Goal: Task Accomplishment & Management: Complete application form

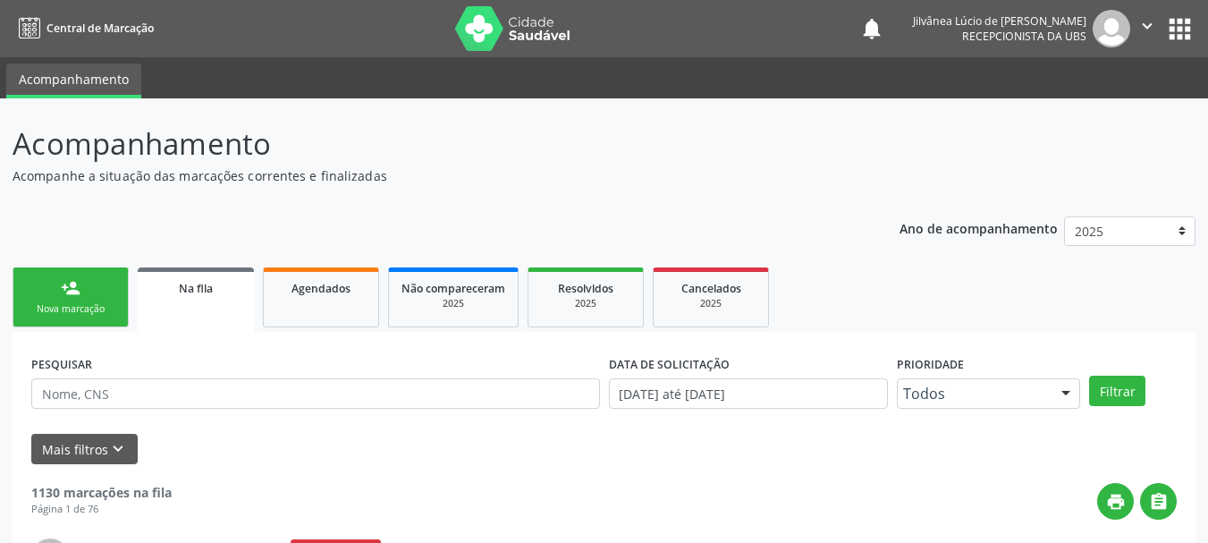
click at [59, 314] on div "Nova marcação" at bounding box center [70, 308] width 89 height 13
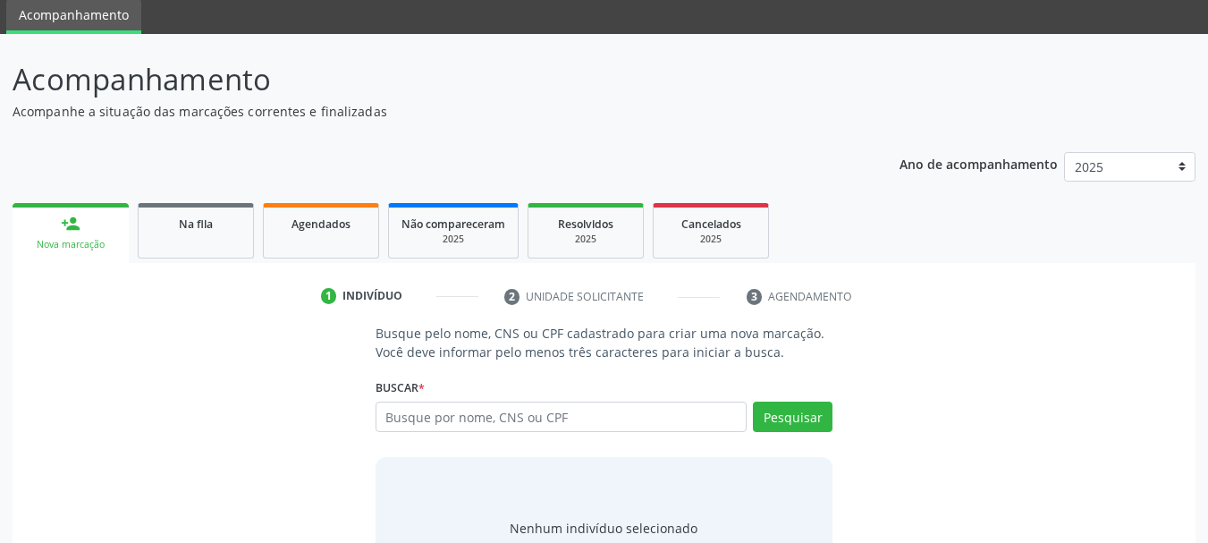
scroll to position [147, 0]
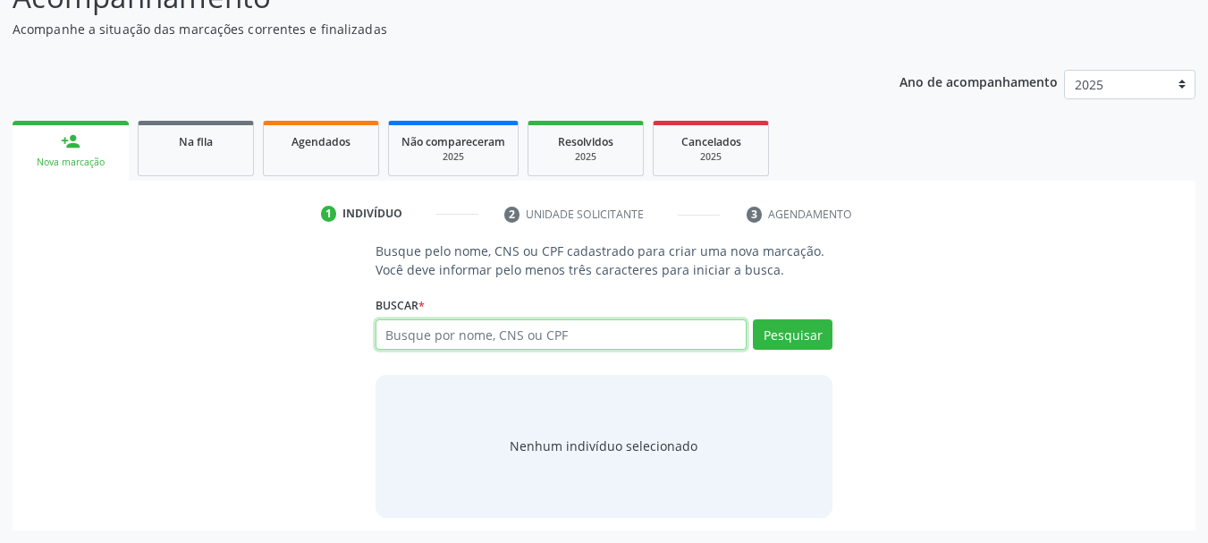
click at [469, 345] on input "text" at bounding box center [562, 334] width 372 height 30
type input "[PERSON_NAME]"
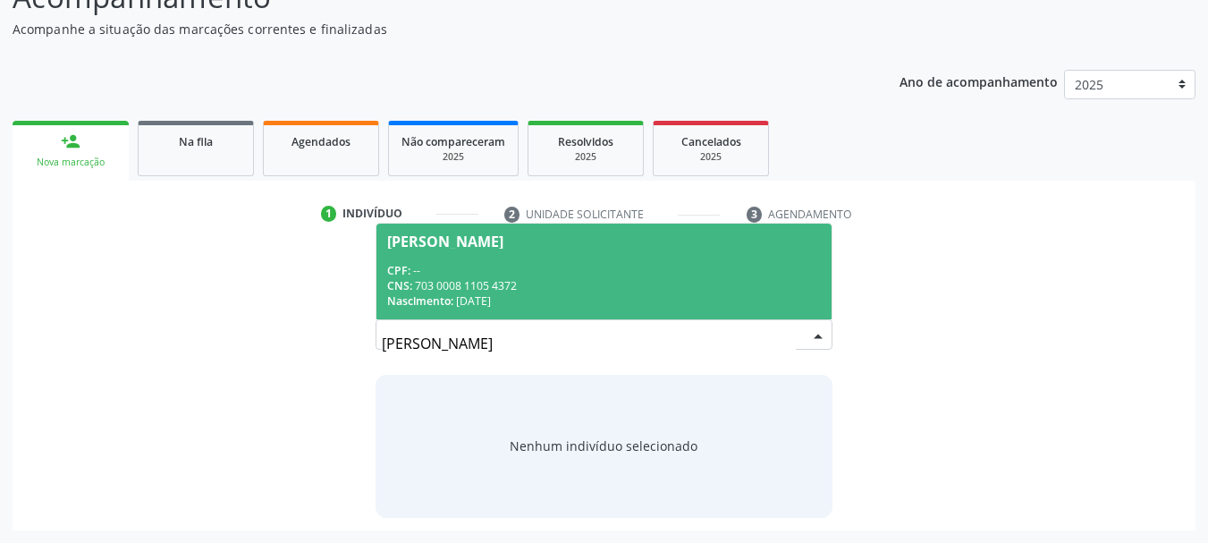
click at [576, 305] on div "Nascimento: 20/[DATE]" at bounding box center [604, 300] width 435 height 15
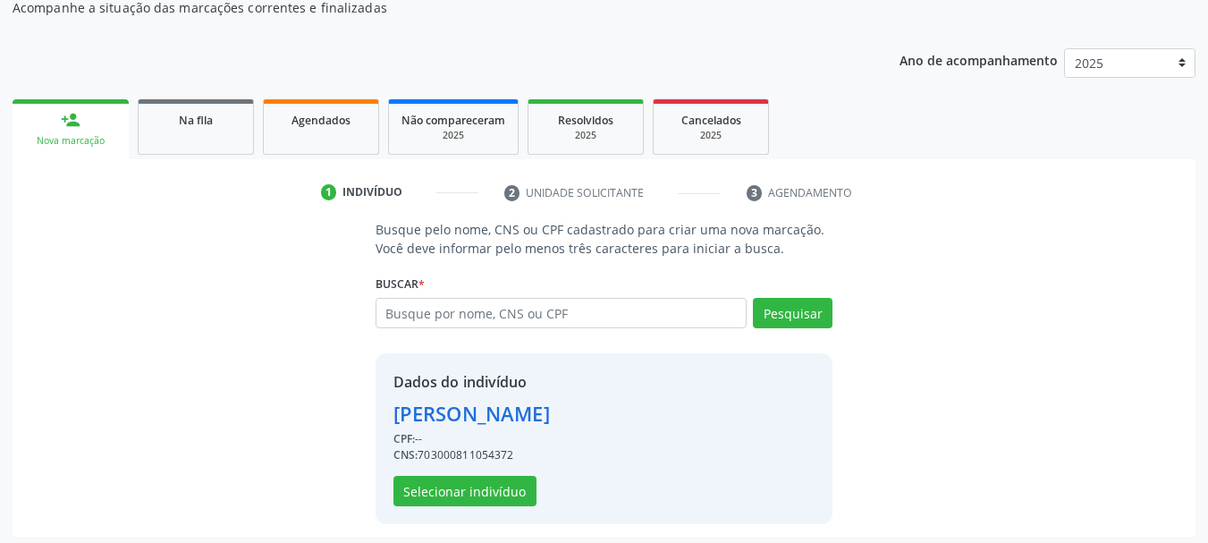
scroll to position [174, 0]
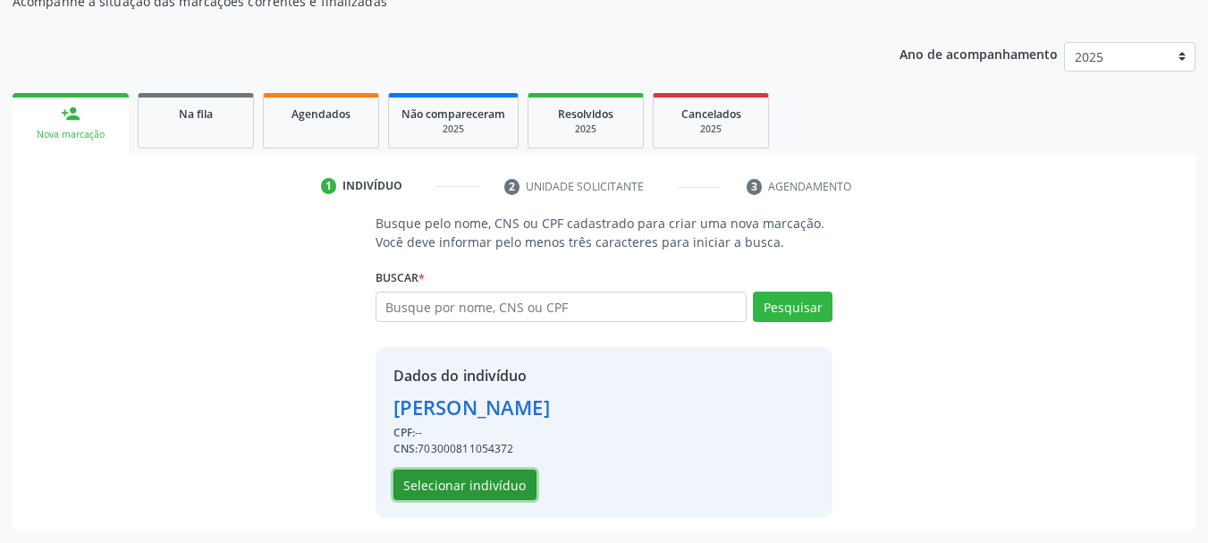
click at [452, 492] on button "Selecionar indivíduo" at bounding box center [464, 484] width 143 height 30
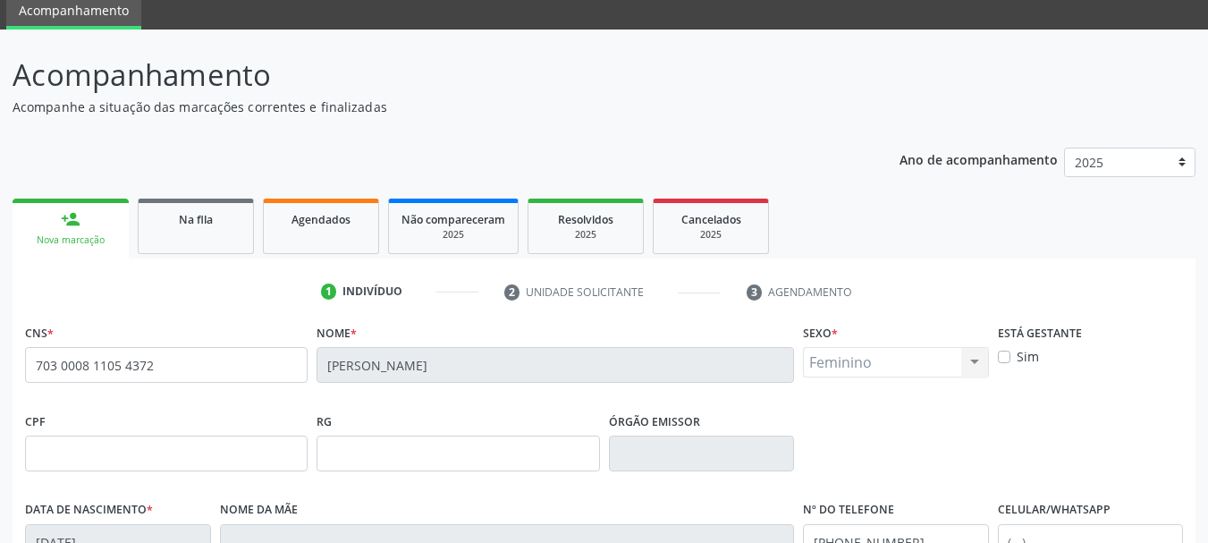
scroll to position [427, 0]
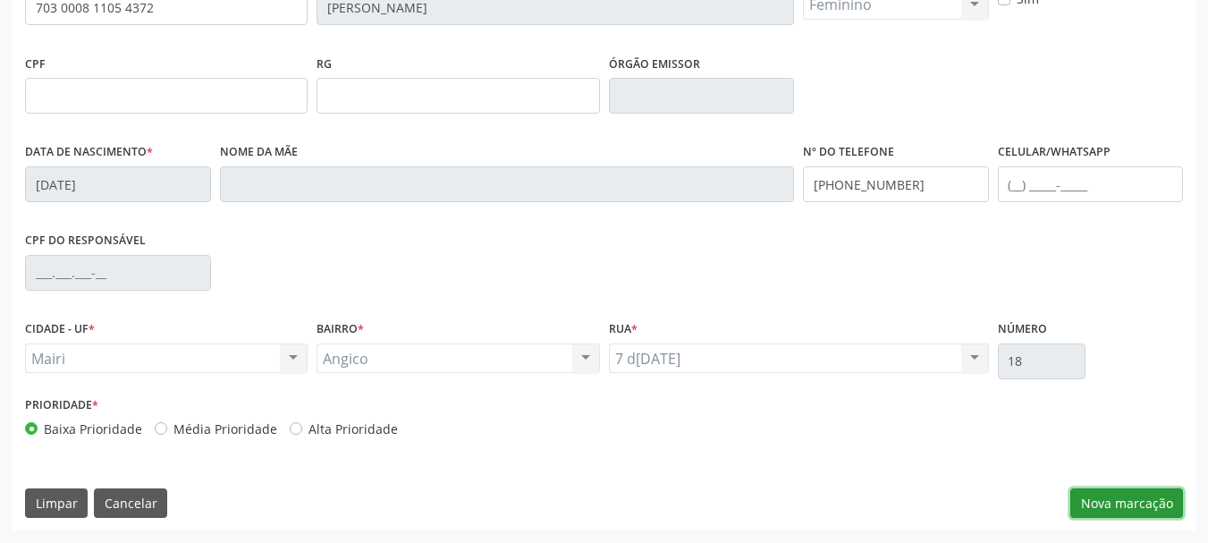
click at [1132, 490] on button "Nova marcação" at bounding box center [1126, 503] width 113 height 30
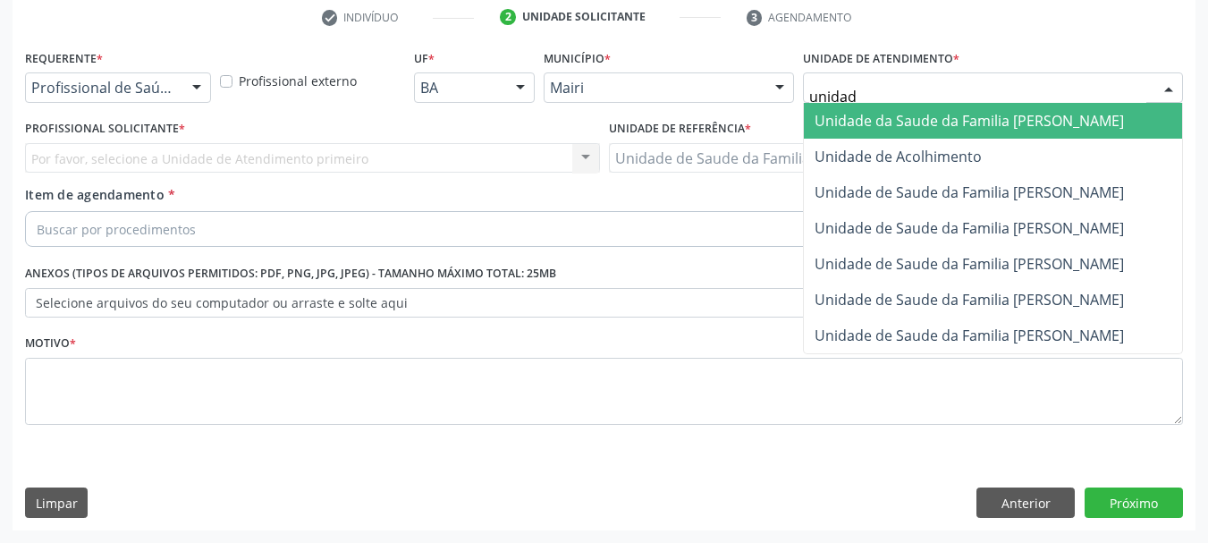
type input "unidade"
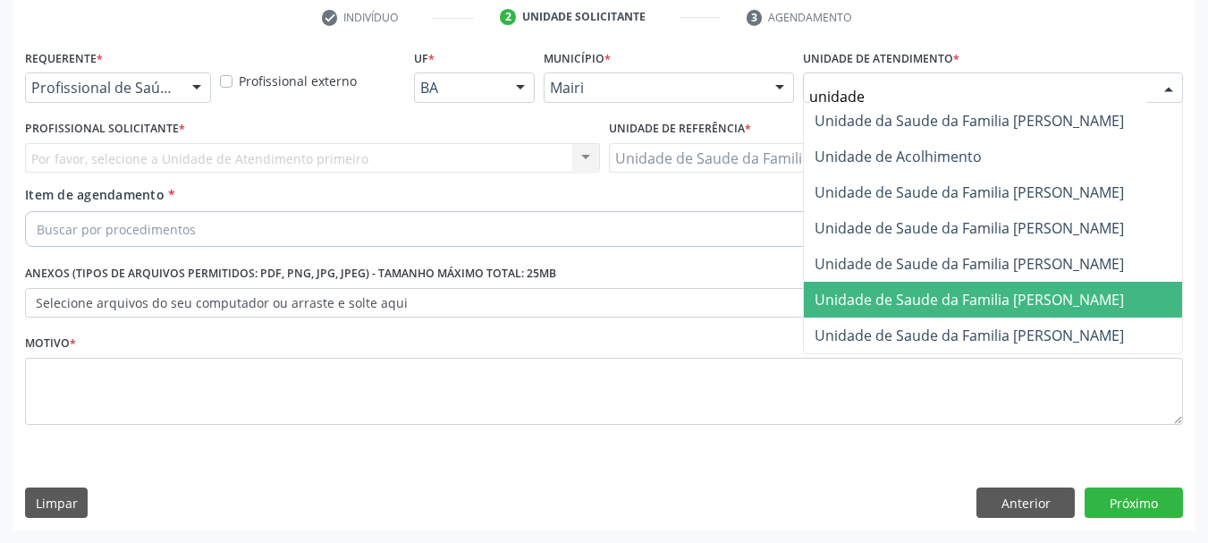
click at [988, 300] on span "Unidade de Saude da Familia [PERSON_NAME]" at bounding box center [969, 300] width 309 height 20
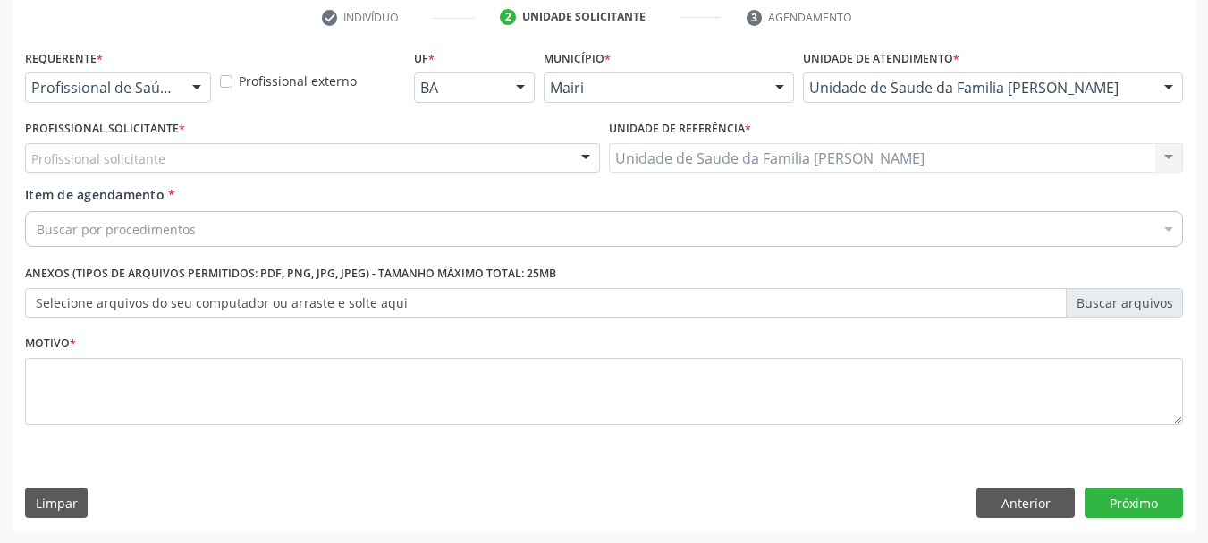
click at [133, 146] on div "Profissional solicitante" at bounding box center [312, 158] width 575 height 30
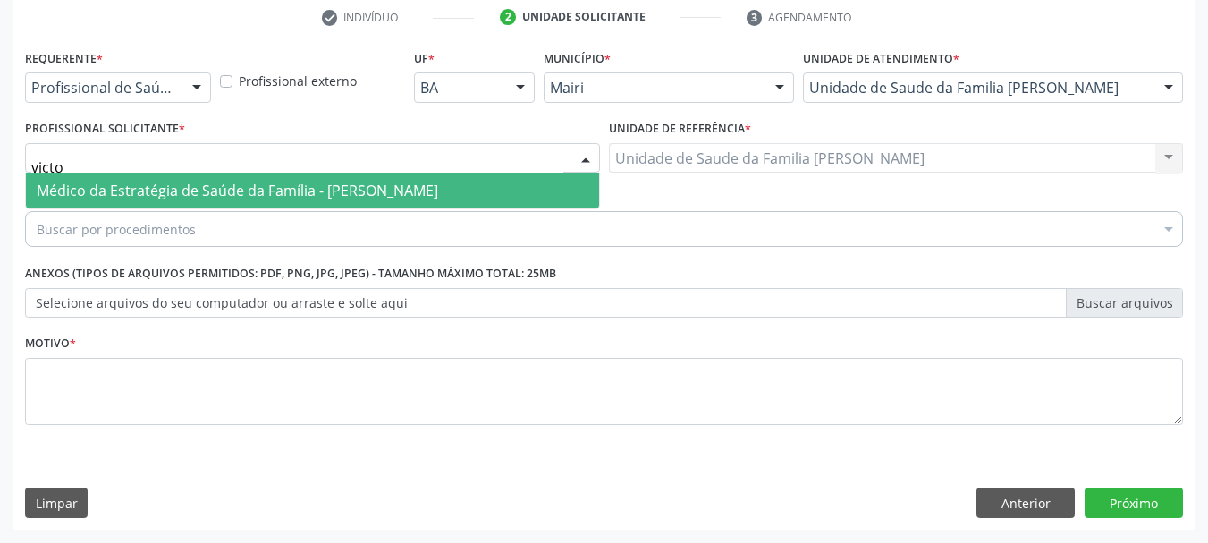
type input "victor"
click at [186, 198] on span "Médico da Estratégia de Saúde da Família - [PERSON_NAME]" at bounding box center [238, 191] width 402 height 20
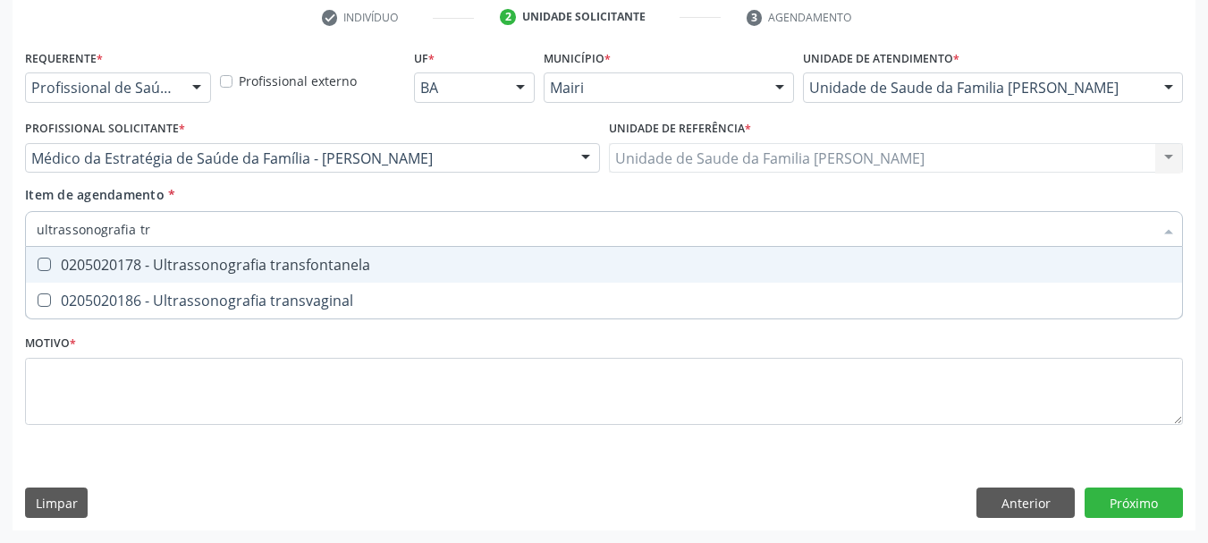
type input "ultrassonografia tra"
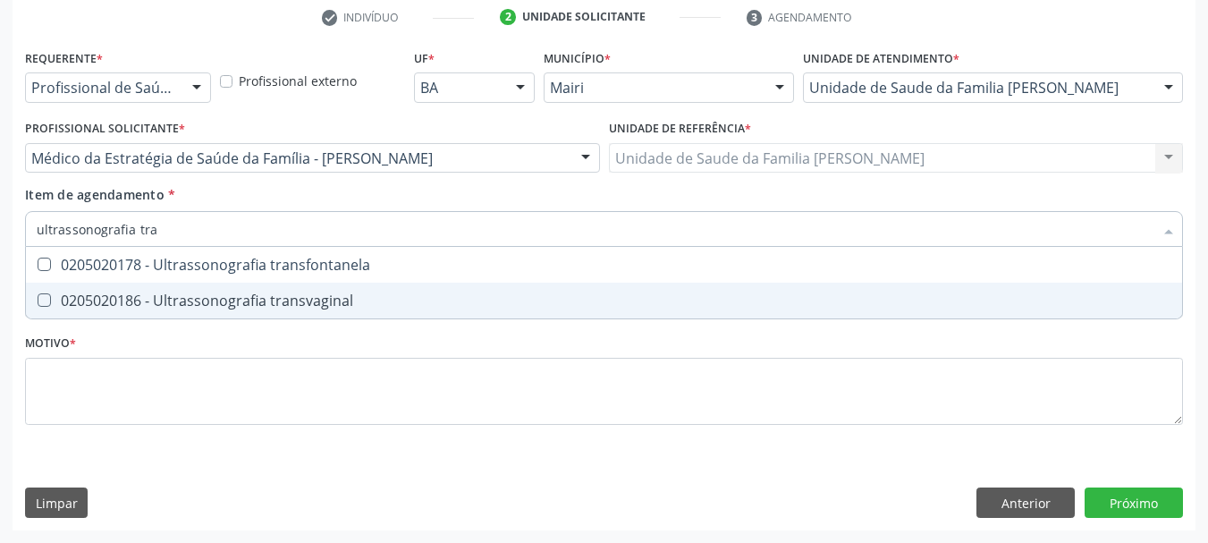
click at [214, 305] on div "0205020186 - Ultrassonografia transvaginal" at bounding box center [604, 300] width 1135 height 14
checkbox transvaginal "true"
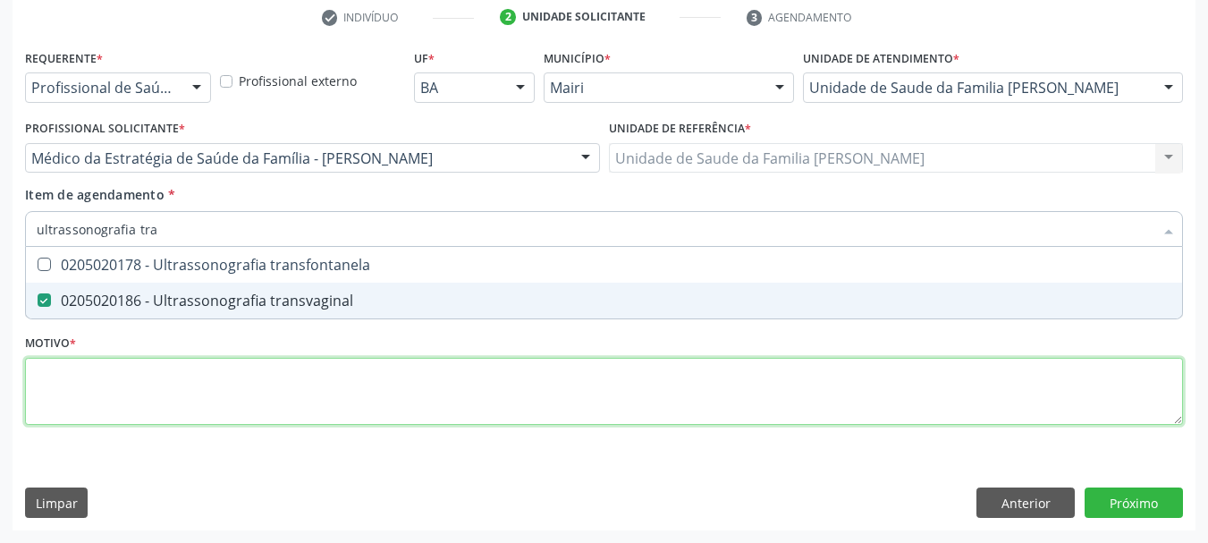
click at [229, 376] on div "Requerente * Profissional de Saúde Profissional de Saúde Paciente Nenhum result…" at bounding box center [604, 247] width 1158 height 405
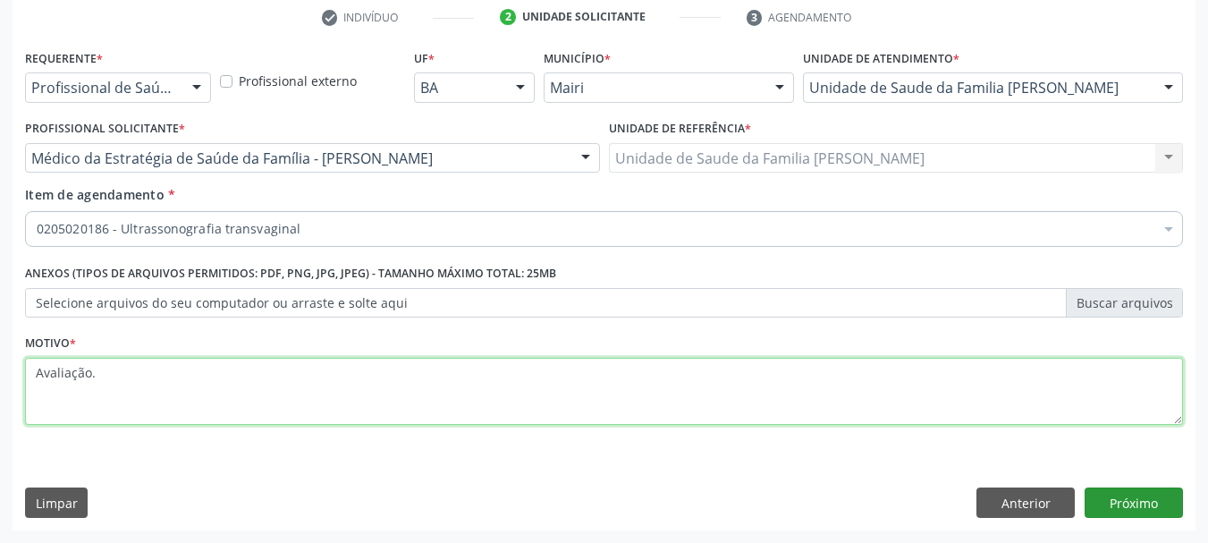
type textarea "Avaliação."
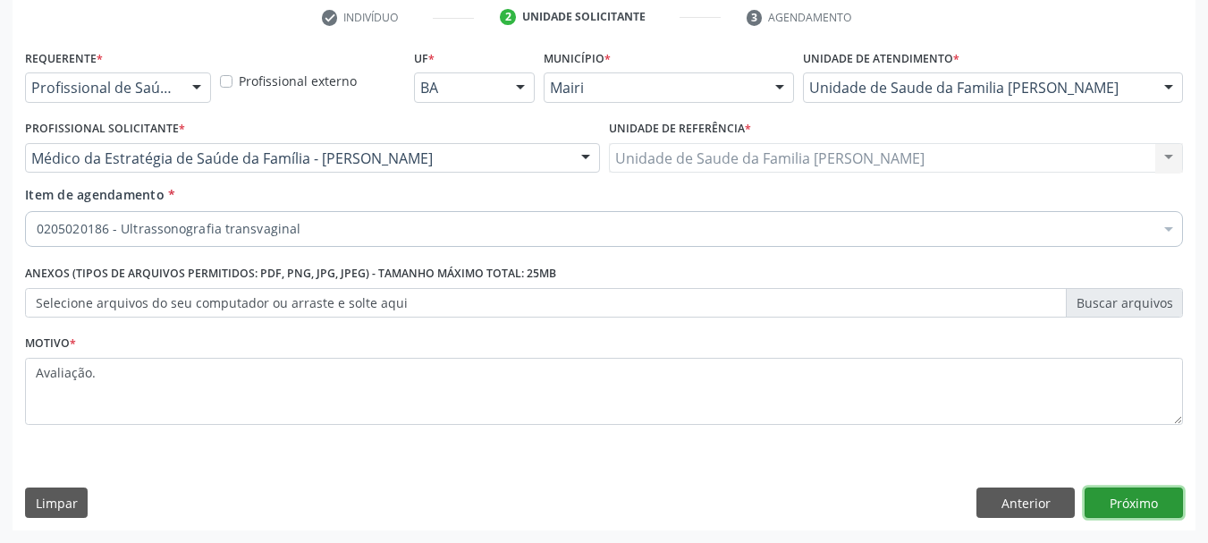
click at [1102, 490] on button "Próximo" at bounding box center [1134, 502] width 98 height 30
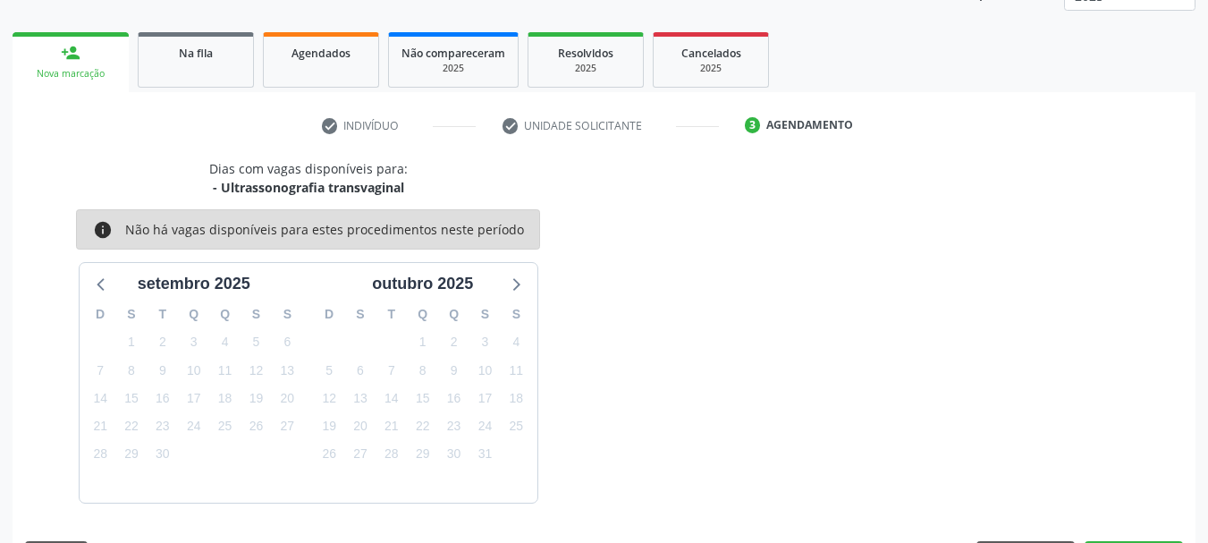
scroll to position [288, 0]
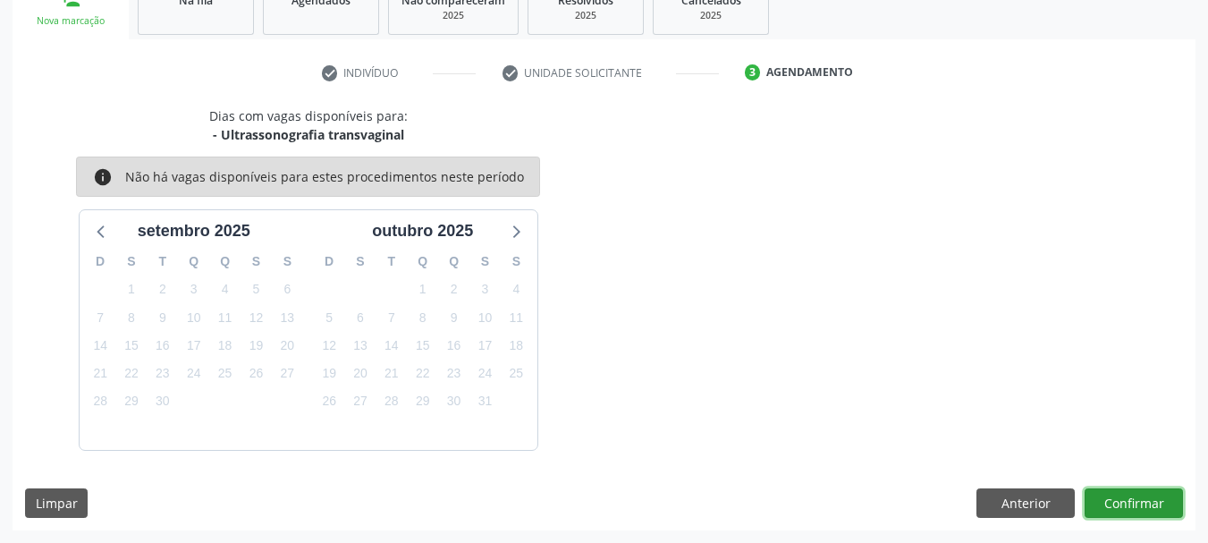
click at [1138, 512] on button "Confirmar" at bounding box center [1134, 503] width 98 height 30
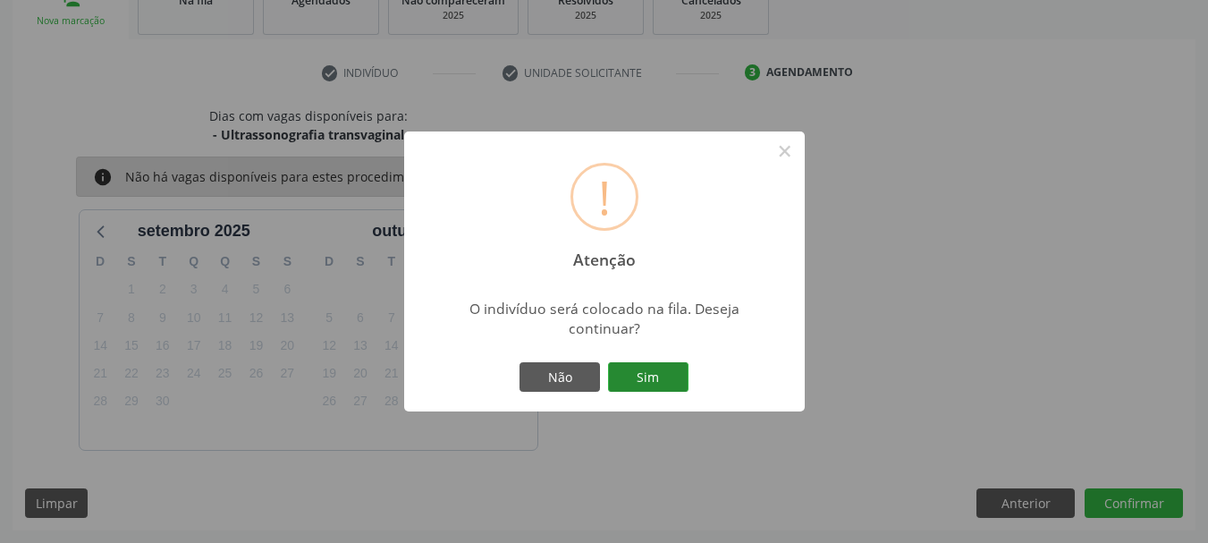
click at [634, 379] on button "Sim" at bounding box center [648, 377] width 80 height 30
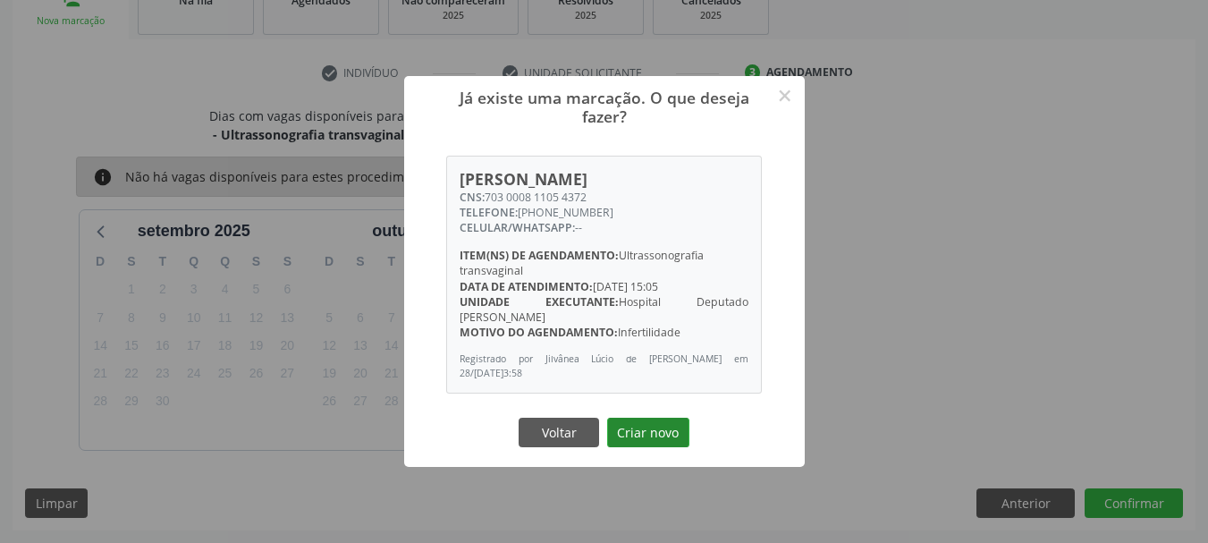
click at [661, 436] on button "Criar novo" at bounding box center [648, 433] width 82 height 30
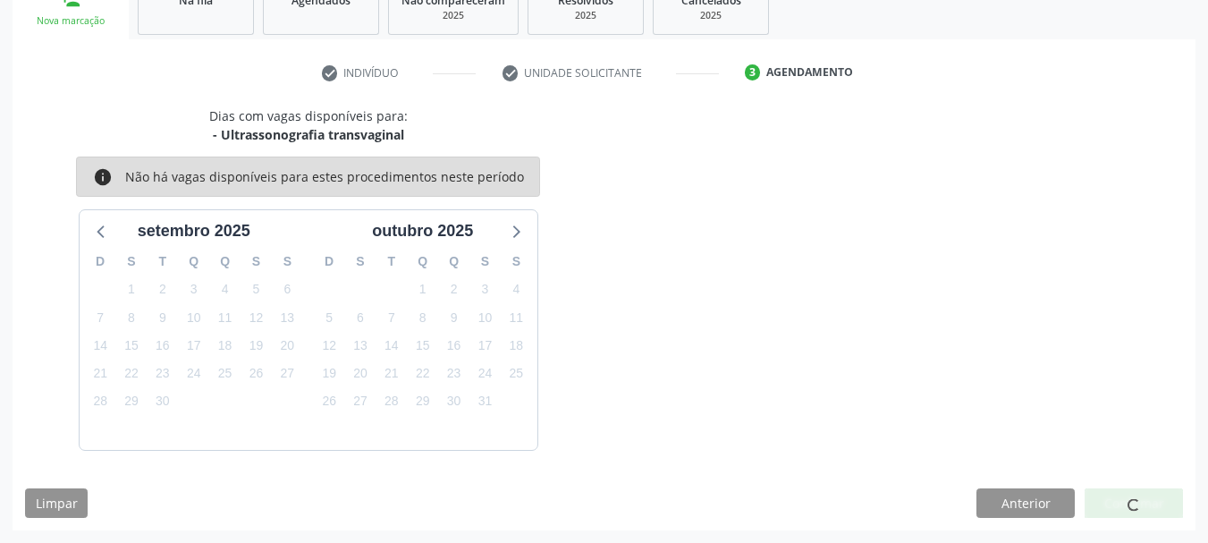
scroll to position [47, 0]
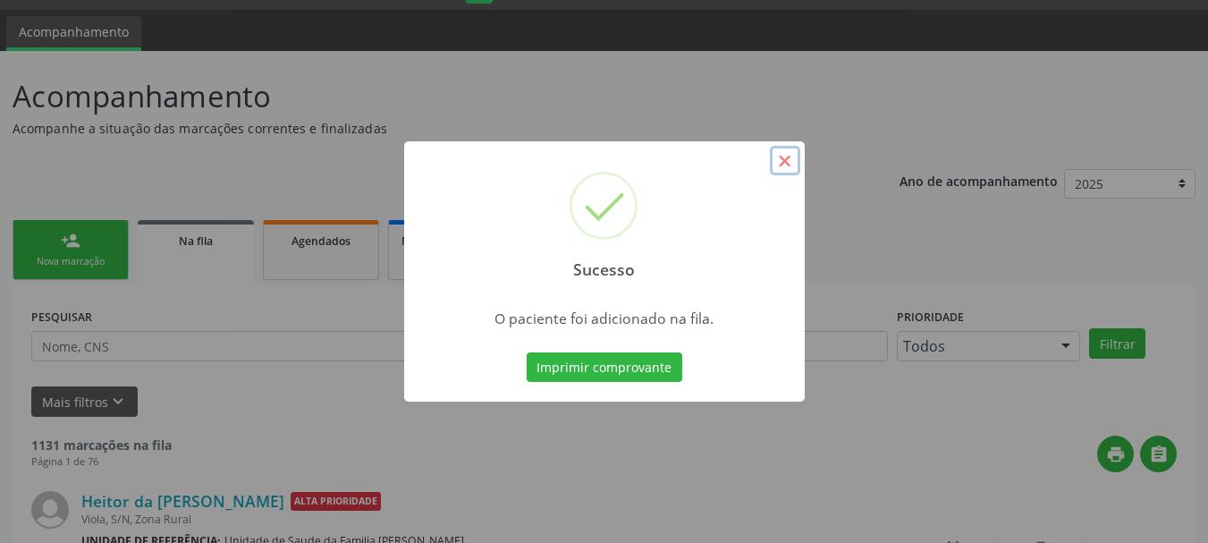
click at [782, 165] on button "×" at bounding box center [785, 161] width 30 height 30
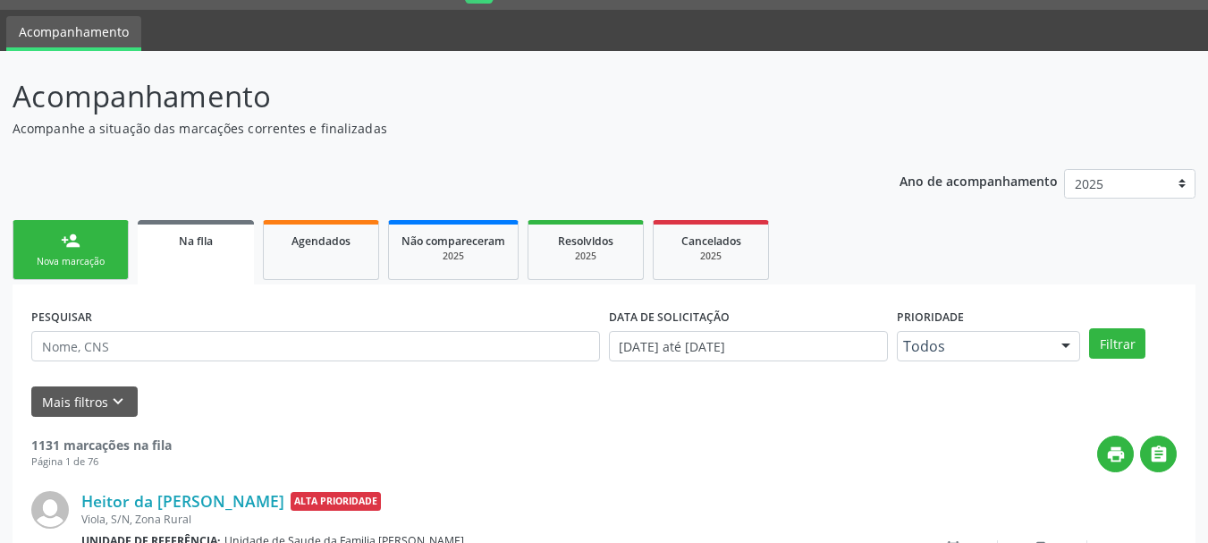
click at [33, 261] on div "Nova marcação" at bounding box center [70, 261] width 89 height 13
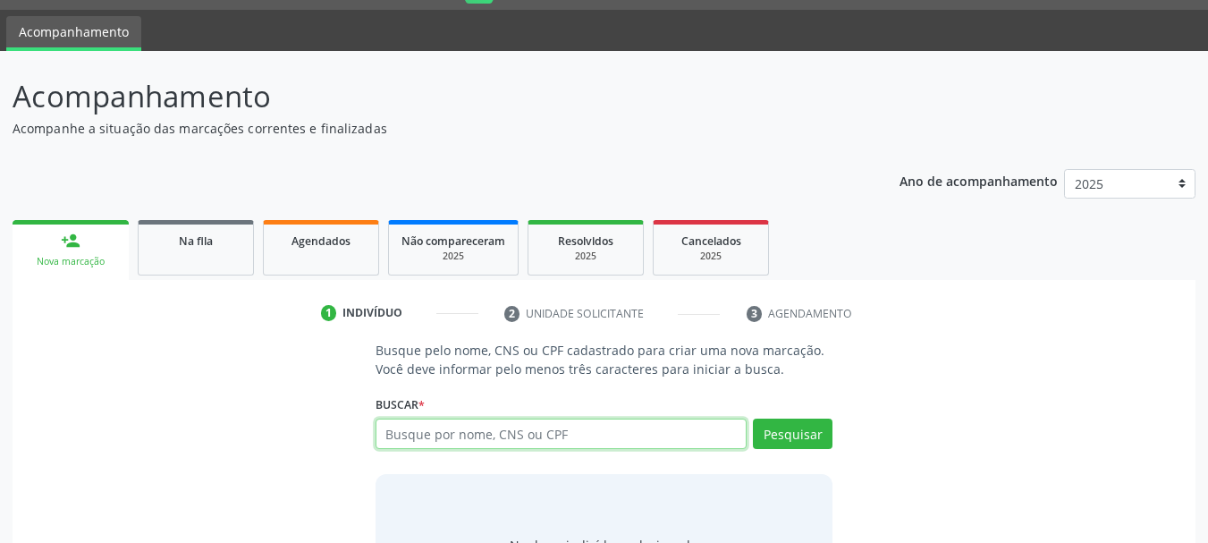
click at [452, 447] on input "text" at bounding box center [562, 434] width 372 height 30
type input "[PERSON_NAME]"
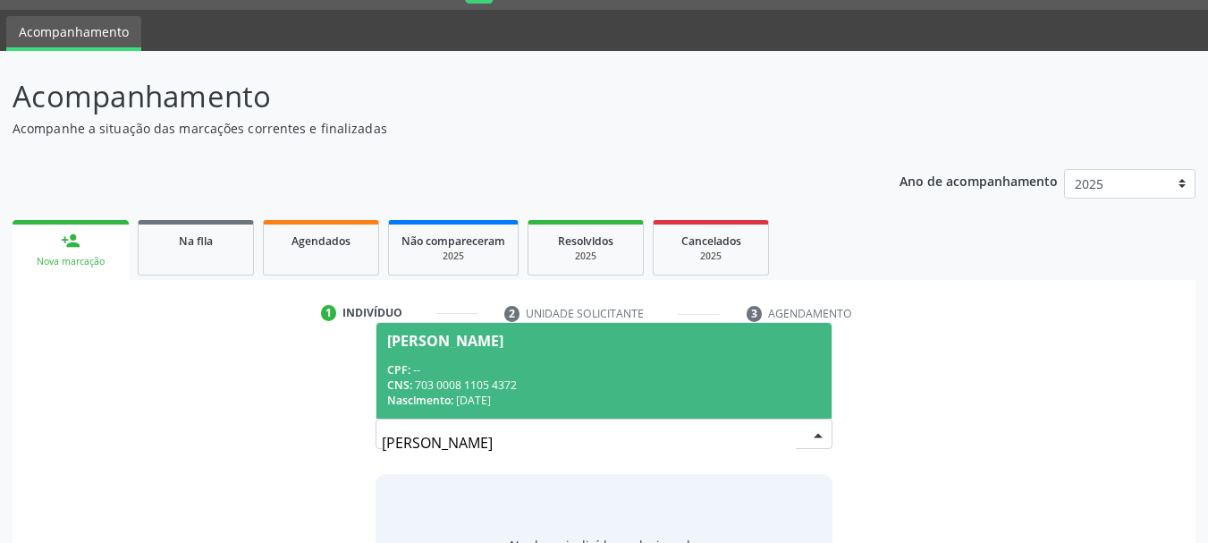
click at [446, 395] on span "Nascimento:" at bounding box center [420, 400] width 66 height 15
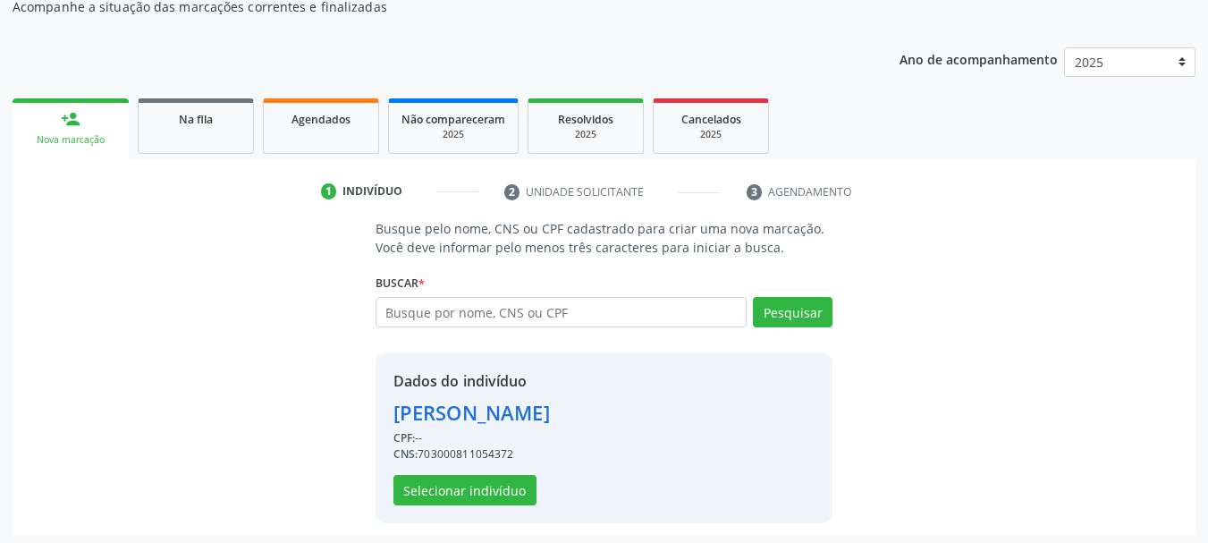
scroll to position [174, 0]
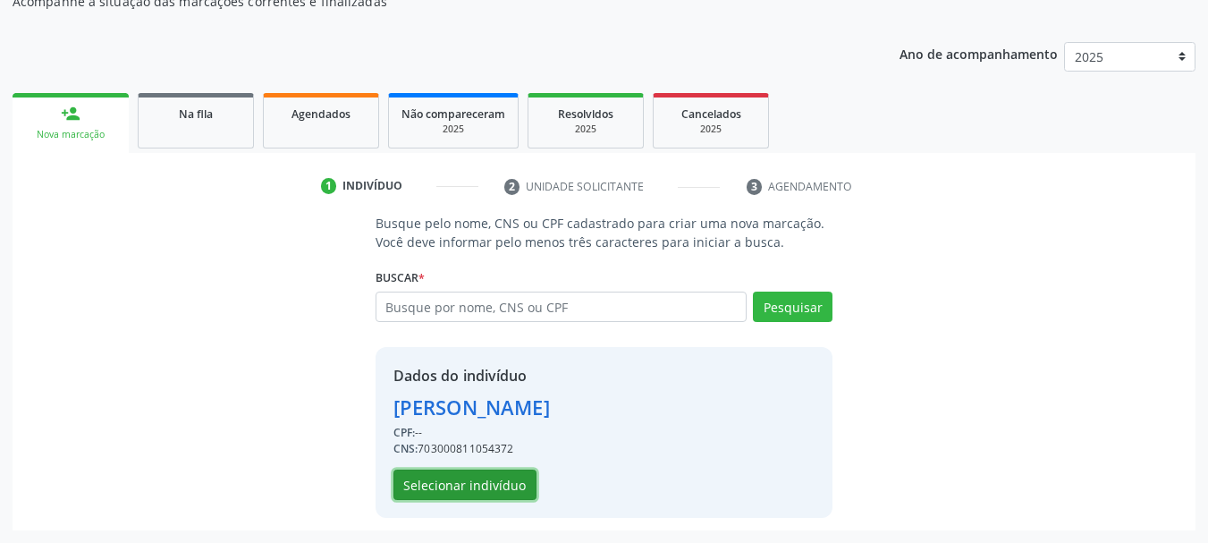
click at [462, 485] on button "Selecionar indivíduo" at bounding box center [464, 484] width 143 height 30
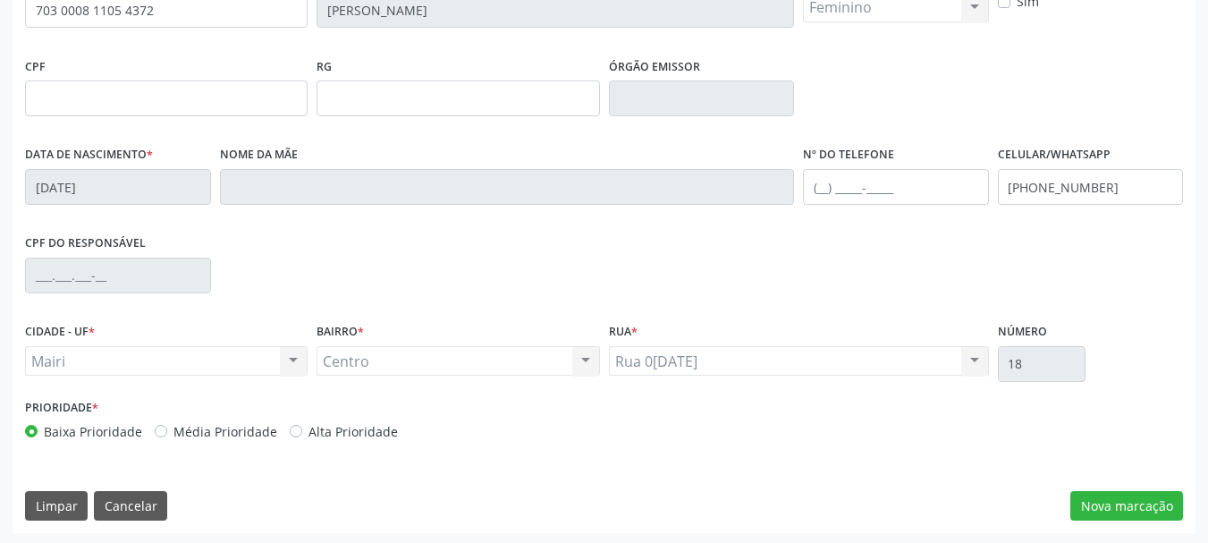
scroll to position [427, 0]
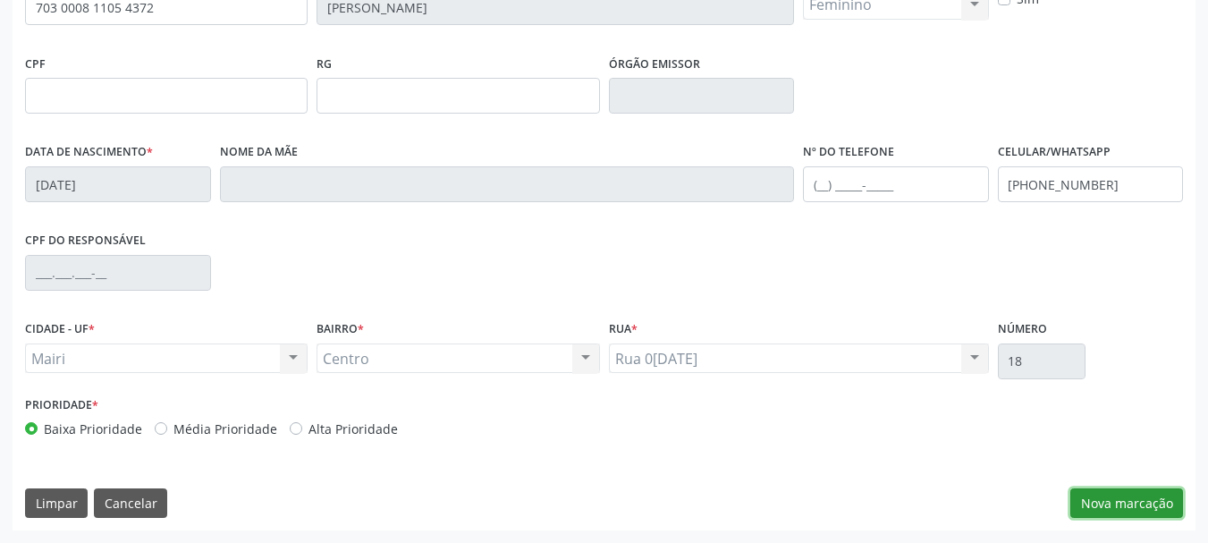
click at [1138, 512] on button "Nova marcação" at bounding box center [1126, 503] width 113 height 30
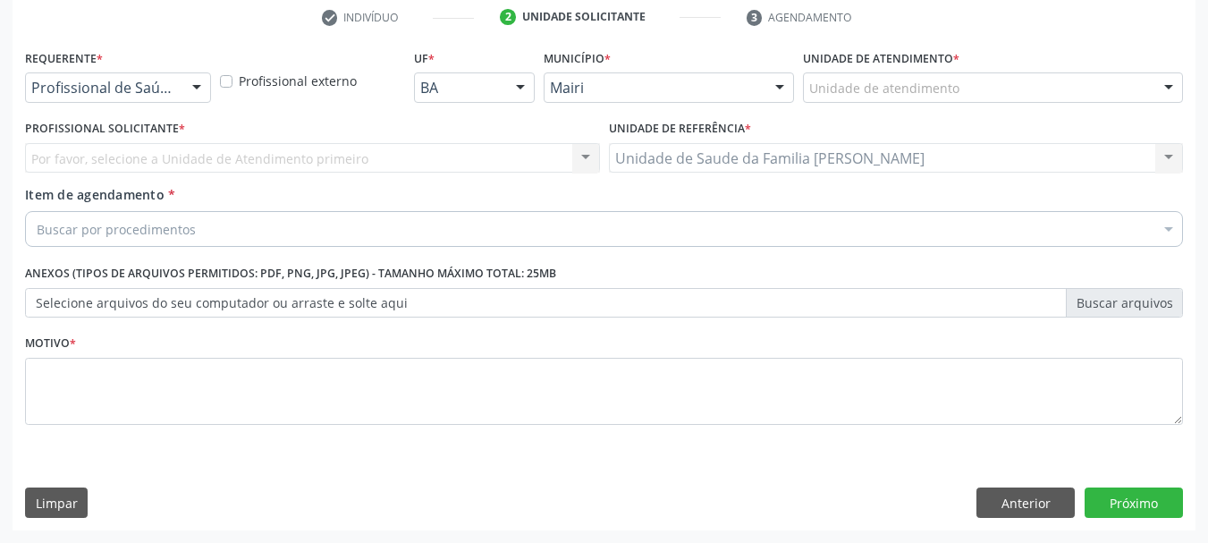
scroll to position [343, 0]
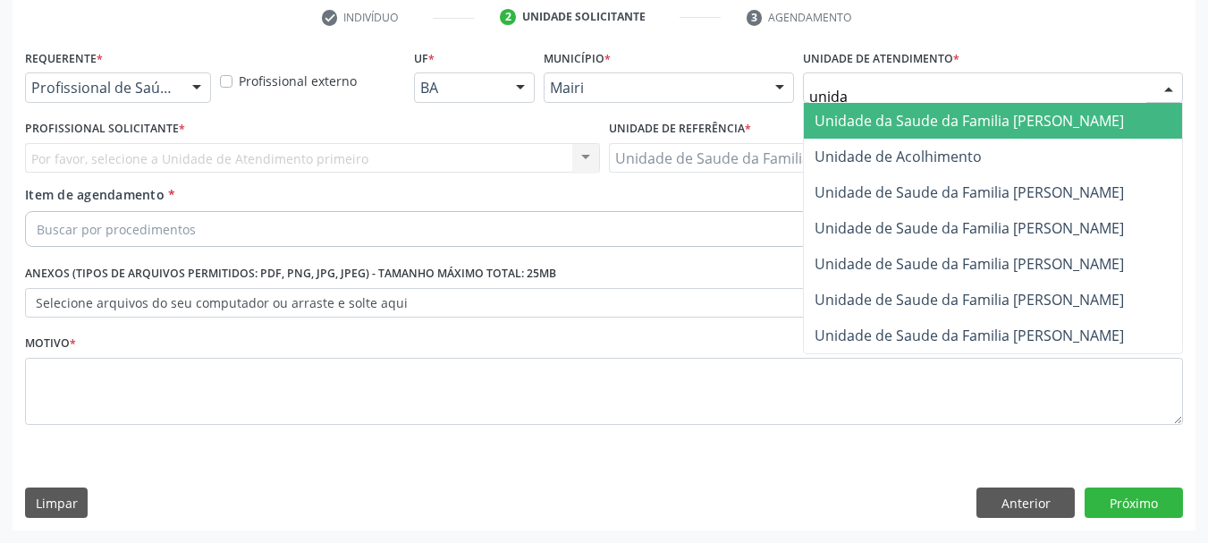
type input "unidad"
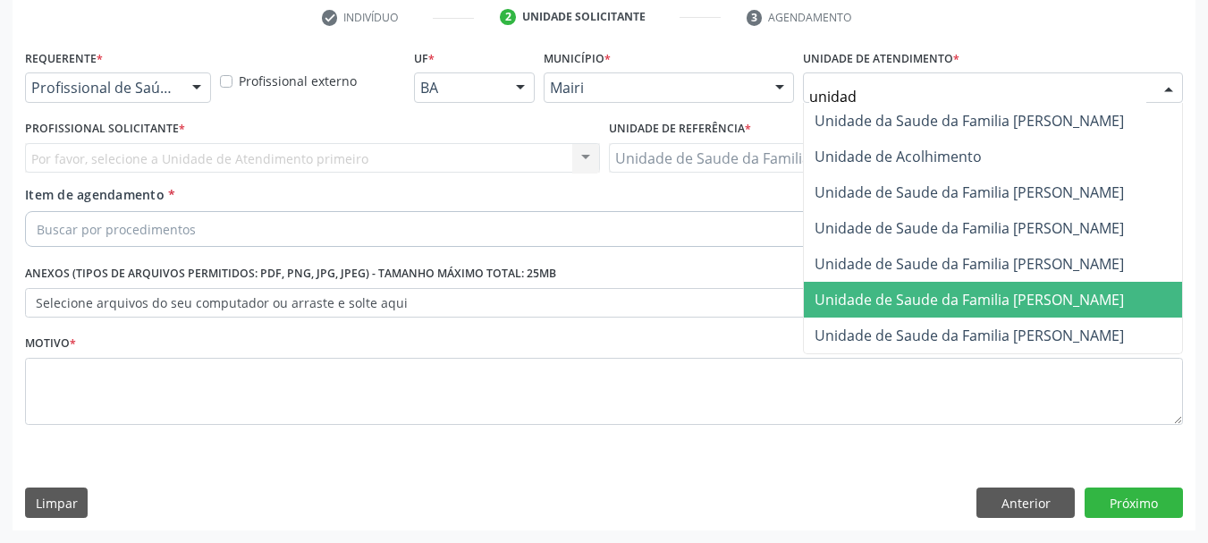
drag, startPoint x: 1046, startPoint y: 294, endPoint x: 973, endPoint y: 292, distance: 73.3
click at [1045, 294] on span "Unidade de Saude da Familia [PERSON_NAME]" at bounding box center [969, 300] width 309 height 20
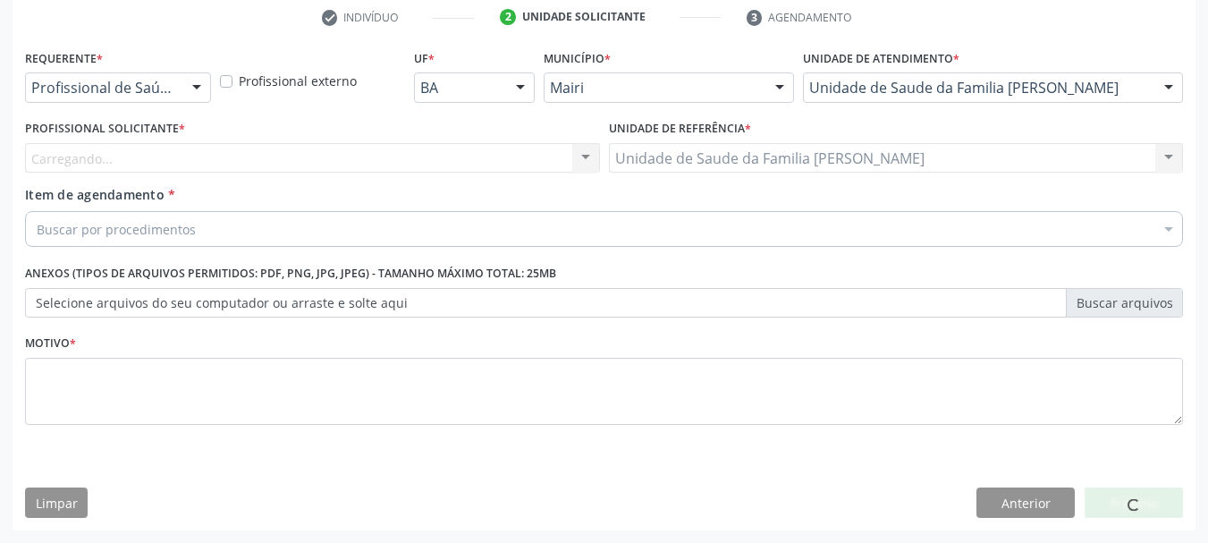
click at [253, 158] on div "Carregando... Nenhum resultado encontrado para: " " Não há nenhuma opção para s…" at bounding box center [312, 158] width 575 height 30
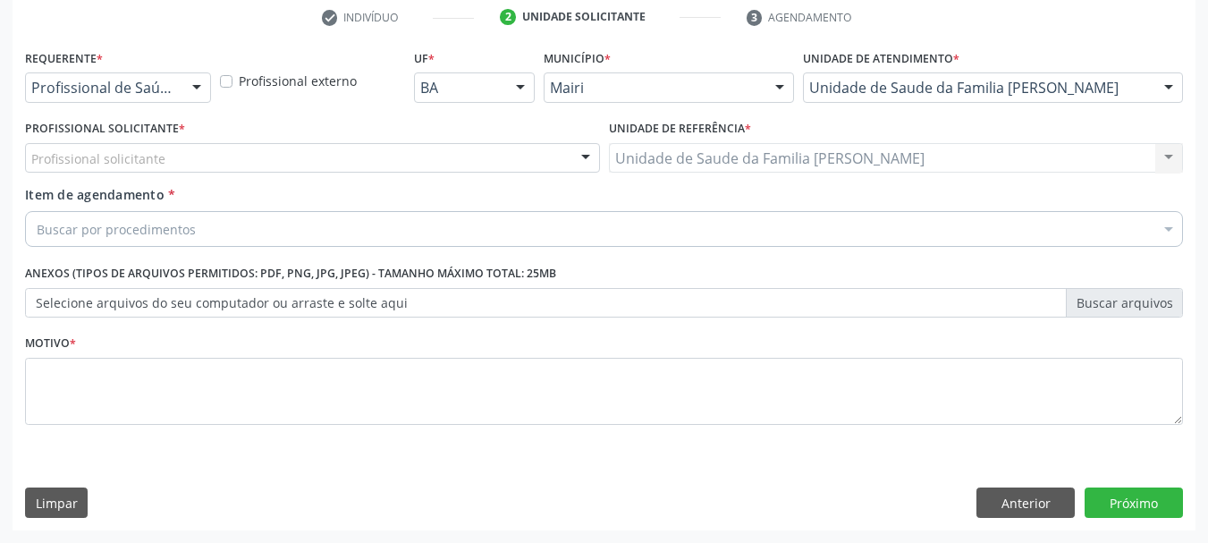
click at [253, 158] on div "Profissional solicitante" at bounding box center [312, 158] width 575 height 30
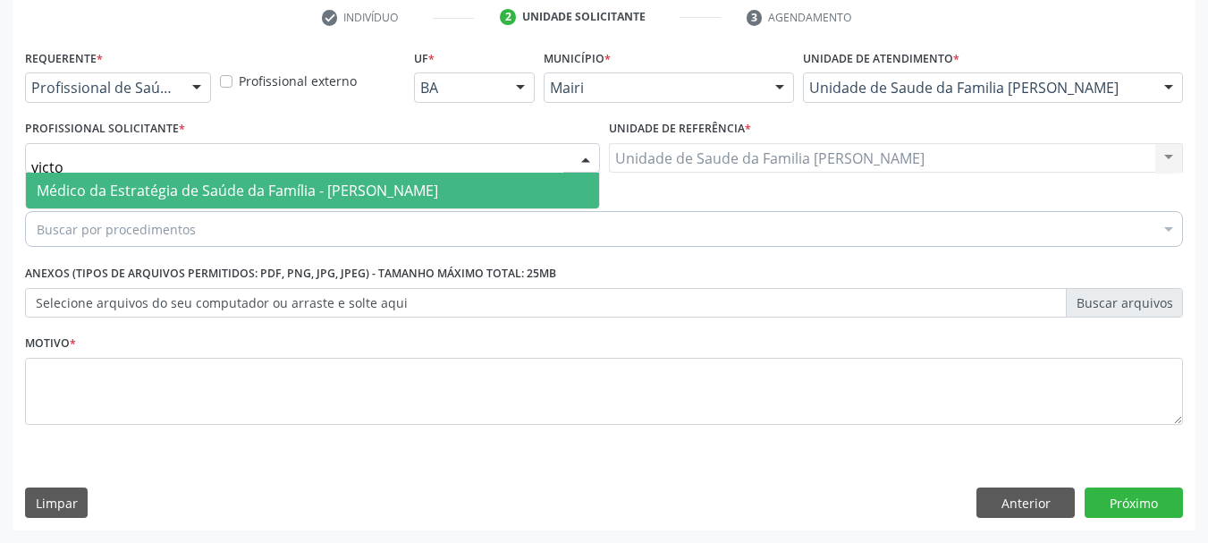
type input "victor"
click at [272, 192] on span "Médico da Estratégia de Saúde da Família - [PERSON_NAME]" at bounding box center [238, 191] width 402 height 20
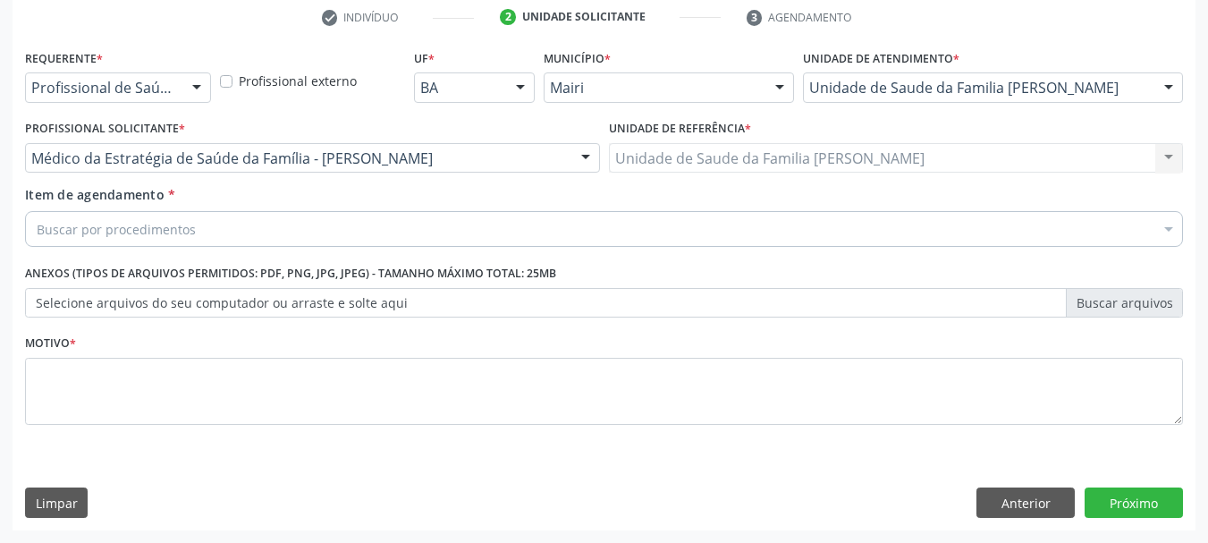
click at [296, 229] on div "Buscar por procedimentos" at bounding box center [604, 229] width 1158 height 36
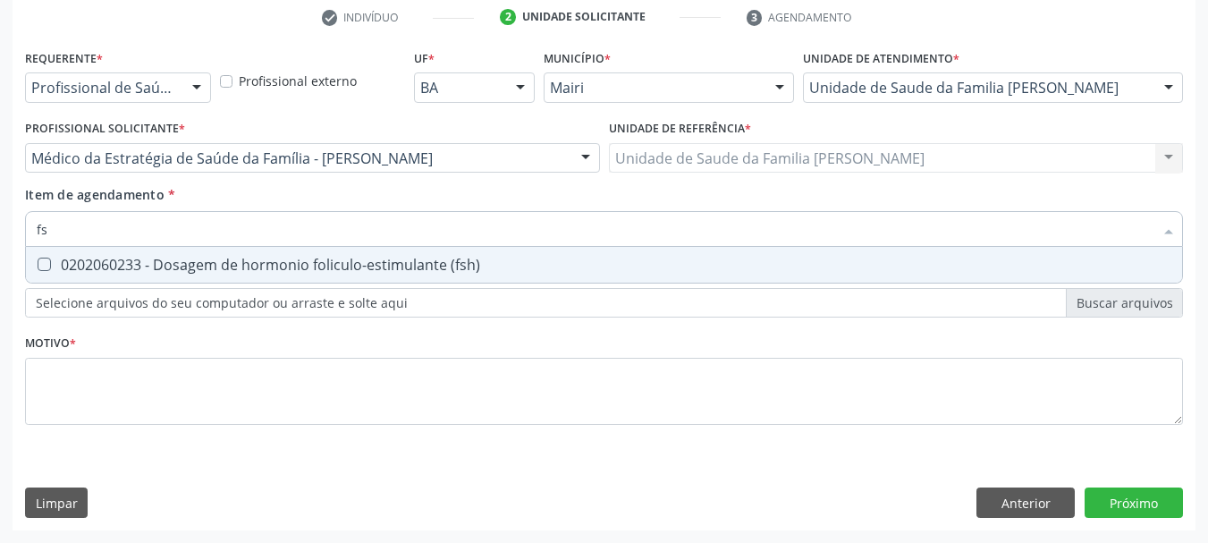
type input "fsh"
click at [311, 264] on div "0202060233 - Dosagem de hormonio foliculo-estimulante (fsh)" at bounding box center [604, 265] width 1135 height 14
checkbox \(fsh\) "true"
drag, startPoint x: 108, startPoint y: 234, endPoint x: 0, endPoint y: 240, distance: 108.3
click at [0, 240] on div "Acompanhamento Acompanhe a situação das marcações correntes e finalizadas Relat…" at bounding box center [604, 149] width 1208 height 788
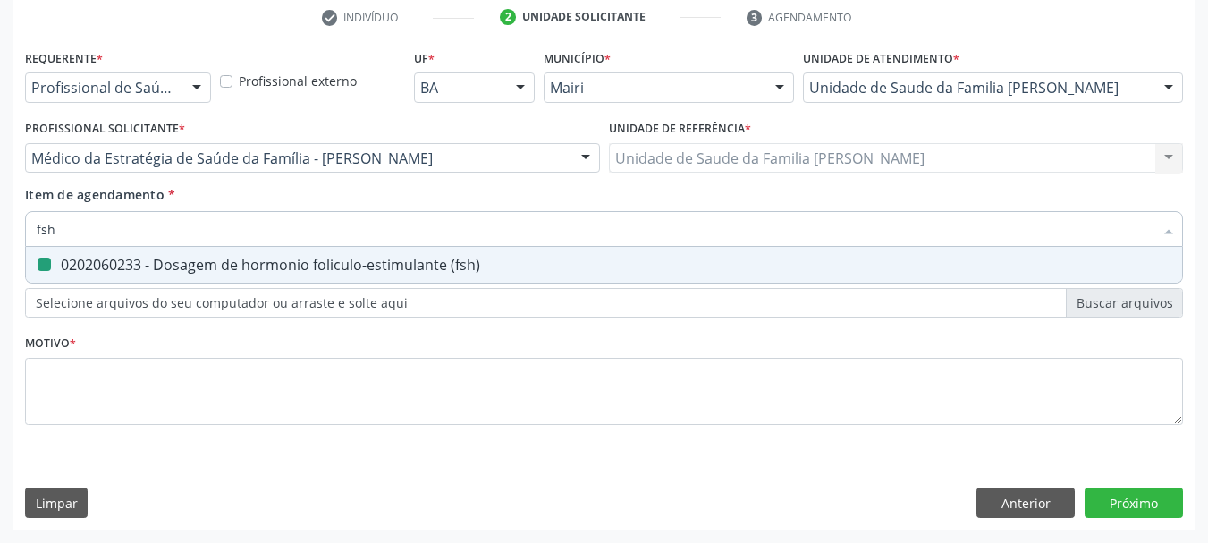
type input "l"
checkbox \(fsh\) "false"
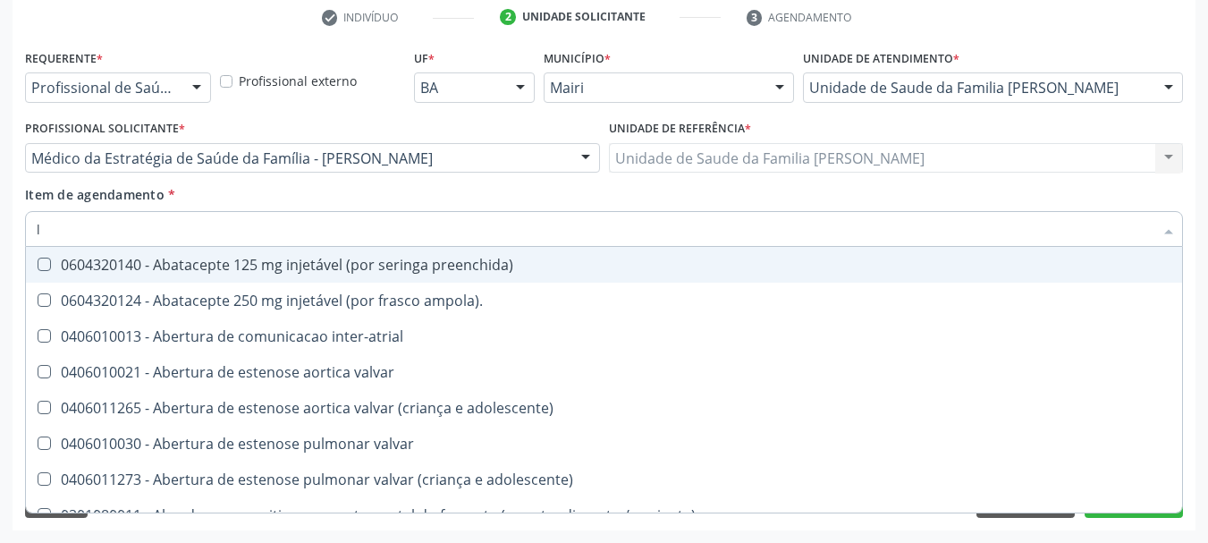
type input "lh"
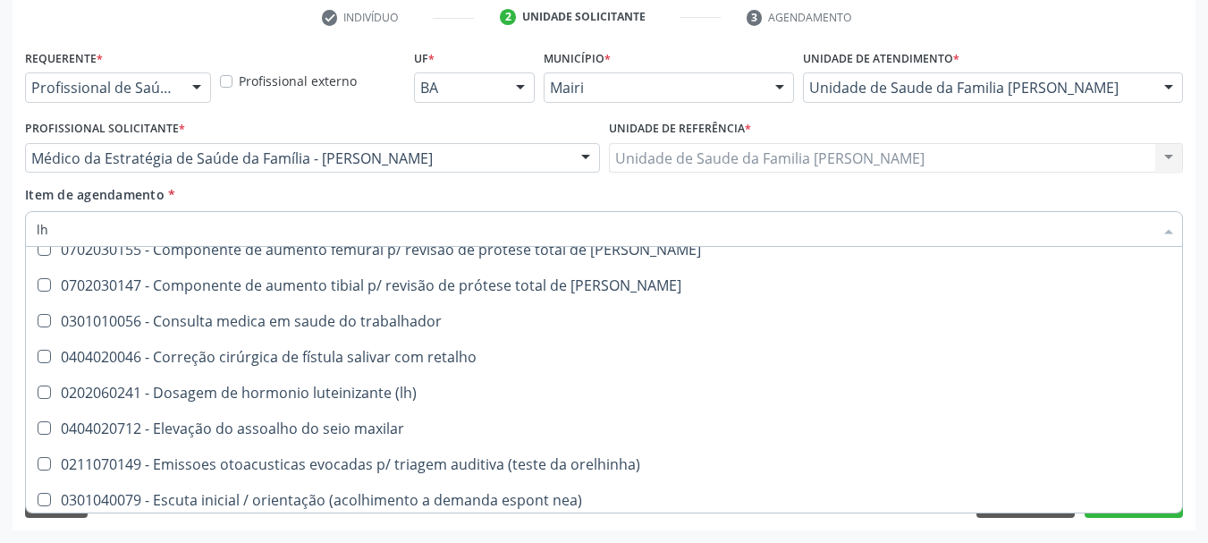
scroll to position [1699, 0]
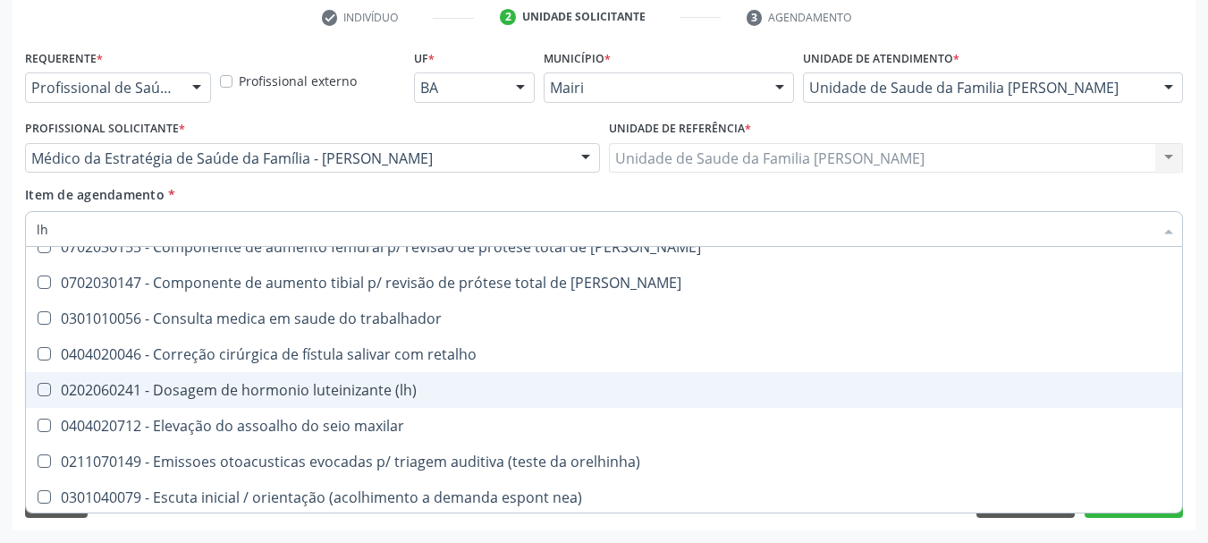
click at [344, 394] on div "0202060241 - Dosagem de hormonio luteinizante (lh)" at bounding box center [725, 390] width 1376 height 14
checkbox \(lh\) "true"
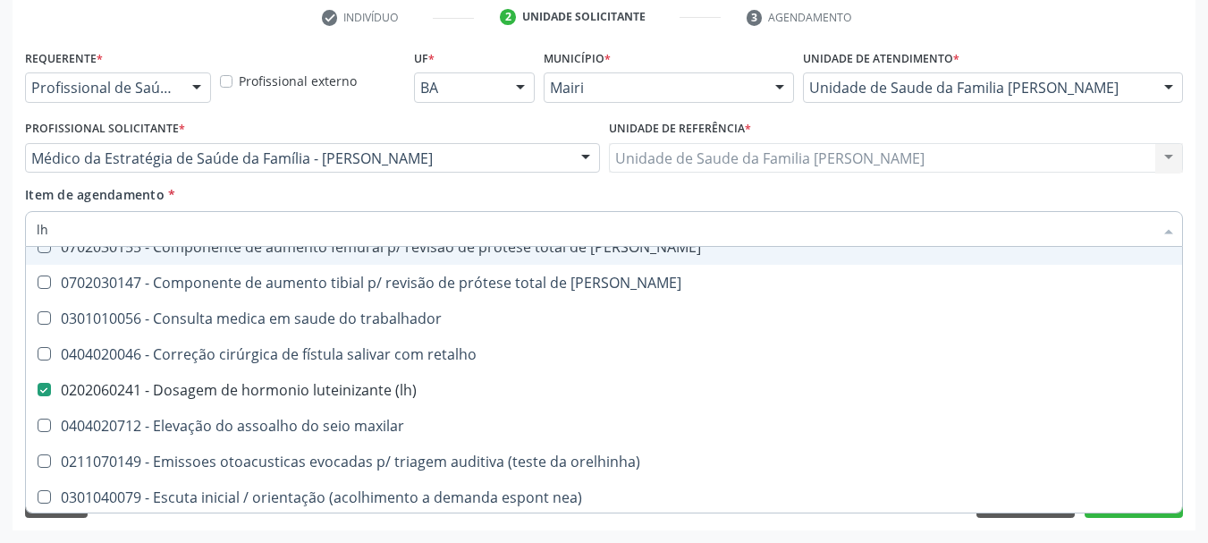
drag, startPoint x: 75, startPoint y: 222, endPoint x: 28, endPoint y: 224, distance: 47.5
click at [28, 224] on div "lh" at bounding box center [604, 229] width 1158 height 36
type input "r"
checkbox \(lh\) "false"
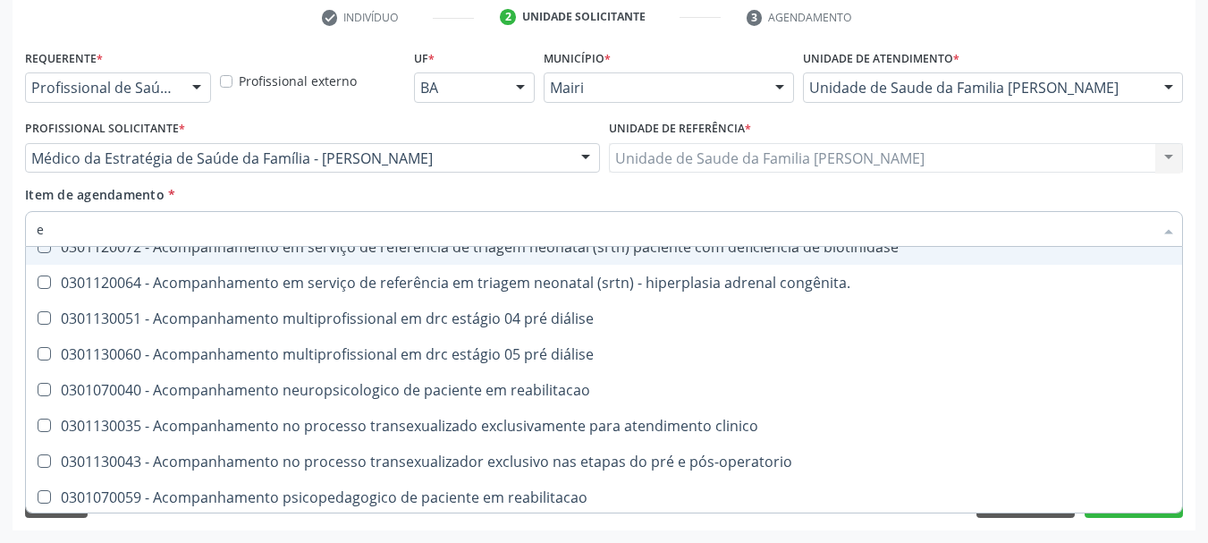
type input "es"
checkbox implantavel "true"
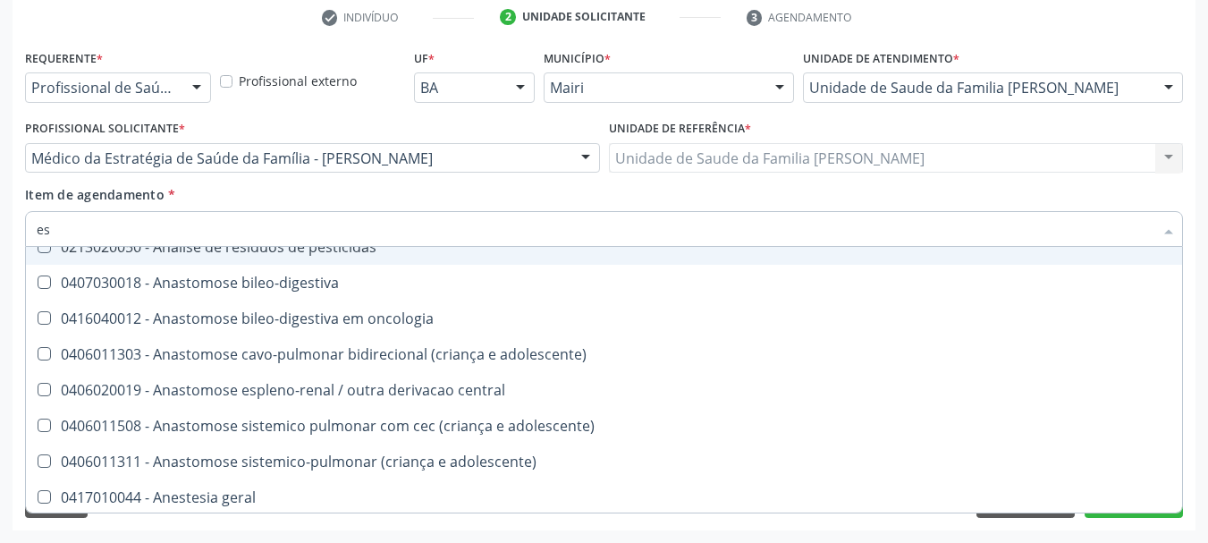
type input "est"
checkbox níveis "true"
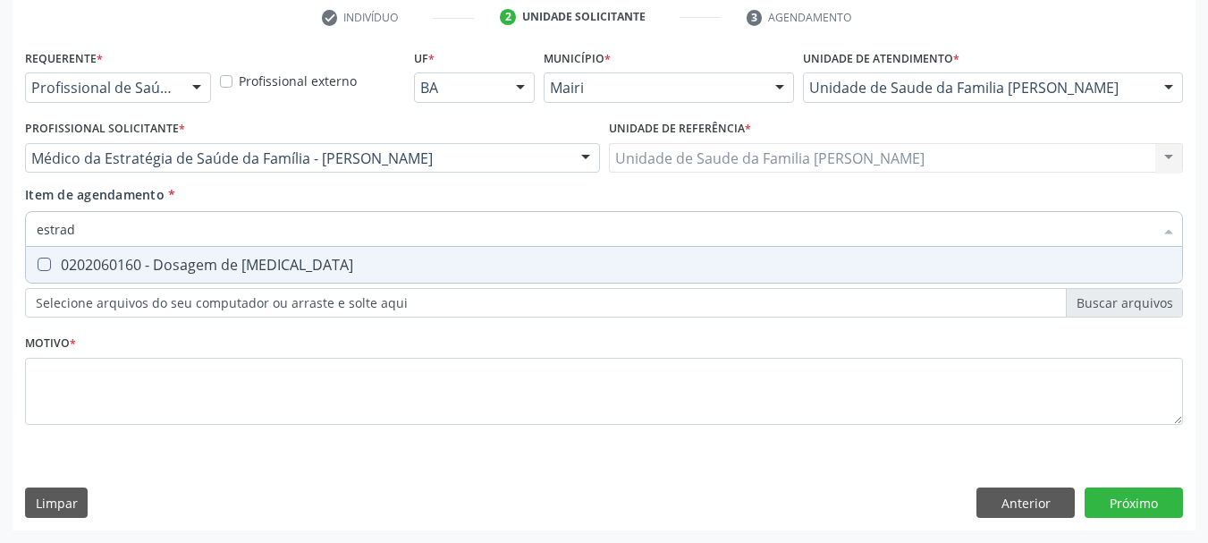
scroll to position [0, 0]
type input "estradio"
click at [74, 259] on div "0202060160 - Dosagem de [MEDICAL_DATA]" at bounding box center [604, 265] width 1135 height 14
checkbox estradiol "true"
drag, startPoint x: 92, startPoint y: 233, endPoint x: 0, endPoint y: 232, distance: 92.1
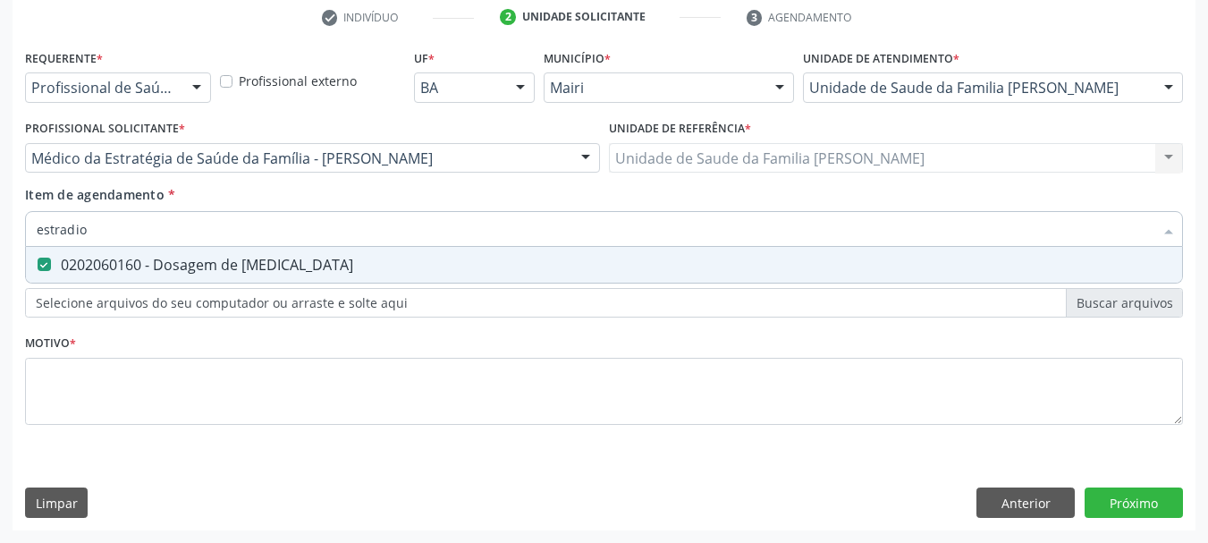
click at [0, 232] on div "Acompanhamento Acompanhe a situação das marcações correntes e finalizadas Relat…" at bounding box center [604, 149] width 1208 height 788
type input "pr"
checkbox estradiol "false"
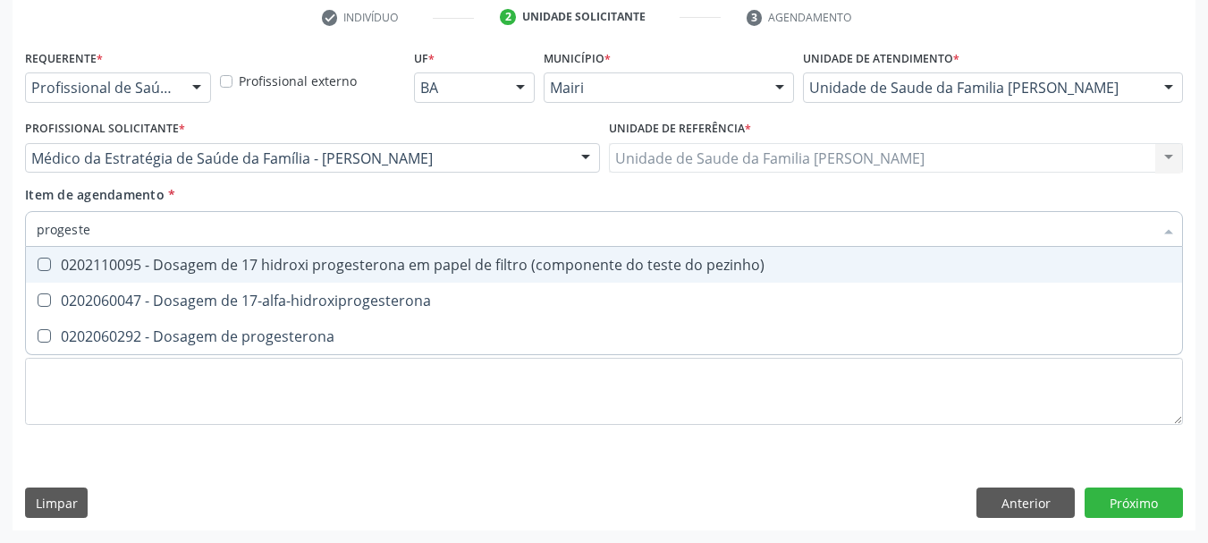
type input "progester"
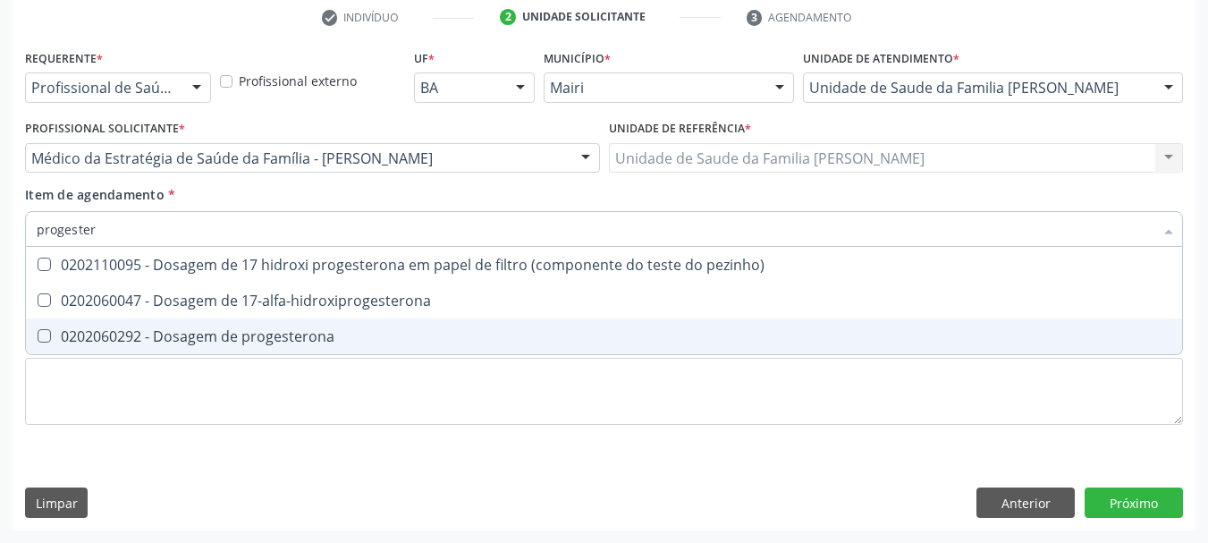
click at [123, 321] on span "0202060292 - Dosagem de progesterona" at bounding box center [604, 336] width 1156 height 36
checkbox progesterona "true"
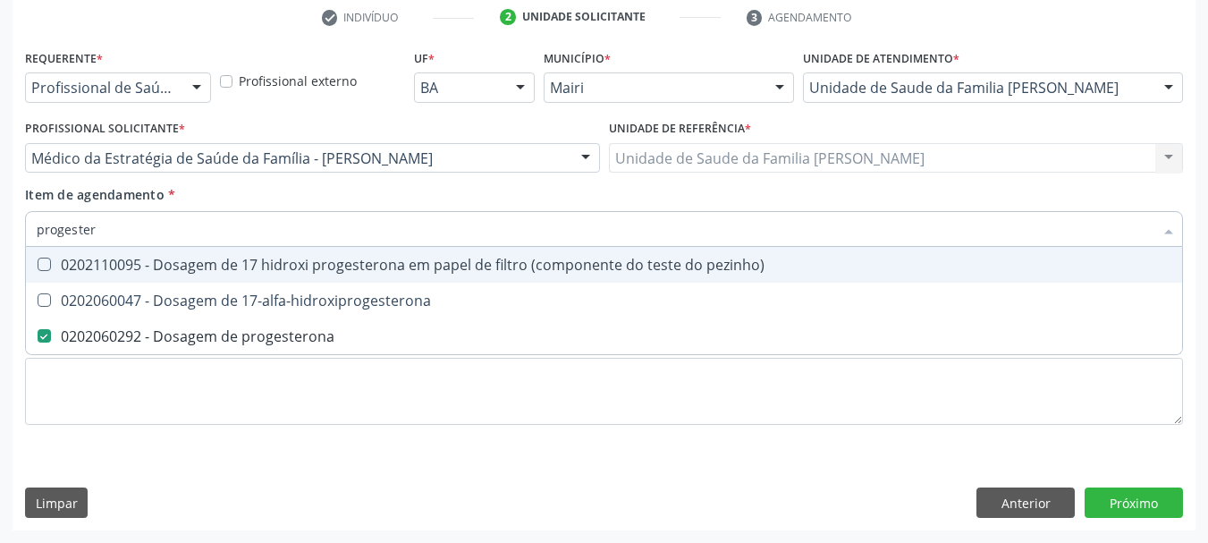
drag, startPoint x: 107, startPoint y: 230, endPoint x: 0, endPoint y: 238, distance: 107.6
click at [0, 238] on div "Acompanhamento Acompanhe a situação das marcações correntes e finalizadas Relat…" at bounding box center [604, 149] width 1208 height 788
type input "pr"
checkbox progesterona "false"
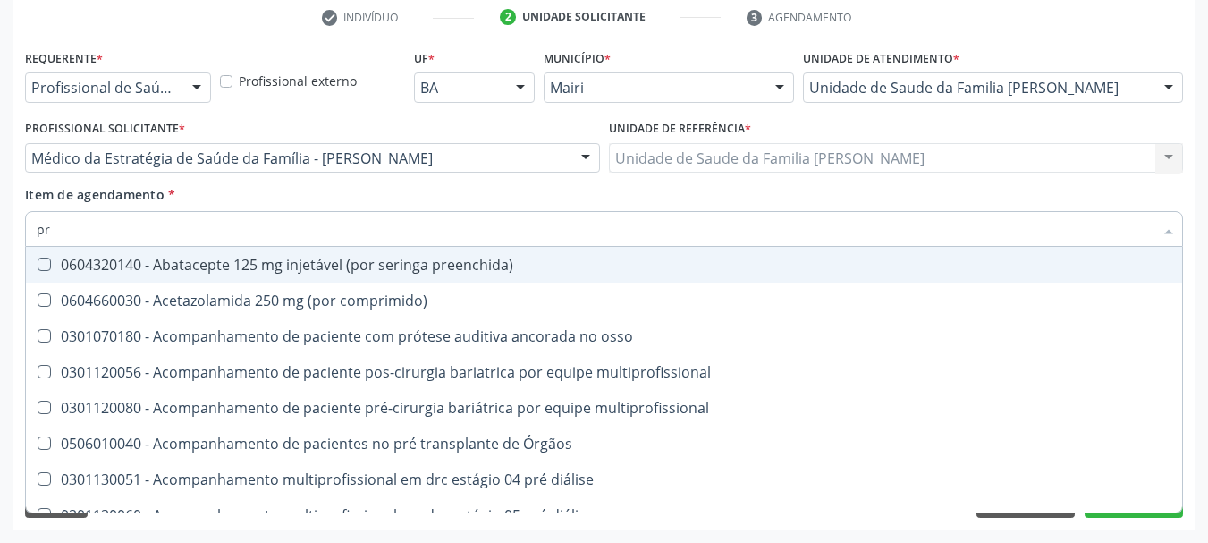
type input "pro"
checkbox comprimido\) "true"
checkbox progesterona "false"
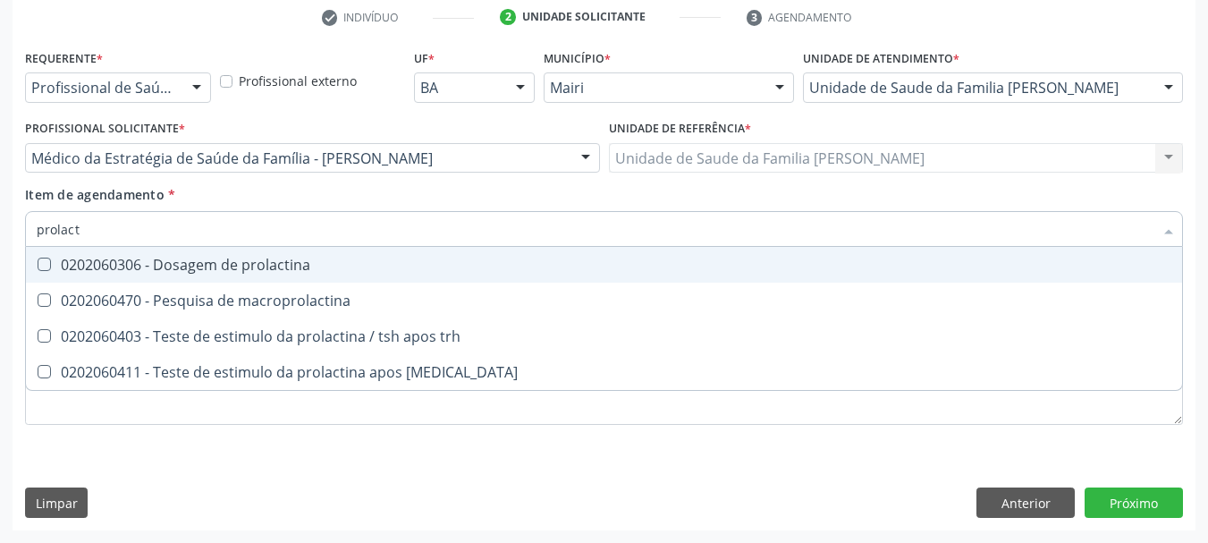
type input "prolacti"
click at [163, 268] on div "0202060306 - Dosagem de prolactina" at bounding box center [604, 265] width 1135 height 14
checkbox prolactina "true"
drag, startPoint x: 89, startPoint y: 229, endPoint x: 0, endPoint y: 236, distance: 89.7
click at [0, 236] on div "Acompanhamento Acompanhe a situação das marcações correntes e finalizadas Relat…" at bounding box center [604, 149] width 1208 height 788
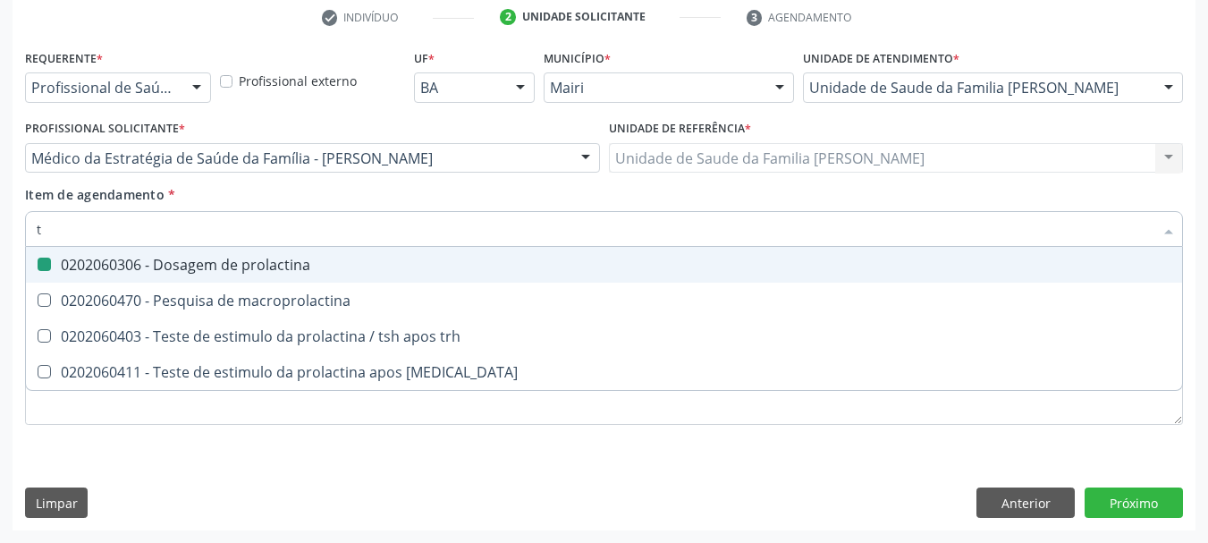
type input "te"
checkbox prolactina "false"
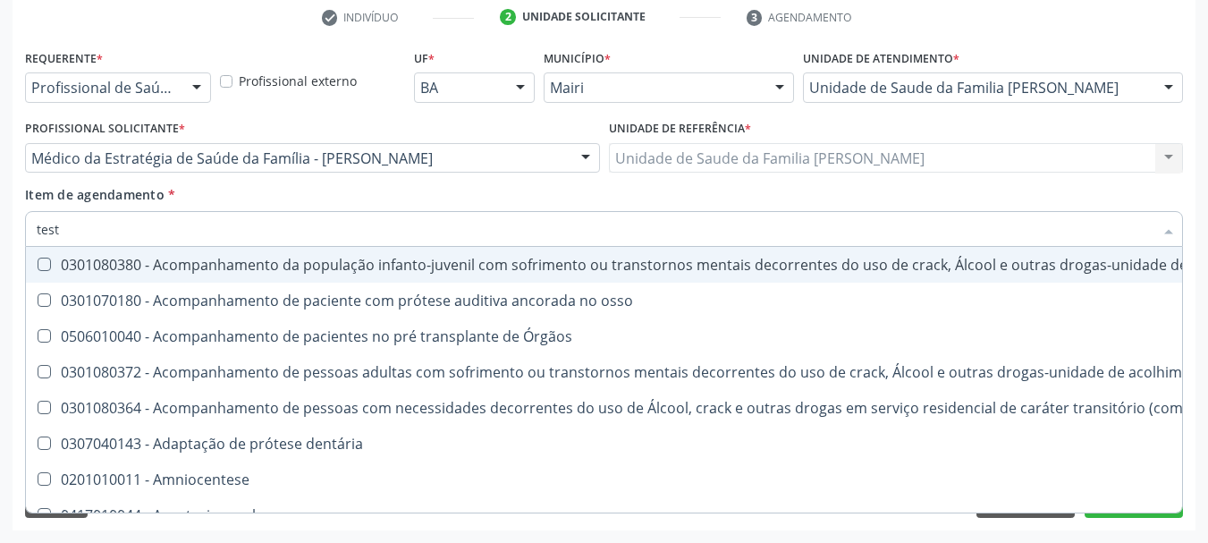
type input "testo"
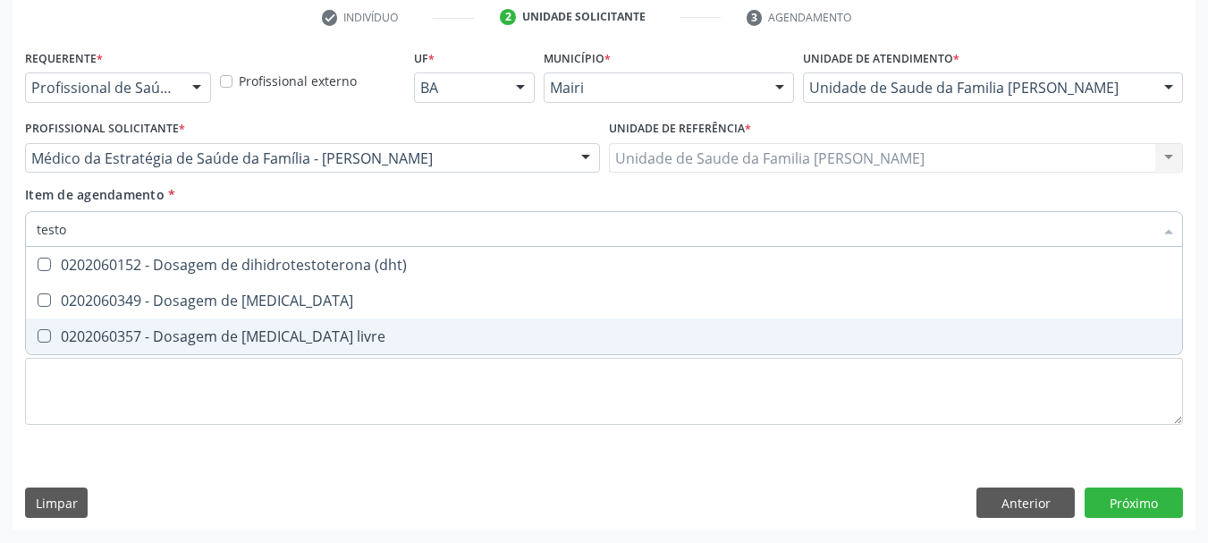
click at [213, 336] on div "0202060357 - Dosagem de [MEDICAL_DATA] livre" at bounding box center [604, 336] width 1135 height 14
checkbox livre "true"
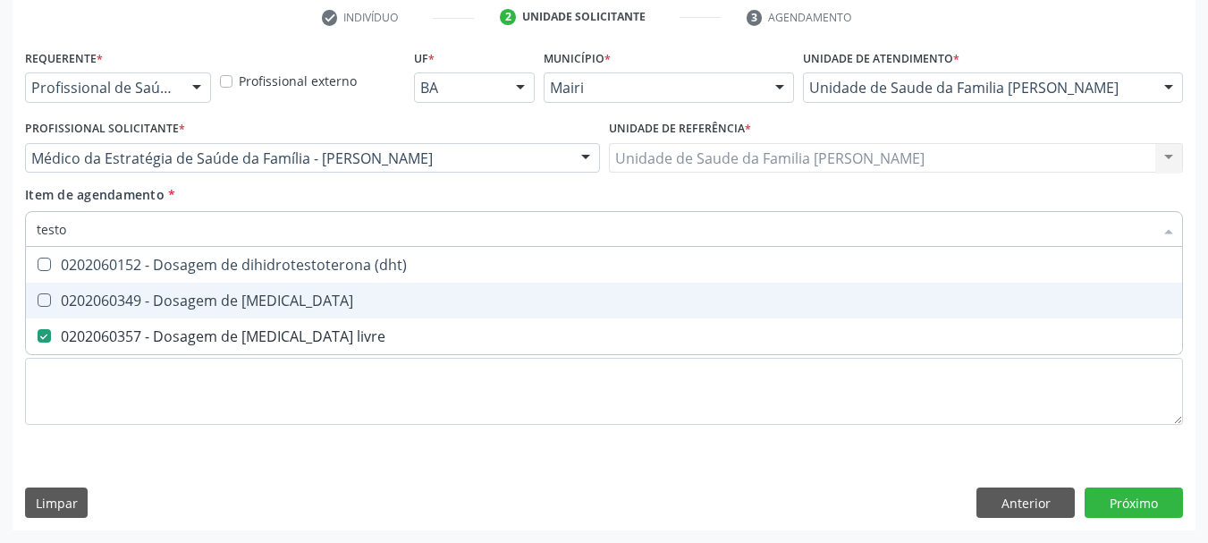
click at [213, 301] on div "0202060349 - Dosagem de [MEDICAL_DATA]" at bounding box center [604, 300] width 1135 height 14
checkbox testosterona "true"
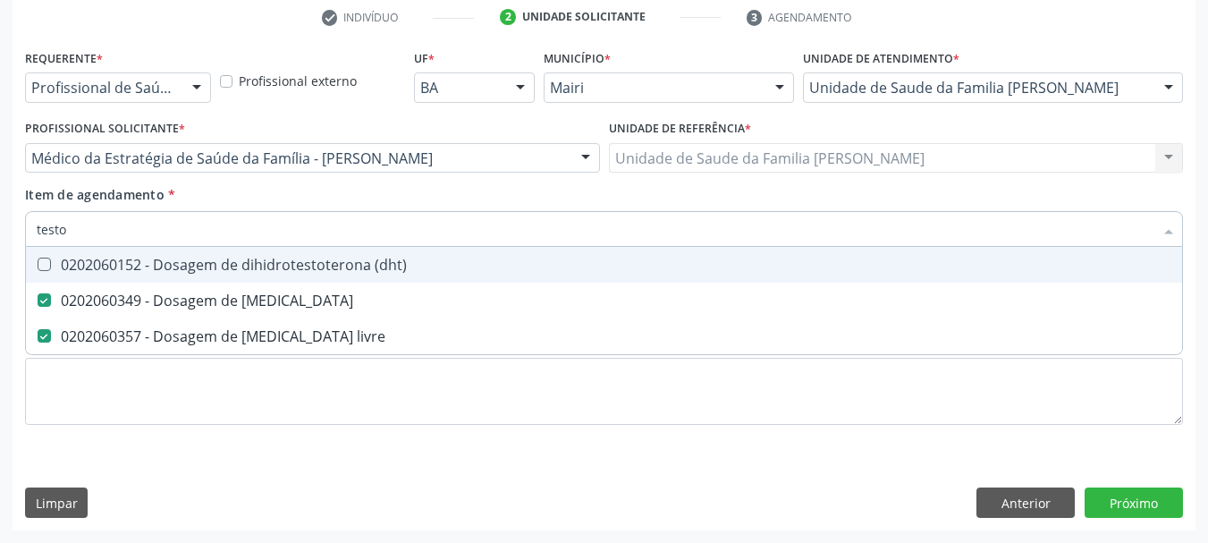
drag, startPoint x: 108, startPoint y: 224, endPoint x: 0, endPoint y: 251, distance: 111.5
click at [0, 251] on div "Acompanhamento Acompanhe a situação das marcações correntes e finalizadas Relat…" at bounding box center [604, 149] width 1208 height 788
type input "p"
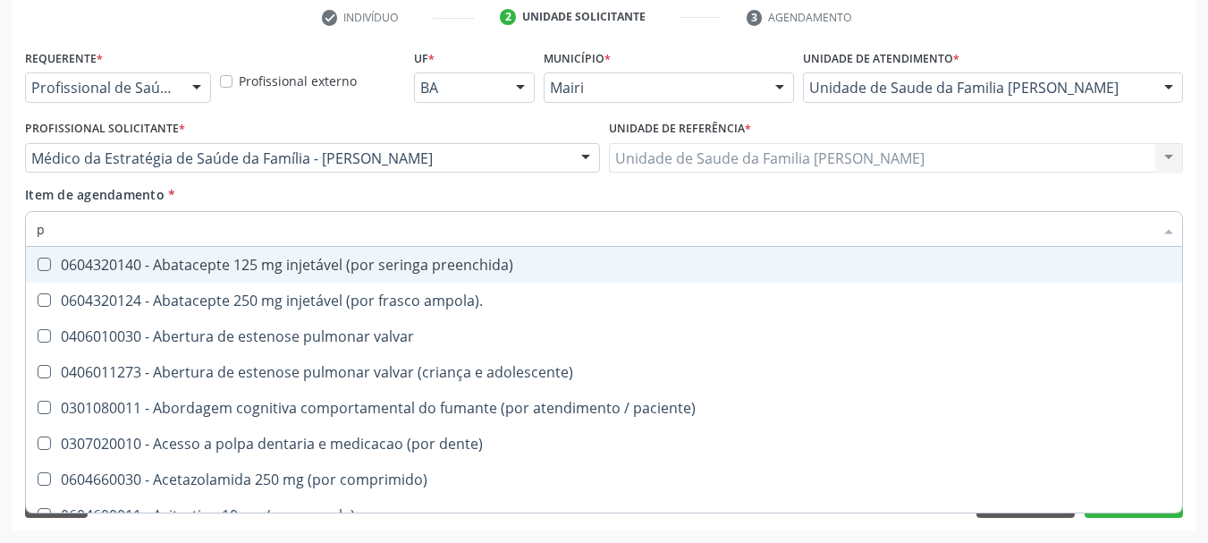
checkbox ampola\)\ "false"
checkbox valvar "false"
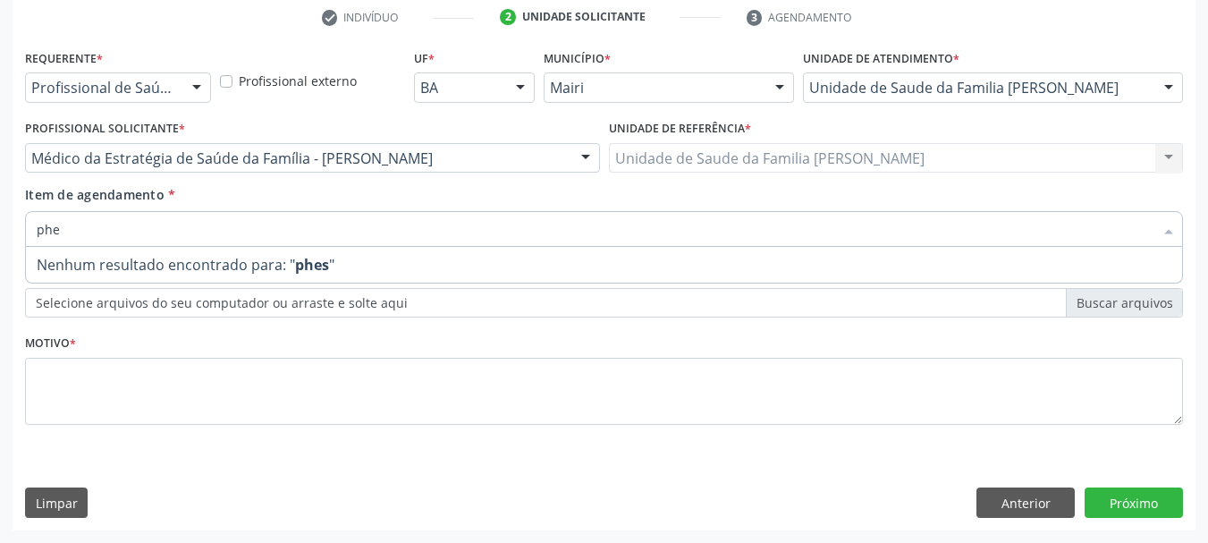
type input "phea"
drag, startPoint x: 67, startPoint y: 235, endPoint x: 0, endPoint y: 233, distance: 67.1
click at [0, 233] on div "Acompanhamento Acompanhe a situação das marcações correntes e finalizadas Relat…" at bounding box center [604, 149] width 1208 height 788
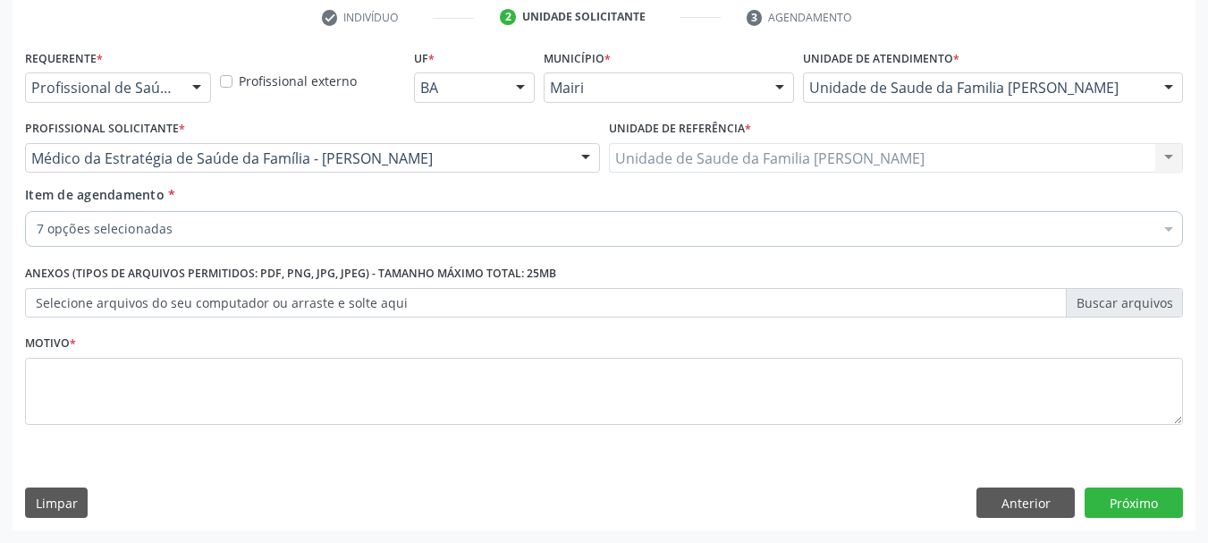
checkbox \(fsh\) "true"
checkbox \(lh\) "true"
checkbox estradiol "true"
checkbox progesterona "true"
checkbox prolactina "true"
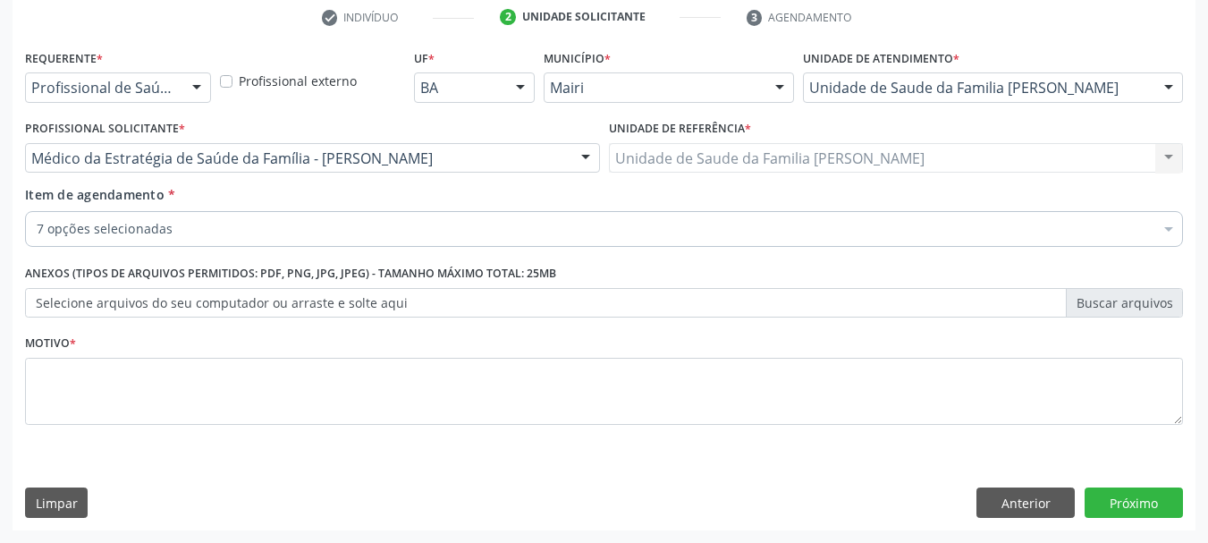
checkbox livre "true"
checkbox testosterona "true"
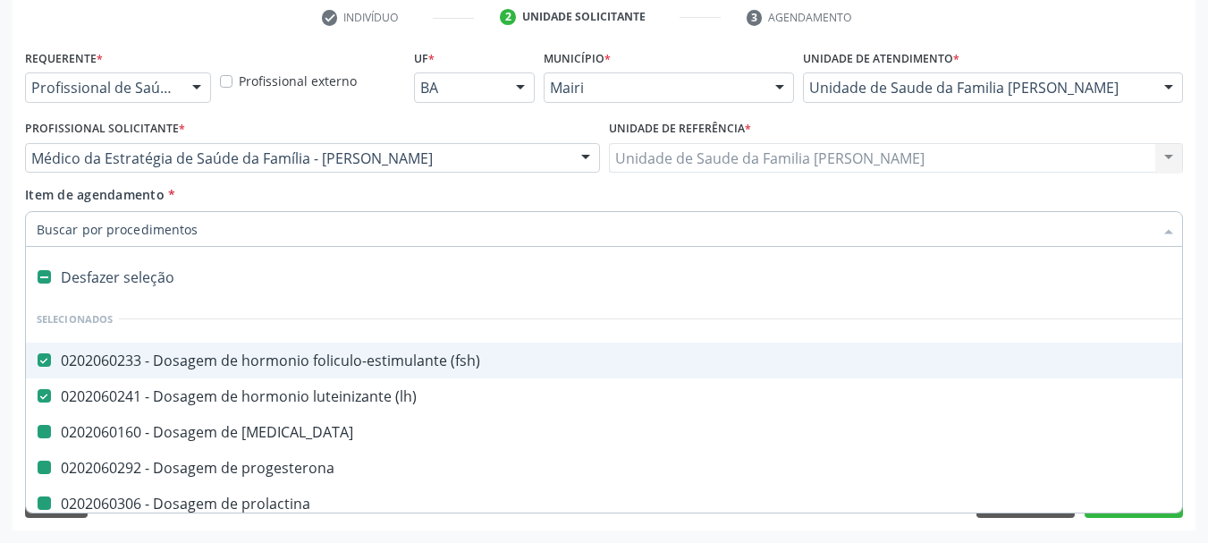
type input "v"
checkbox estradiol "false"
checkbox progesterona "false"
checkbox prolactina "false"
checkbox livre "false"
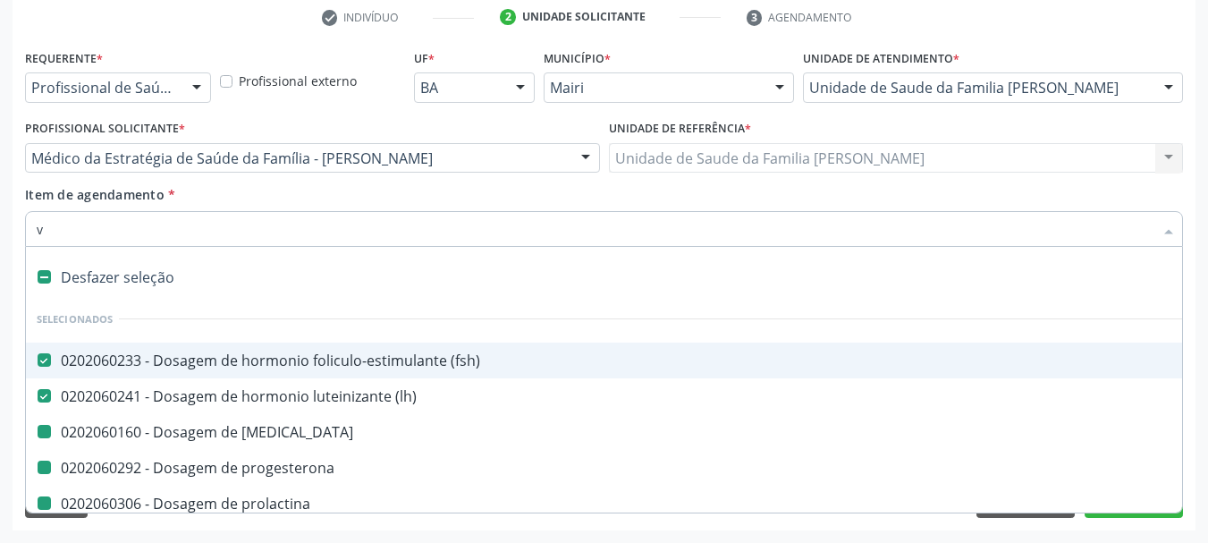
checkbox testosterona "false"
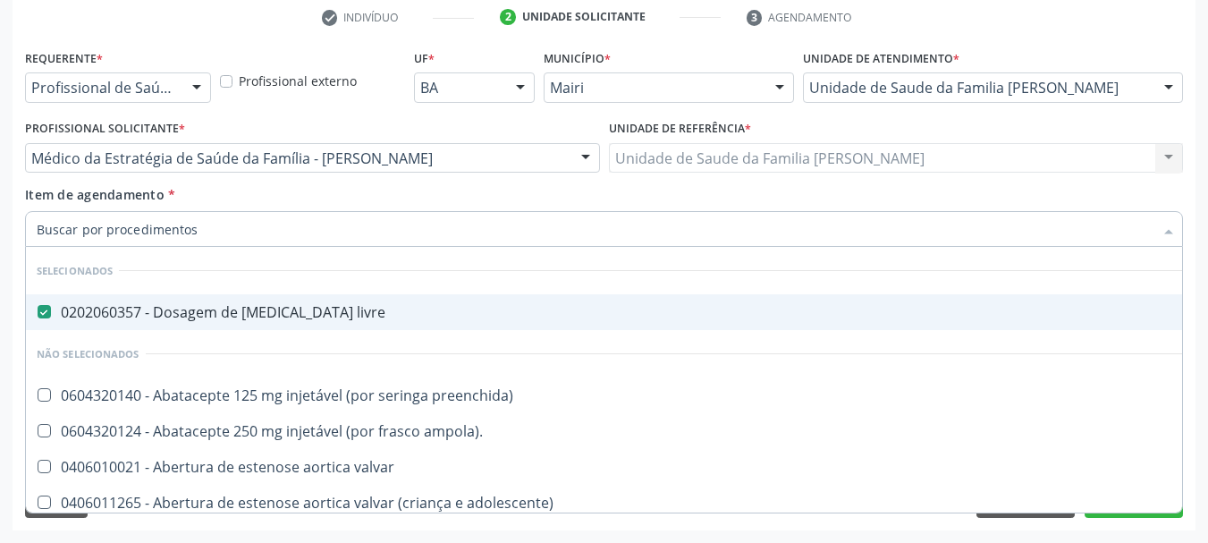
checkbox preenchida\) "true"
checkbox ampola\)\ "true"
checkbox valvar "true"
checkbox adolescente\) "true"
checkbox valvar "true"
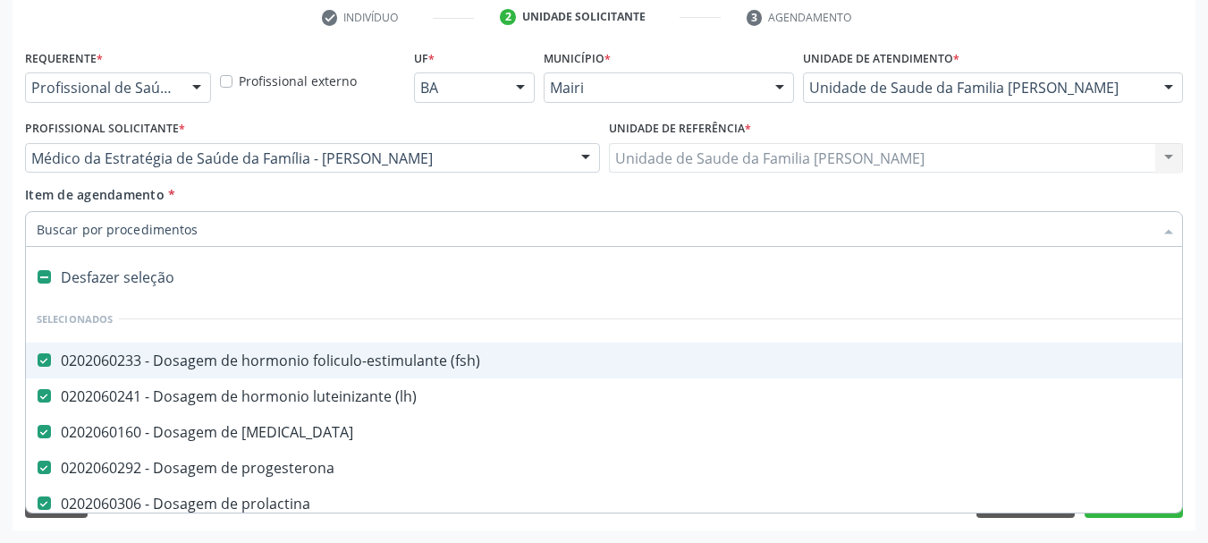
paste input "Dehidroepiandrosterona"
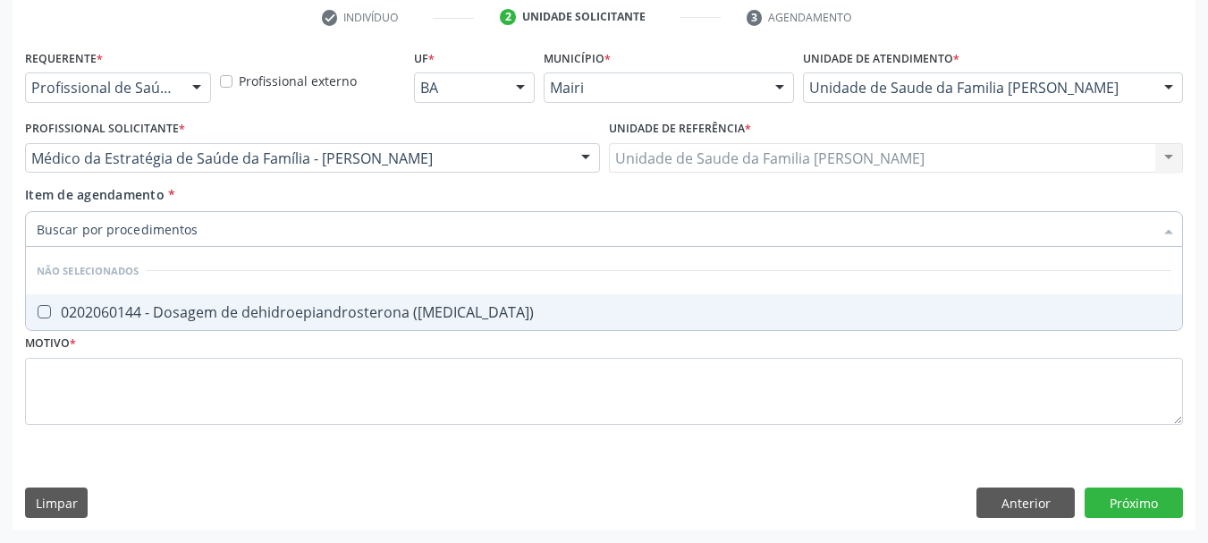
type input "Dehidroepiandrosterona"
click at [182, 319] on div "0202060144 - Dosagem de dehidroepiandrosterona ([MEDICAL_DATA])" at bounding box center [604, 312] width 1135 height 14
checkbox \(dhea\) "true"
drag, startPoint x: 193, startPoint y: 231, endPoint x: 0, endPoint y: 245, distance: 193.7
click at [0, 245] on div "Acompanhamento Acompanhe a situação das marcações correntes e finalizadas Relat…" at bounding box center [604, 149] width 1208 height 788
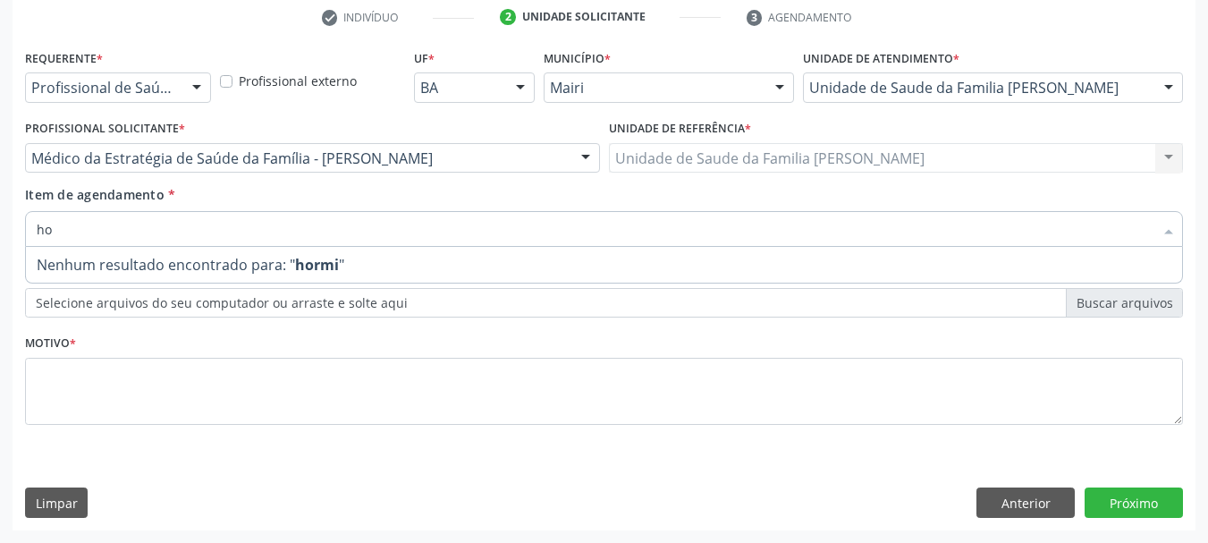
type input "h"
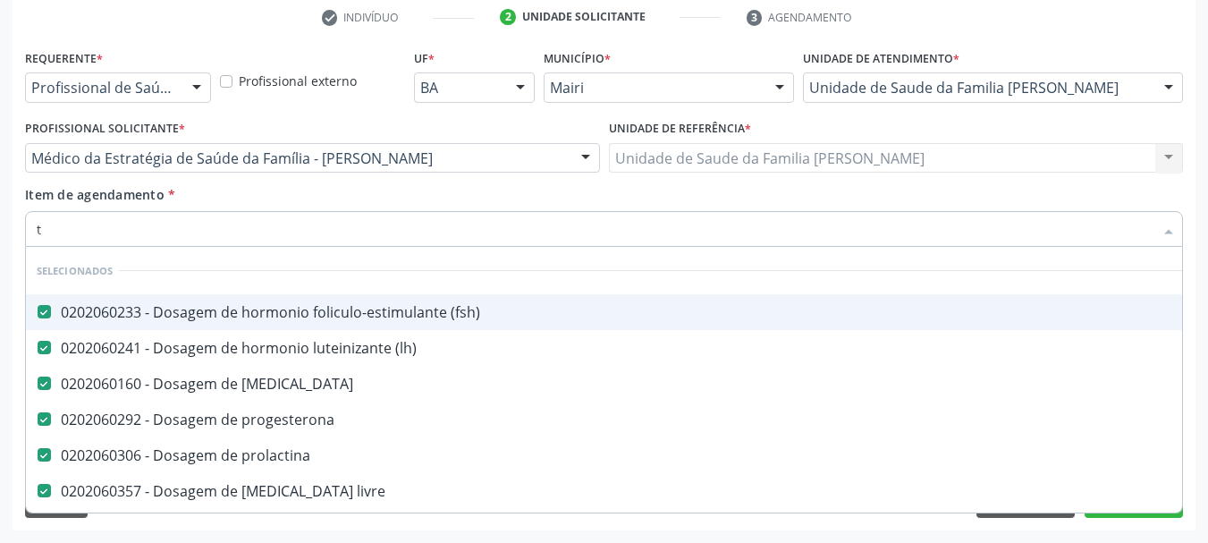
type input "ts"
checkbox \(fsh\) "false"
checkbox \(lh\) "false"
checkbox estradiol "false"
checkbox progesterona "false"
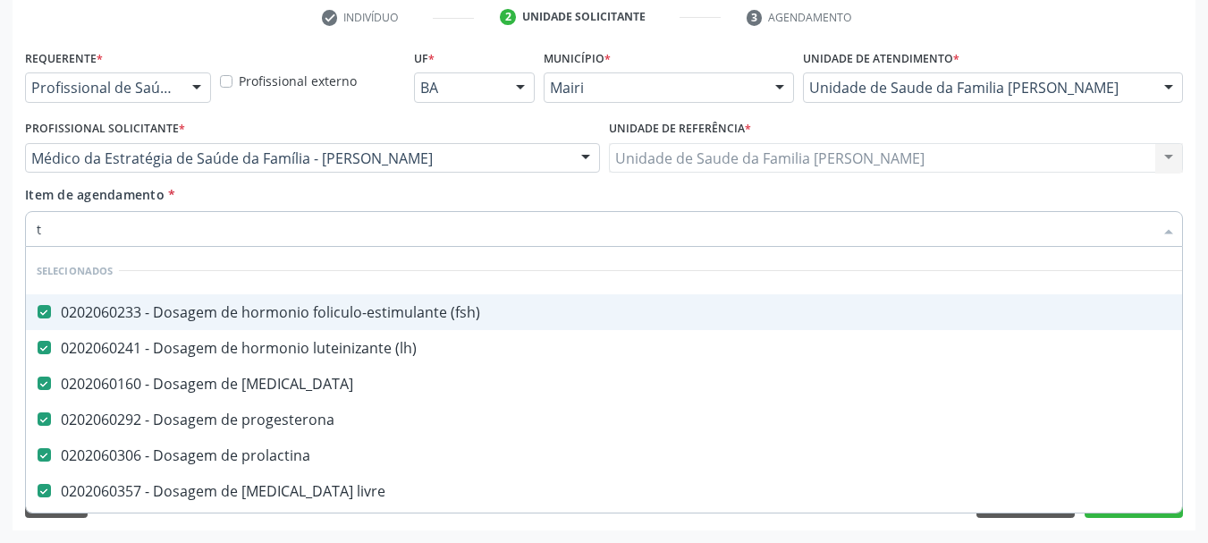
checkbox prolactina "false"
checkbox livre "false"
checkbox testosterona "false"
type input "tsh"
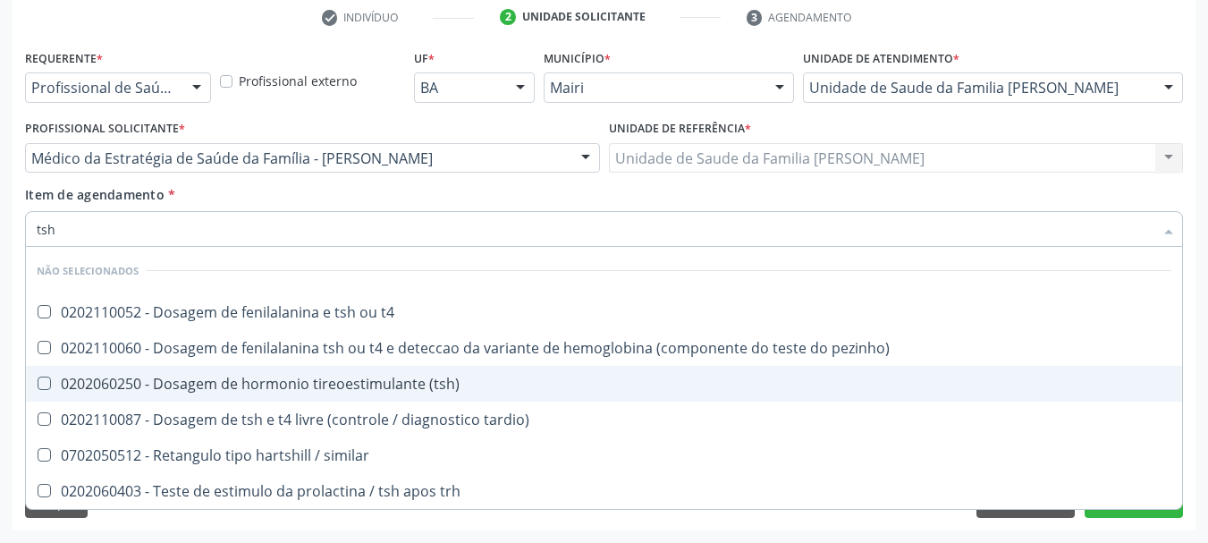
click at [147, 391] on div "0202060250 - Dosagem de hormonio tireoestimulante (tsh)" at bounding box center [604, 383] width 1135 height 14
checkbox \(tsh\) "true"
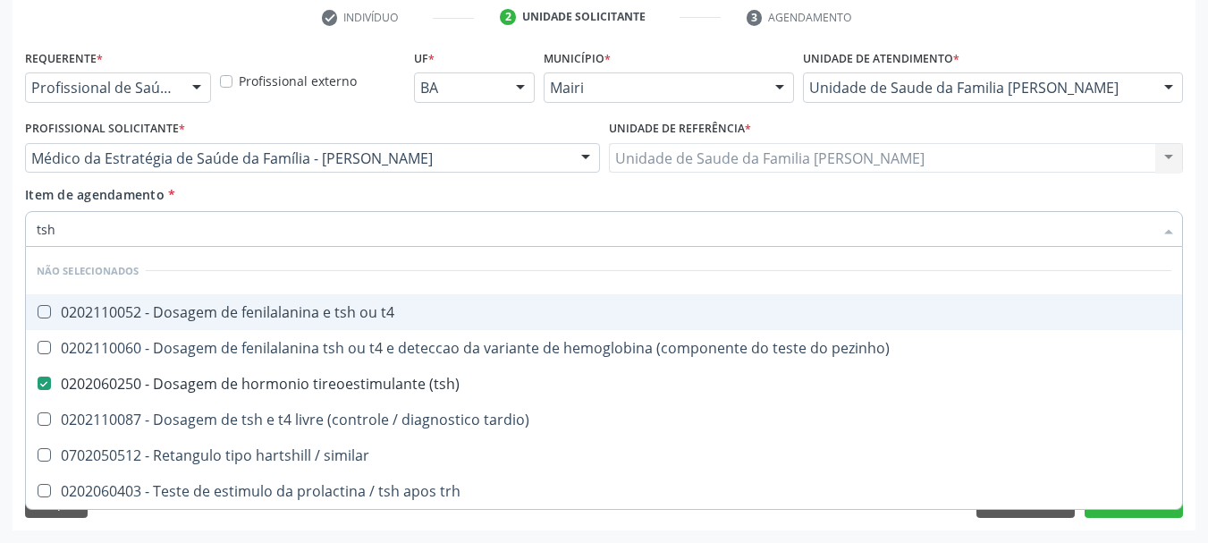
drag, startPoint x: 87, startPoint y: 230, endPoint x: 0, endPoint y: 231, distance: 86.7
click at [0, 231] on div "Acompanhamento Acompanhe a situação das marcações correntes e finalizadas Relat…" at bounding box center [604, 149] width 1208 height 788
type input "t"
checkbox t4 "true"
checkbox pezinho\) "true"
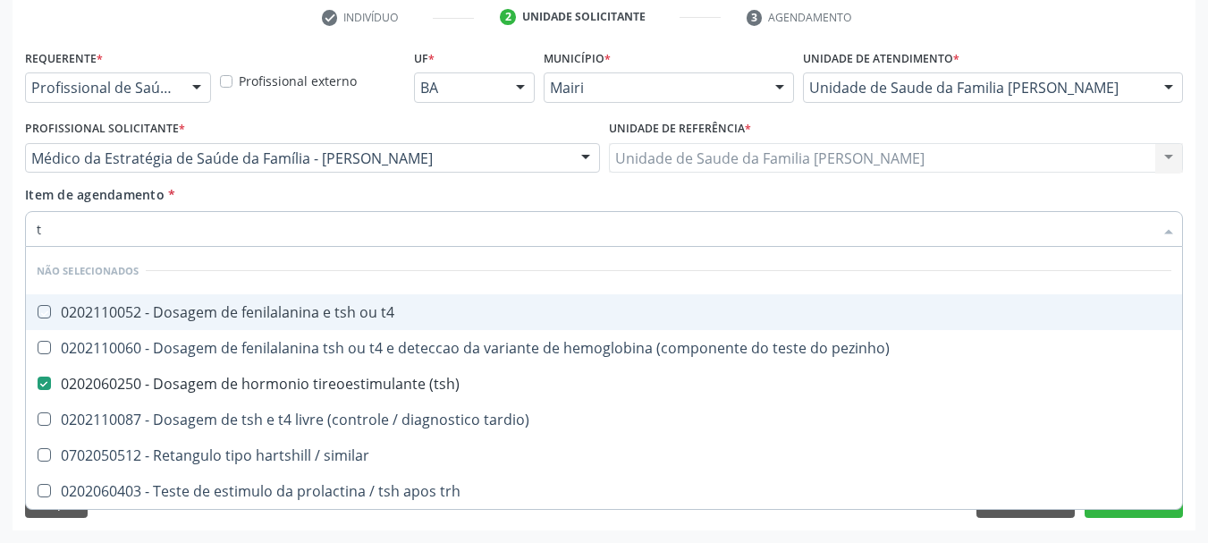
checkbox tardio\) "true"
checkbox similar "true"
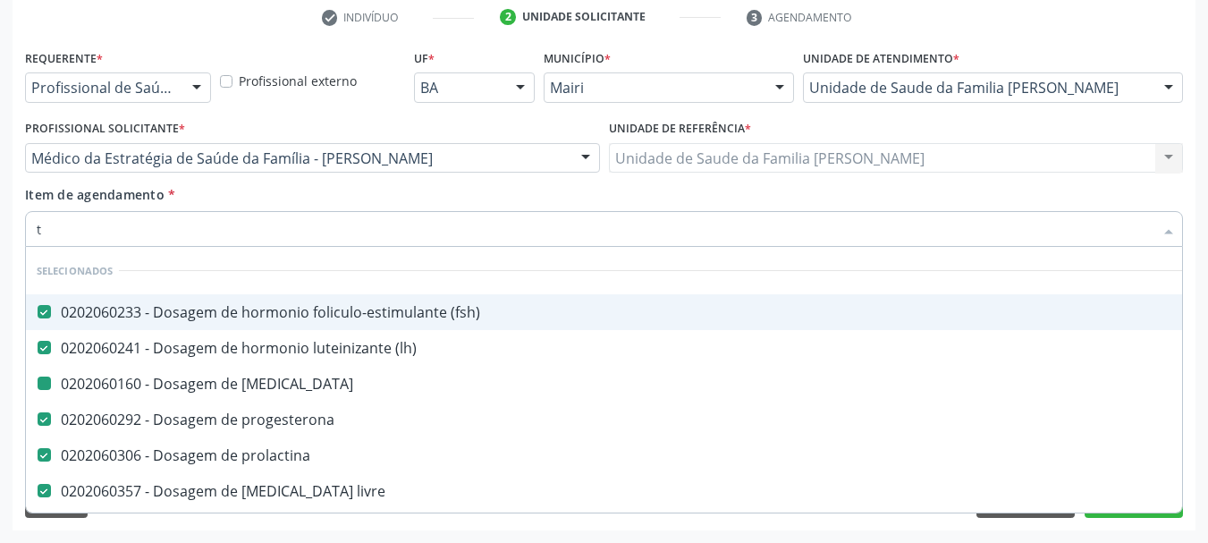
type input "t4"
checkbox \(fsh\) "false"
checkbox \(lh\) "false"
checkbox estradiol "false"
checkbox progesterona "false"
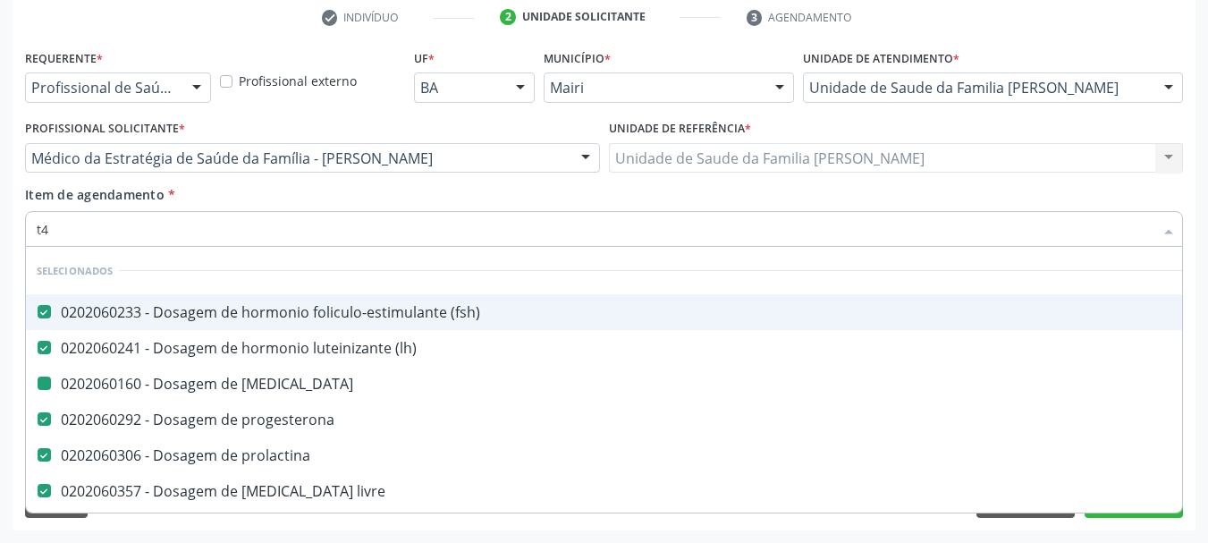
checkbox prolactina "false"
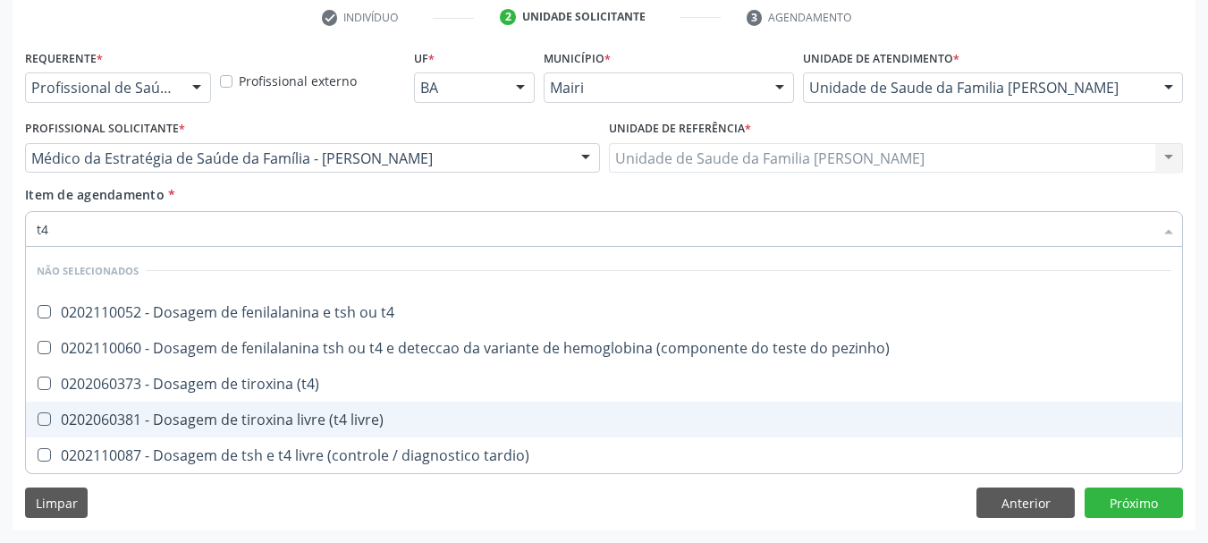
click at [224, 412] on div "0202060381 - Dosagem de tiroxina livre (t4 livre)" at bounding box center [604, 419] width 1135 height 14
checkbox livre\) "true"
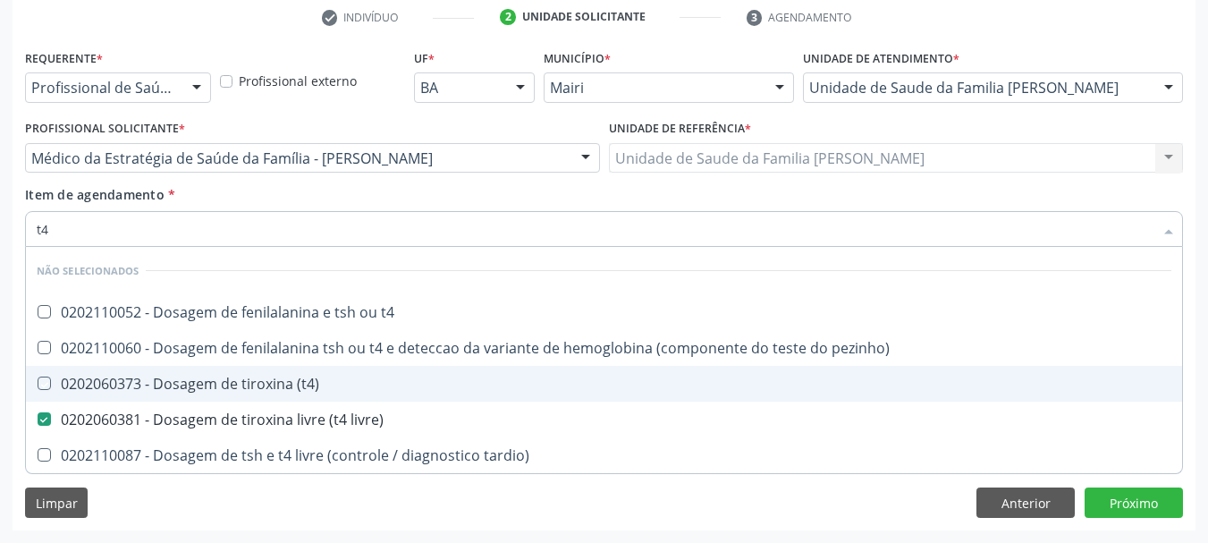
click at [15, 308] on div "Requerente * Profissional de Saúde Profissional de Saúde Paciente Nenhum result…" at bounding box center [604, 288] width 1183 height 486
checkbox t4 "true"
checkbox pezinho\) "true"
checkbox \(t4\) "true"
checkbox tardio\) "true"
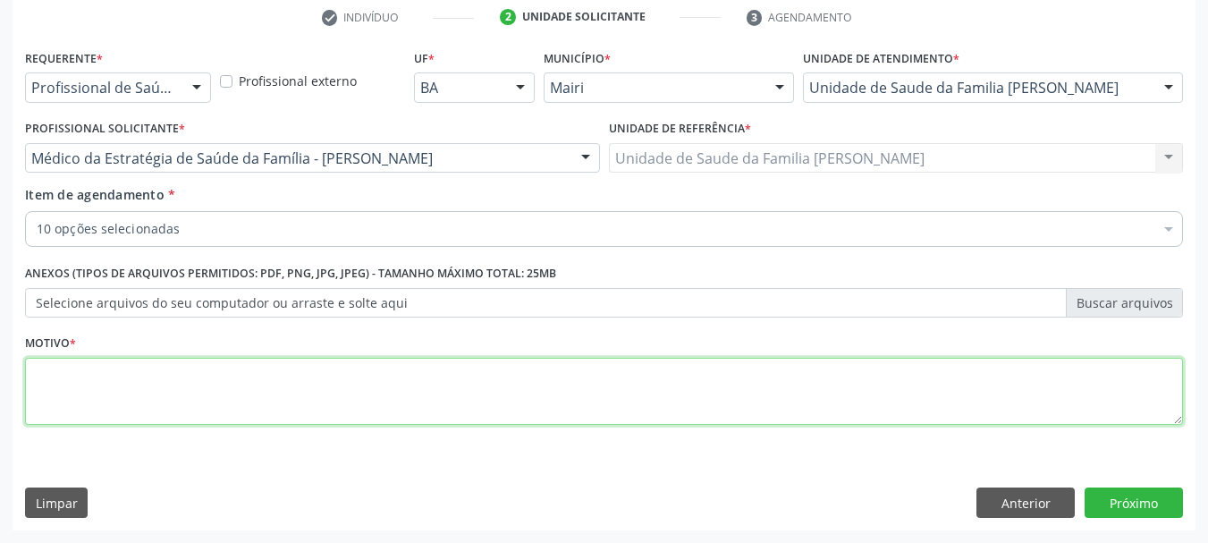
click at [131, 371] on textarea at bounding box center [604, 392] width 1158 height 68
type textarea "Avaliação."
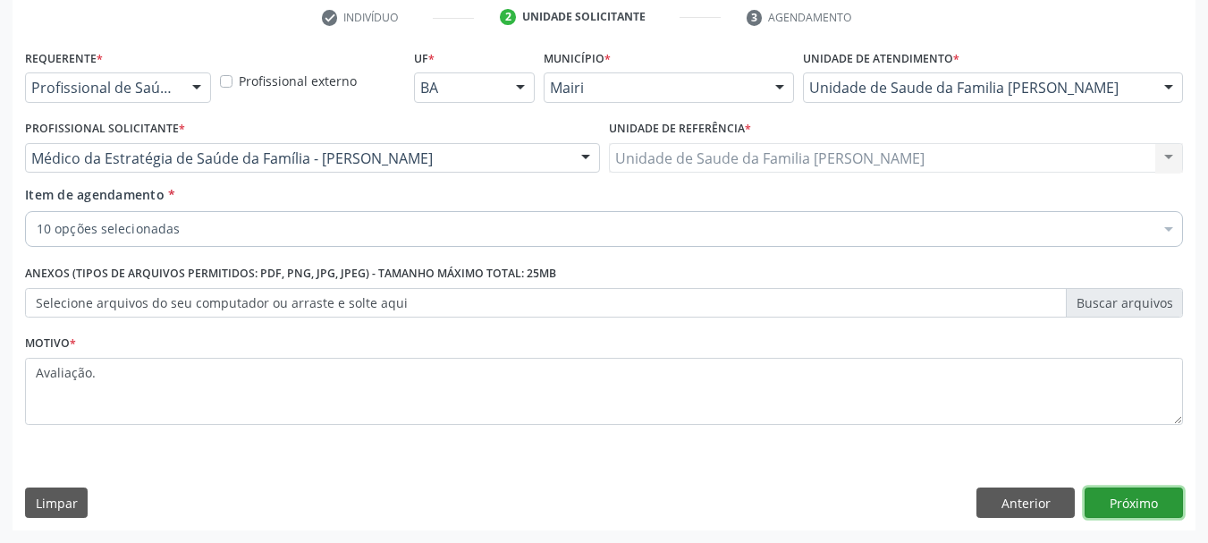
click at [1128, 516] on button "Próximo" at bounding box center [1134, 502] width 98 height 30
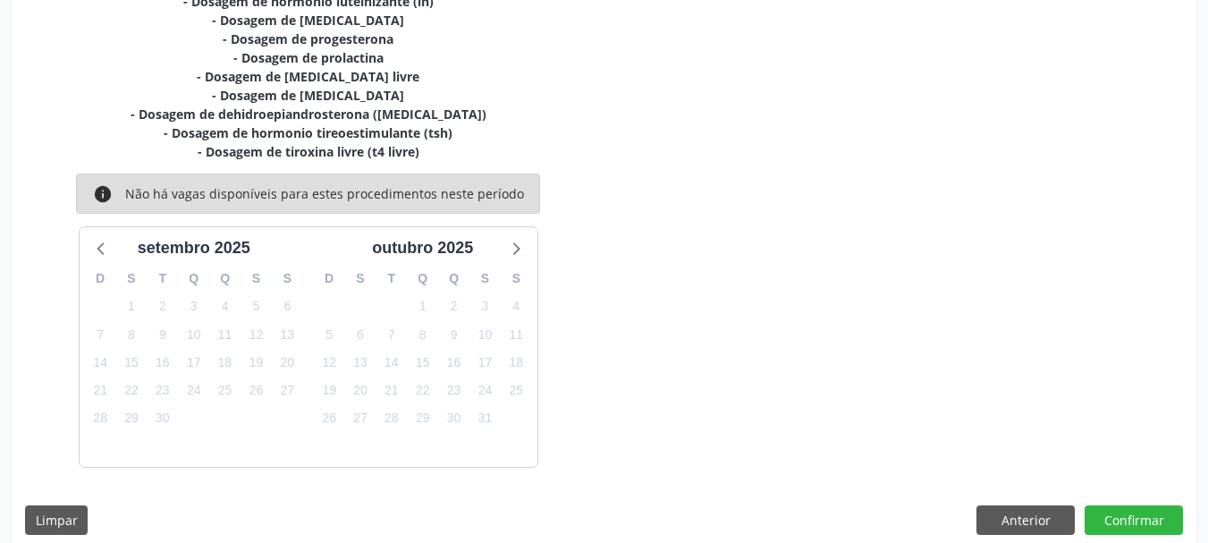
scroll to position [457, 0]
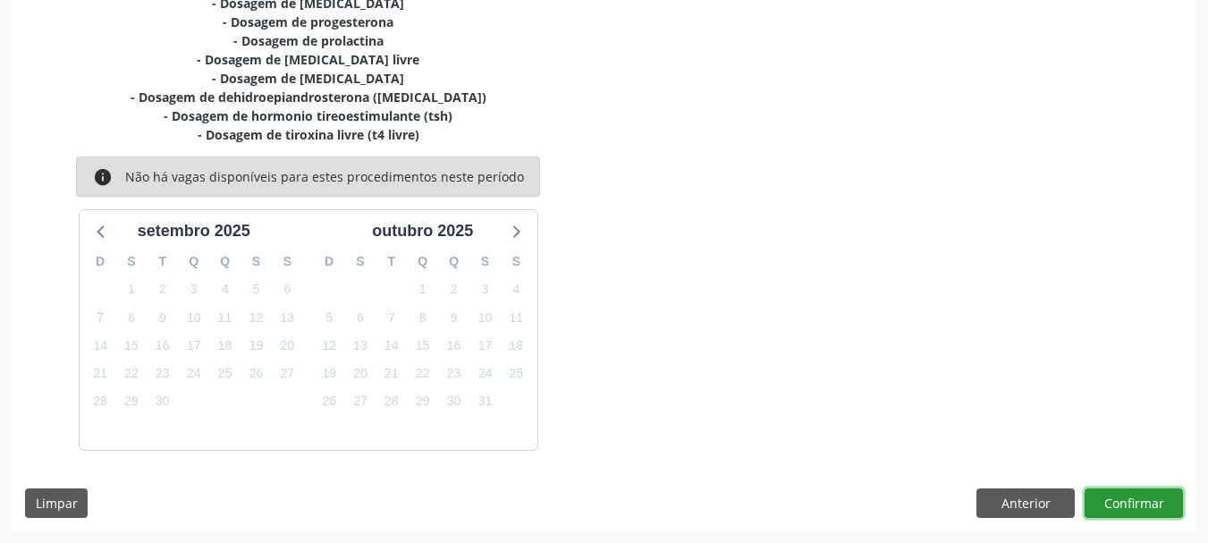
click at [1116, 500] on button "Confirmar" at bounding box center [1134, 503] width 98 height 30
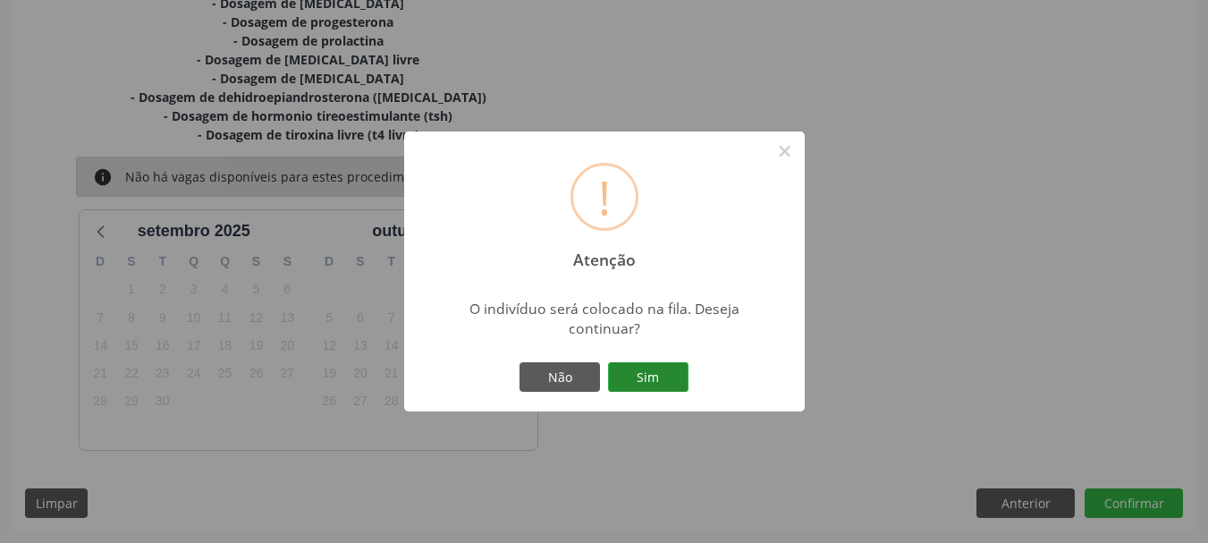
click at [678, 384] on button "Sim" at bounding box center [648, 377] width 80 height 30
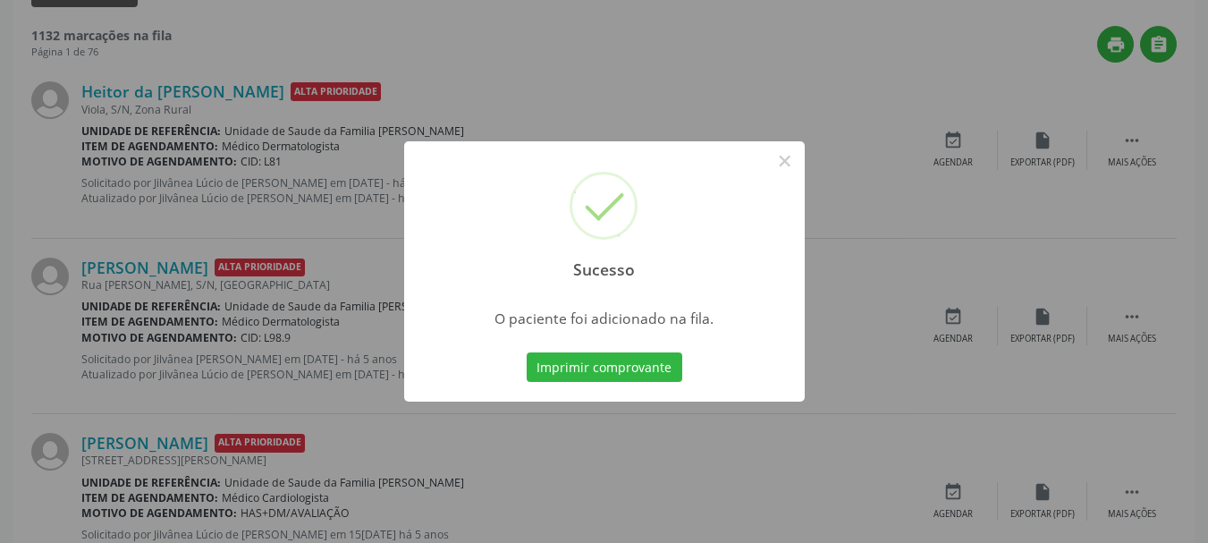
scroll to position [47, 0]
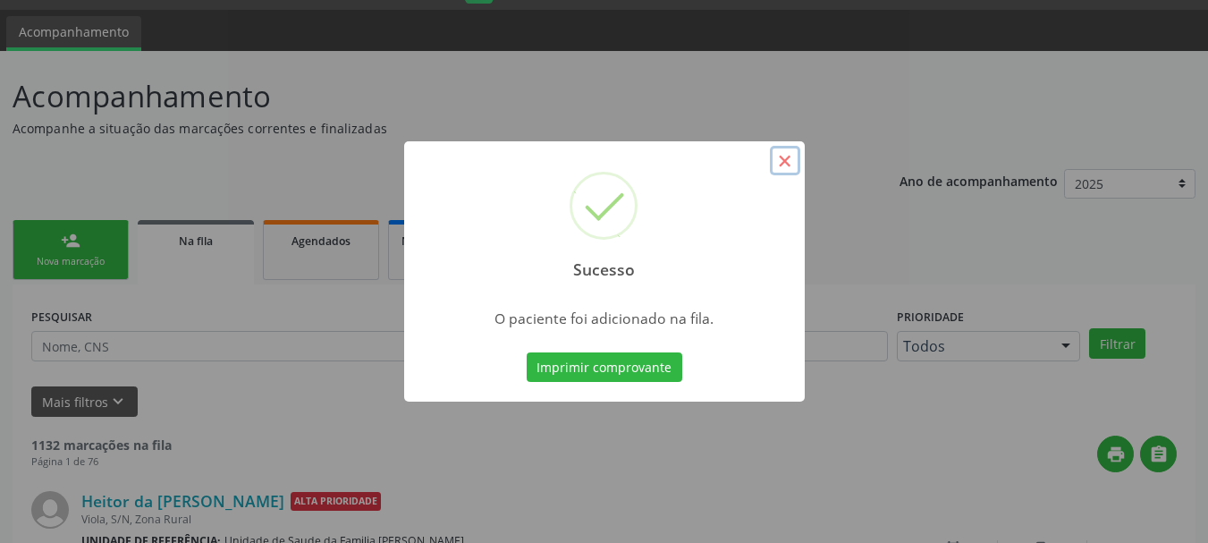
click at [786, 171] on button "×" at bounding box center [785, 161] width 30 height 30
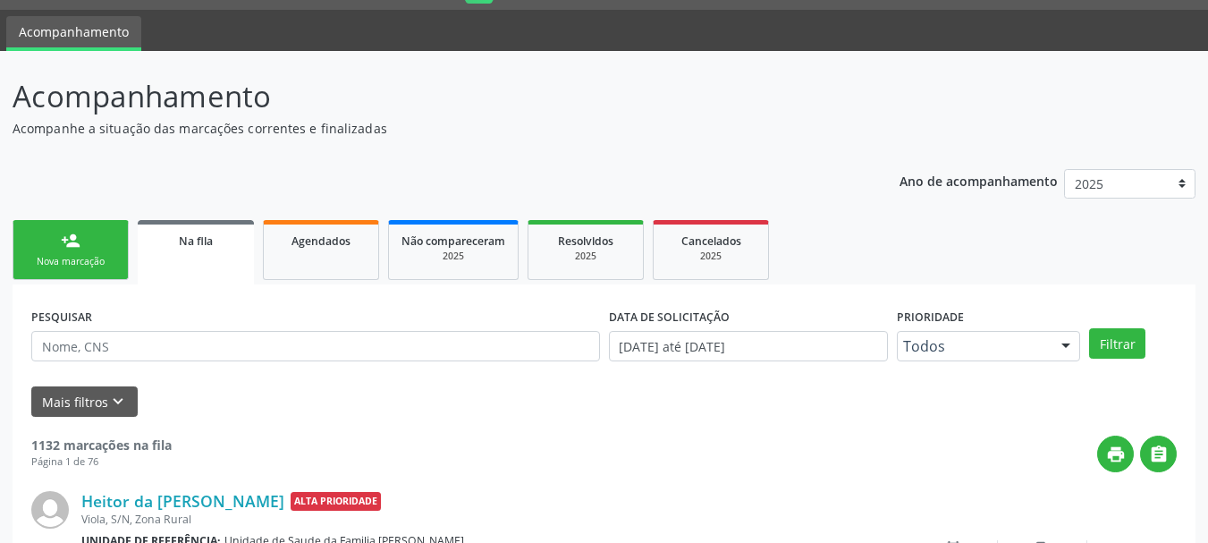
click at [95, 251] on link "person_add Nova marcação" at bounding box center [71, 250] width 116 height 60
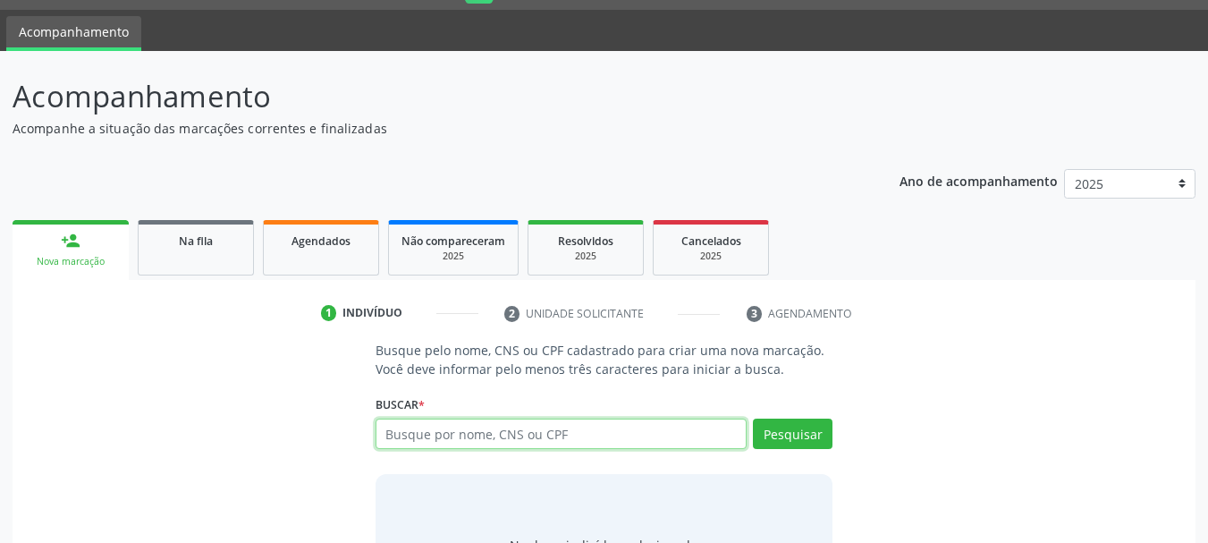
click at [433, 431] on input "text" at bounding box center [562, 434] width 372 height 30
type input "[PERSON_NAME]"
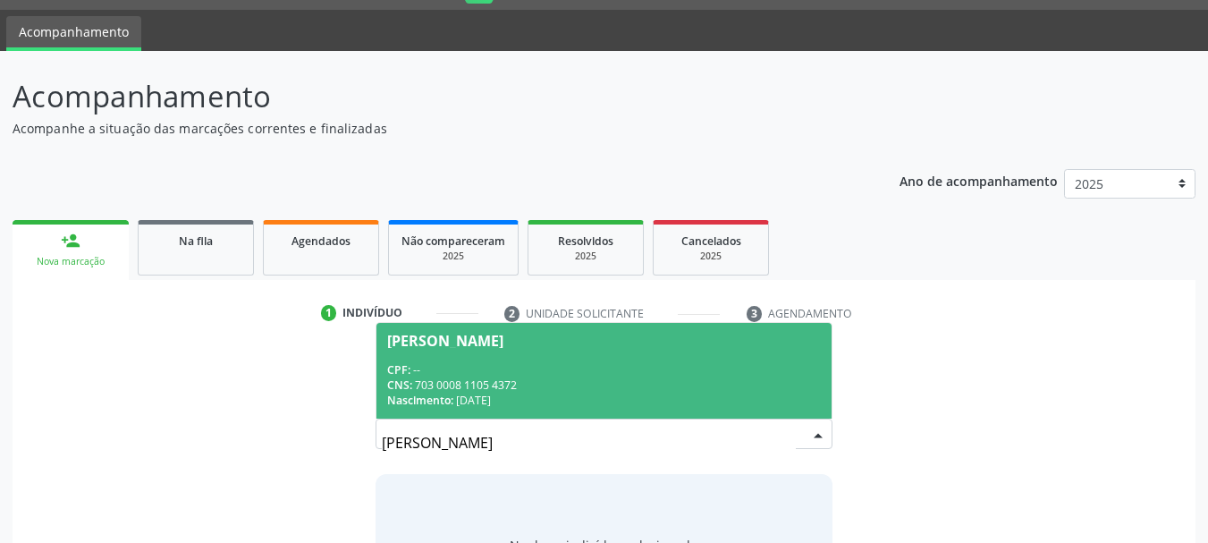
click at [444, 388] on div "CNS: 703 0008 1105 4372" at bounding box center [604, 384] width 435 height 15
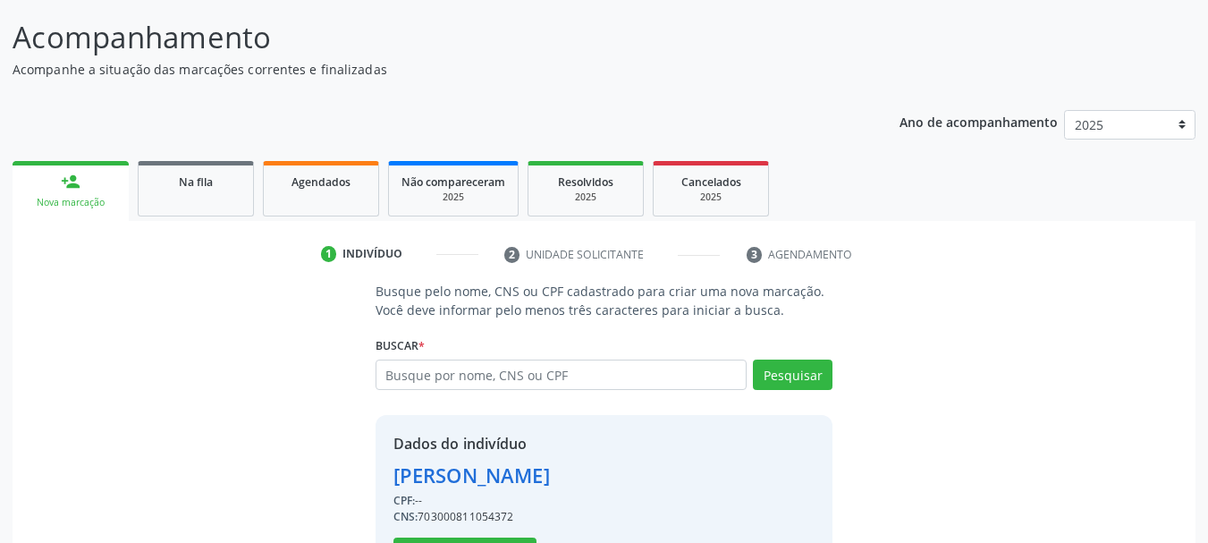
scroll to position [174, 0]
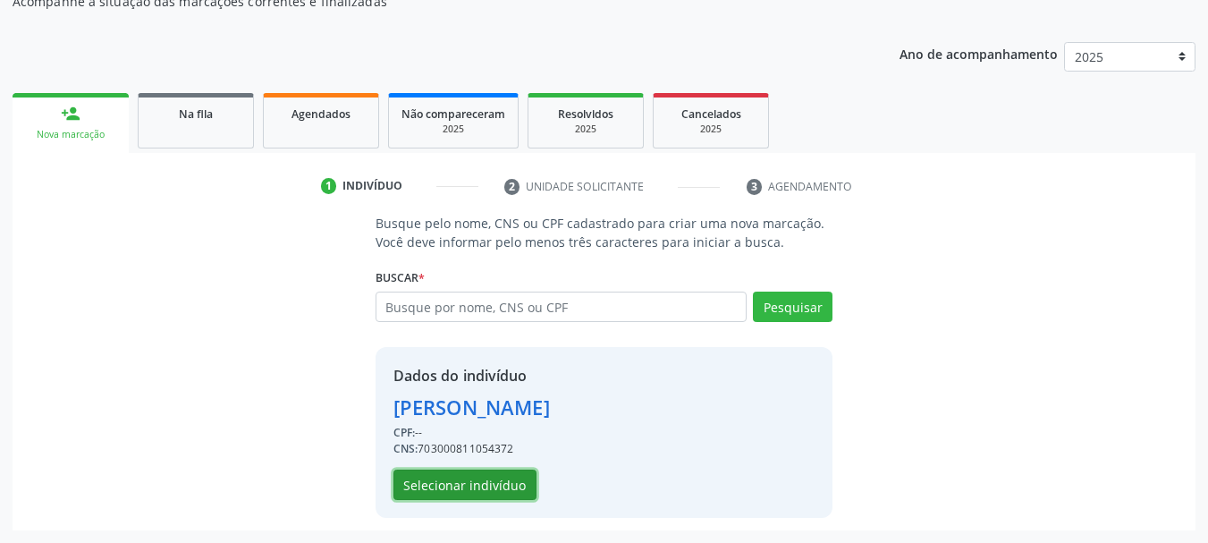
click at [461, 483] on button "Selecionar indivíduo" at bounding box center [464, 484] width 143 height 30
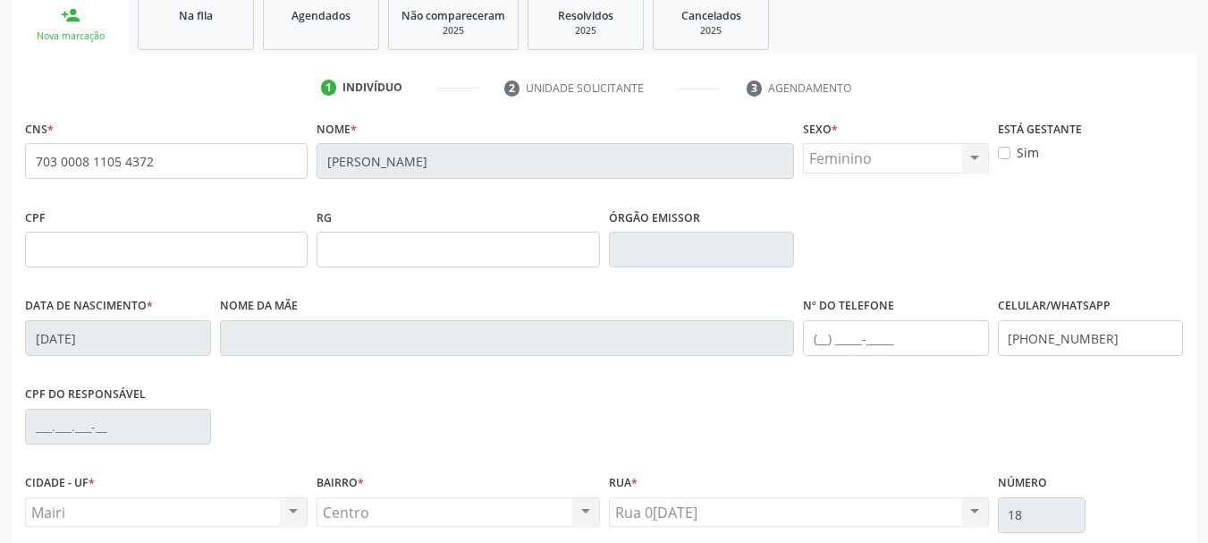
scroll to position [427, 0]
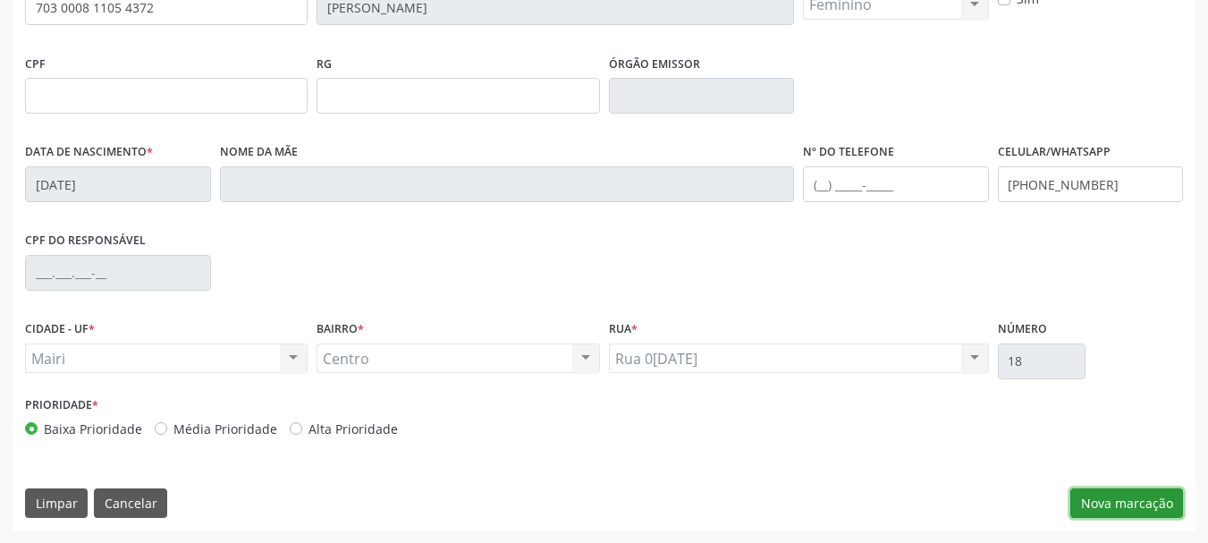
click at [1150, 499] on button "Nova marcação" at bounding box center [1126, 503] width 113 height 30
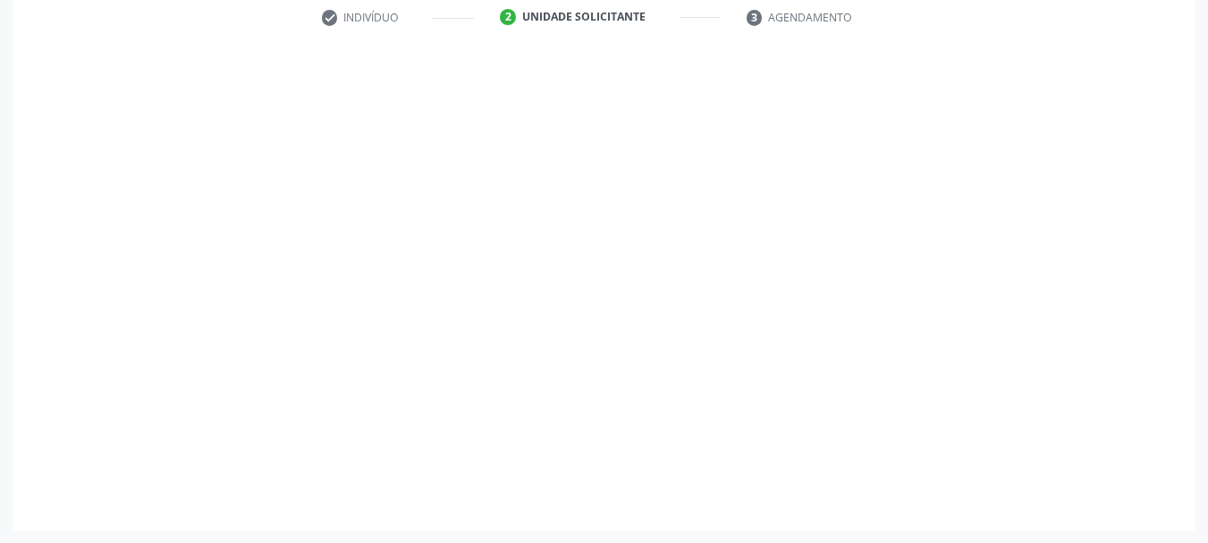
scroll to position [343, 0]
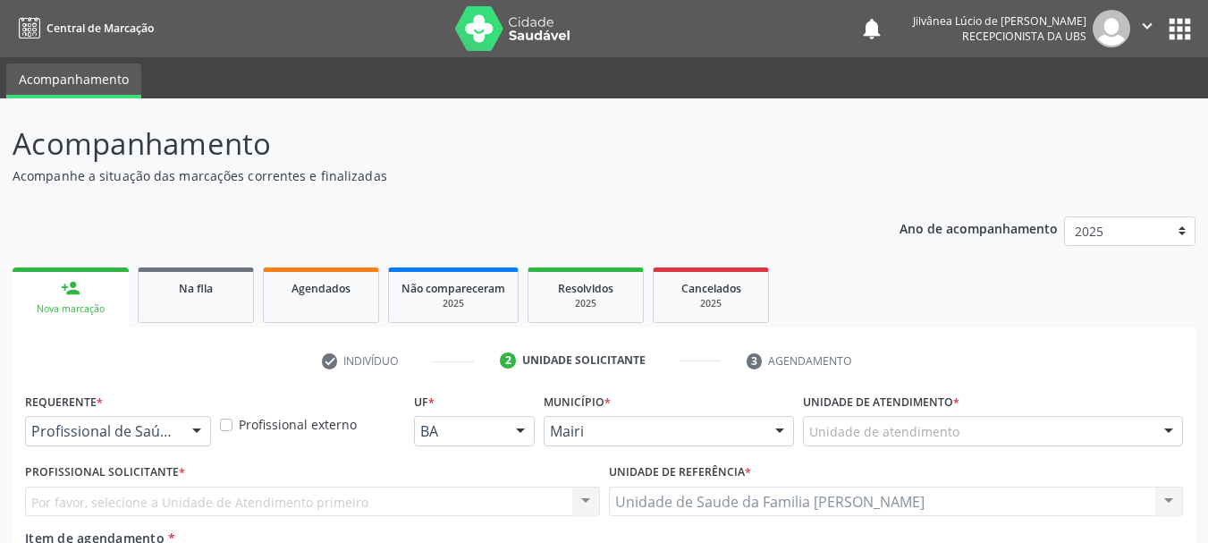
scroll to position [343, 0]
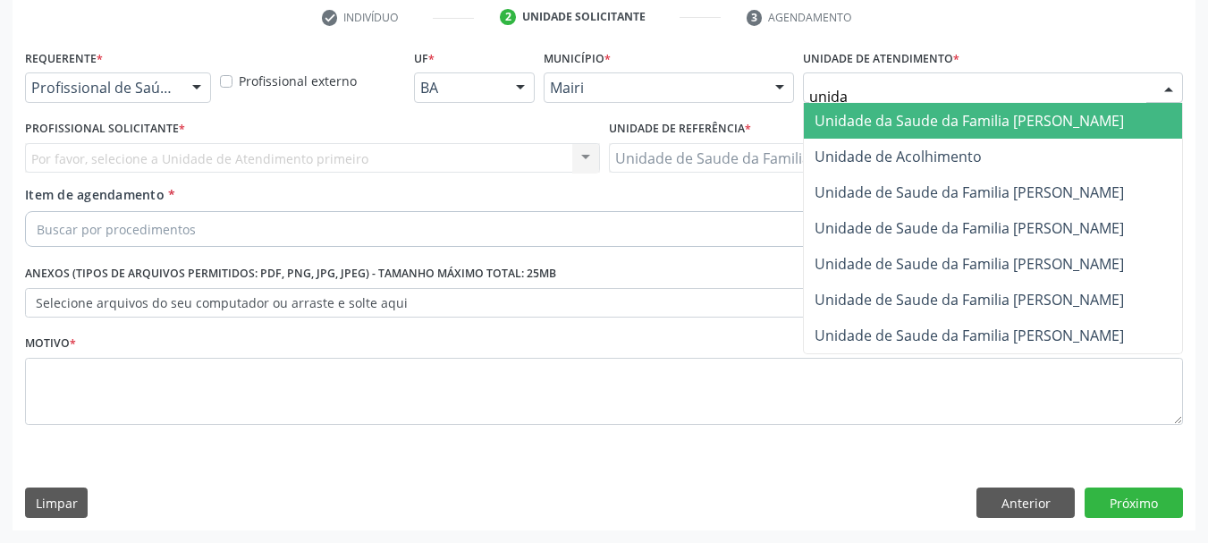
type input "unidad"
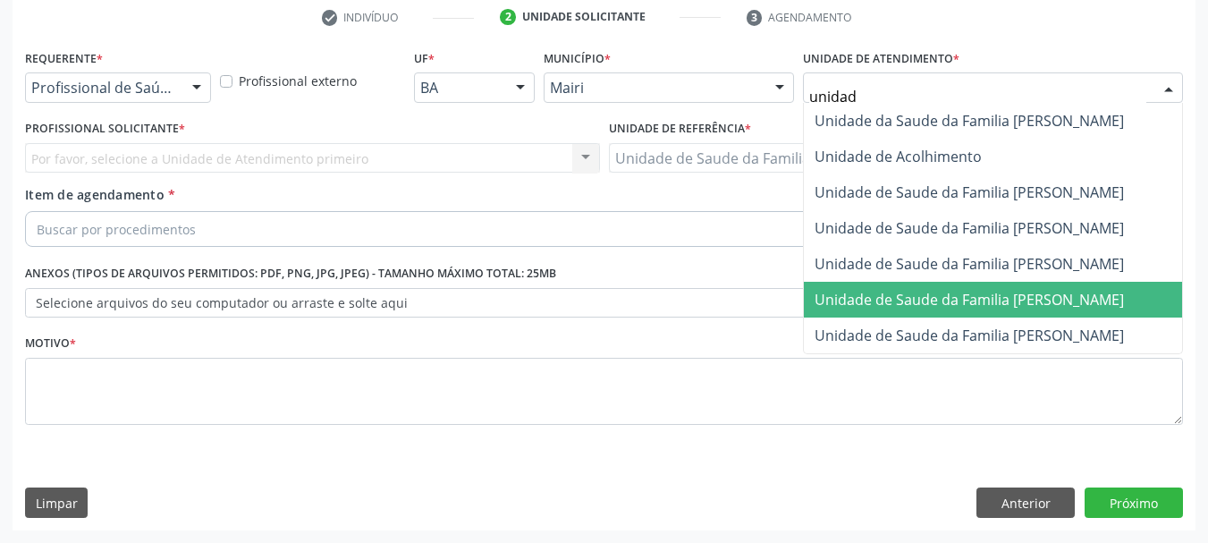
click at [1025, 297] on span "Unidade de Saude da Familia [PERSON_NAME]" at bounding box center [969, 300] width 309 height 20
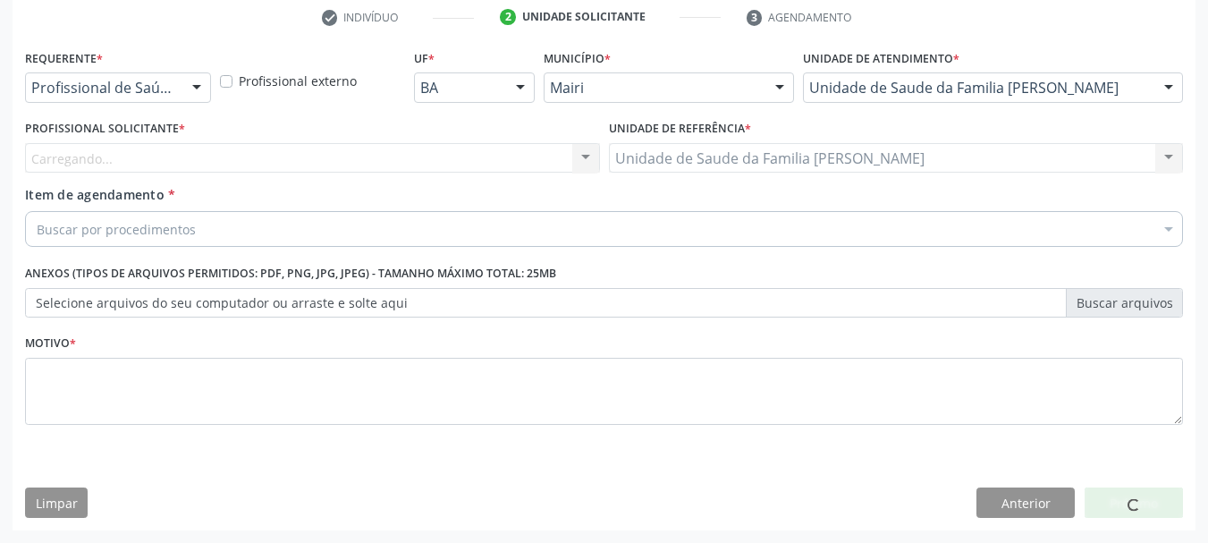
click at [205, 157] on div "Carregando... Nenhum resultado encontrado para: " " Não há nenhuma opção para s…" at bounding box center [312, 158] width 575 height 30
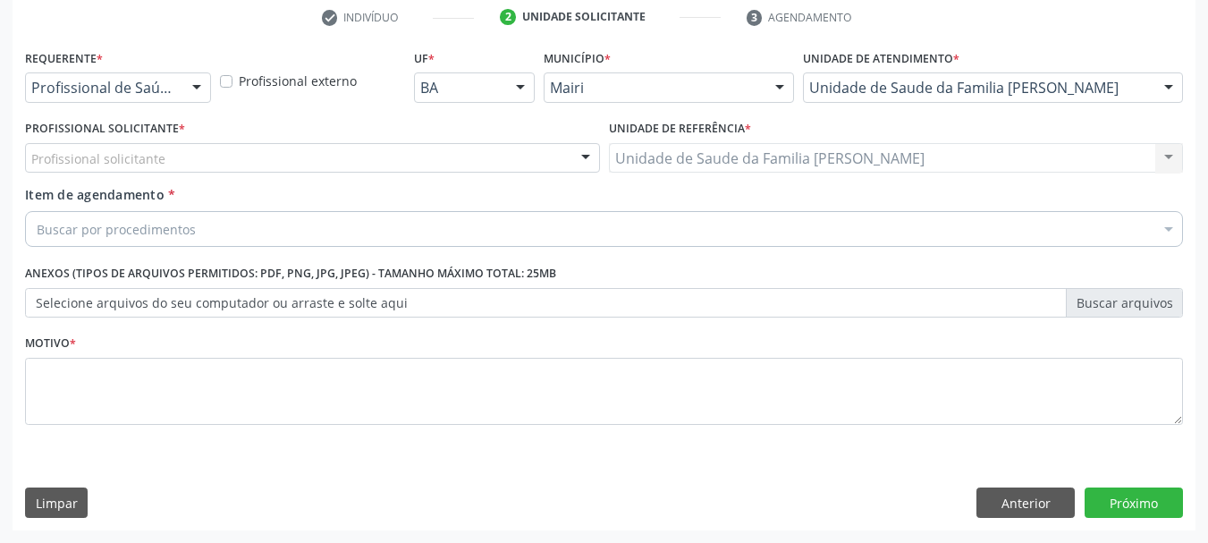
click at [210, 156] on div "Profissional solicitante" at bounding box center [312, 158] width 575 height 30
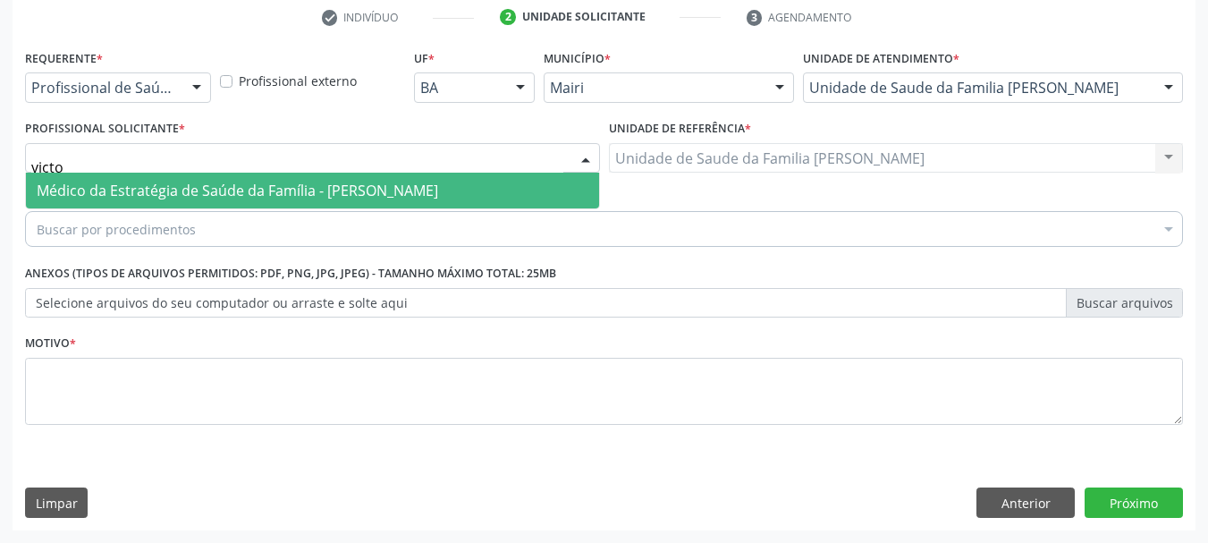
type input "victor"
click at [261, 185] on span "Médico da Estratégia de Saúde da Família - [PERSON_NAME]" at bounding box center [238, 191] width 402 height 20
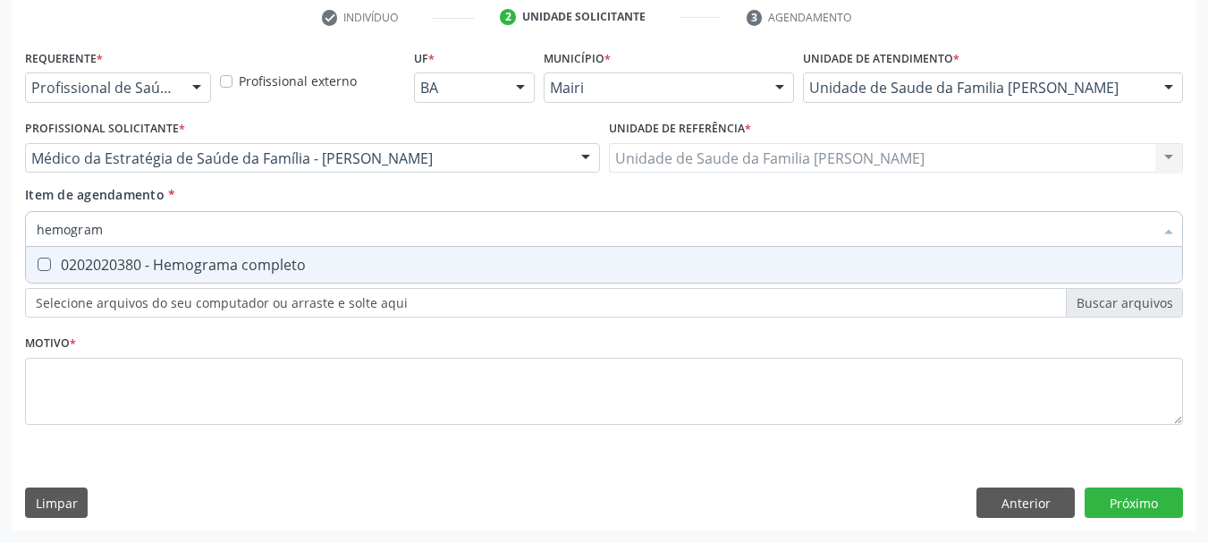
type input "hemograma"
click at [186, 267] on div "0202020380 - Hemograma completo" at bounding box center [604, 265] width 1135 height 14
checkbox completo "true"
drag, startPoint x: 138, startPoint y: 230, endPoint x: 33, endPoint y: 234, distance: 104.7
click at [35, 234] on div "hemograma" at bounding box center [604, 229] width 1158 height 36
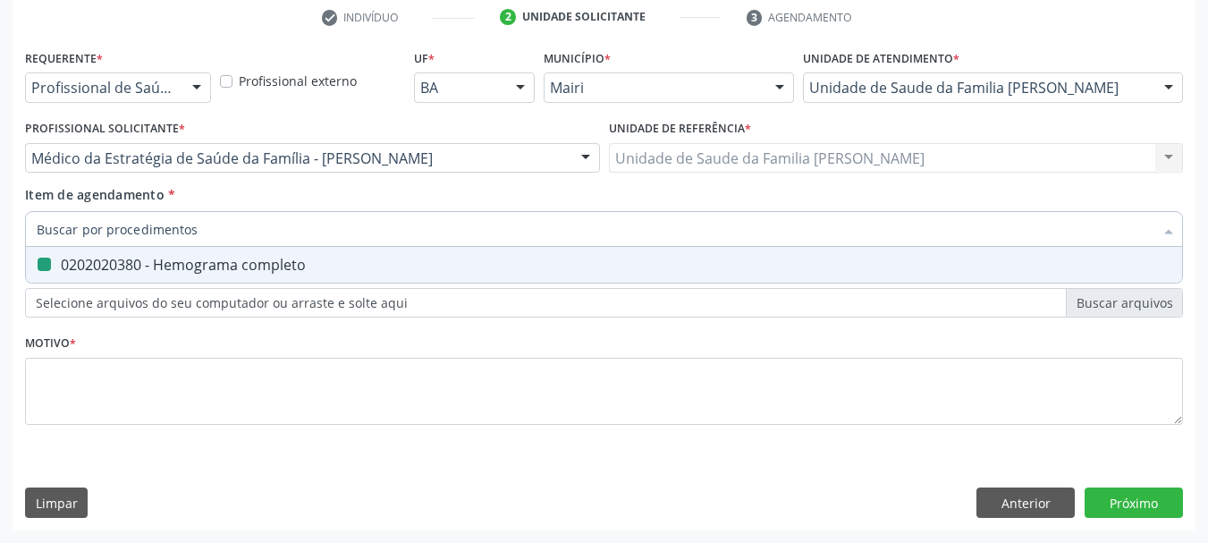
checkbox completo "false"
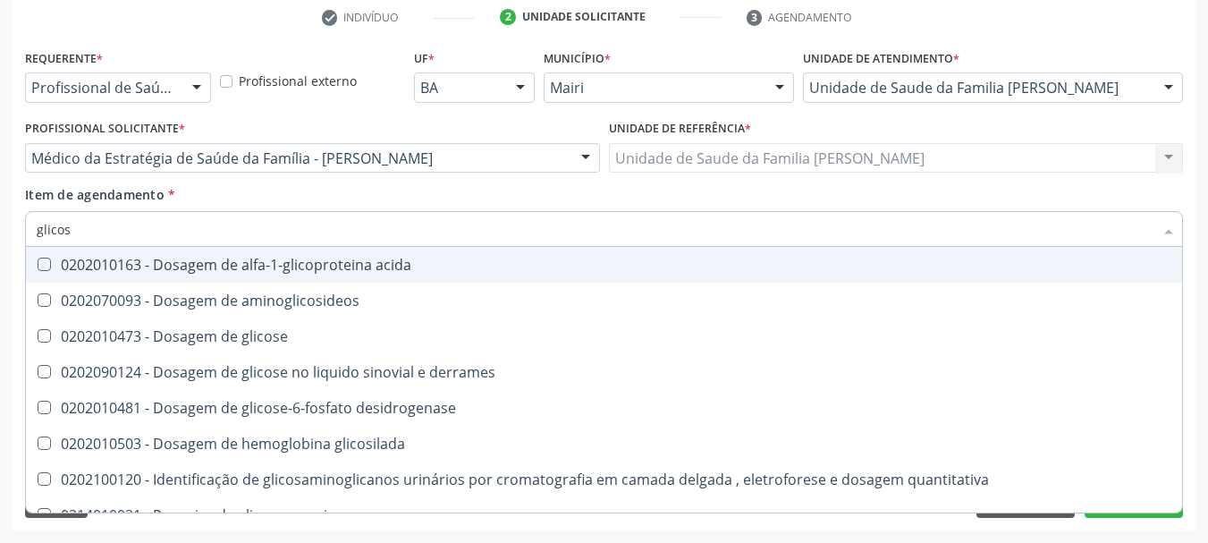
type input "glicose"
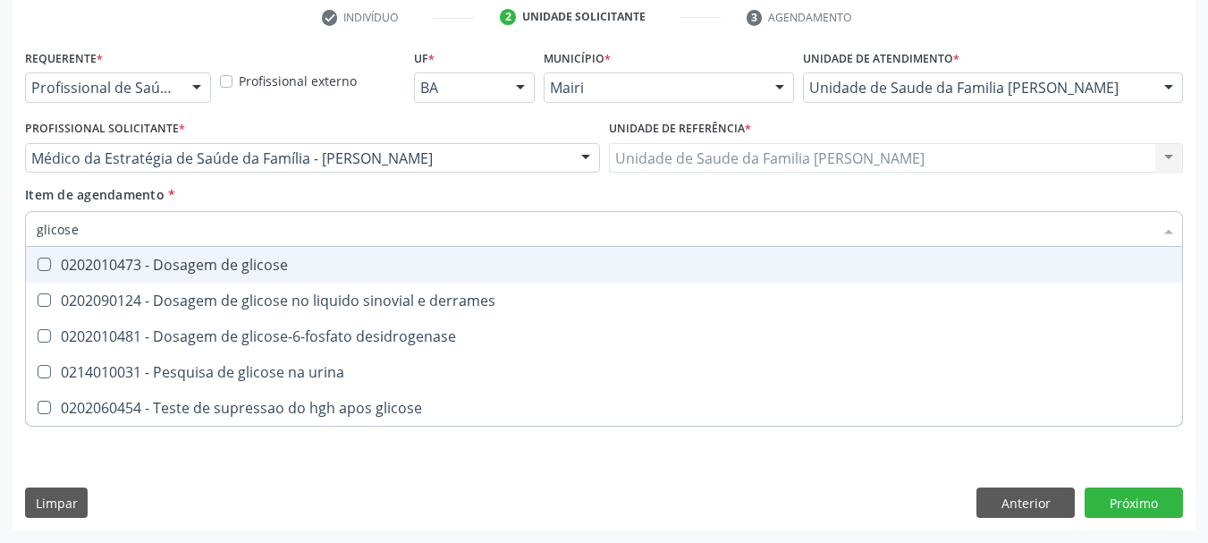
click at [69, 266] on div "0202010473 - Dosagem de glicose" at bounding box center [604, 265] width 1135 height 14
checkbox glicose "true"
drag, startPoint x: 89, startPoint y: 224, endPoint x: 7, endPoint y: 229, distance: 82.4
click at [11, 229] on div "Acompanhamento Acompanhe a situação das marcações correntes e finalizadas Relat…" at bounding box center [604, 149] width 1208 height 788
type input "gl"
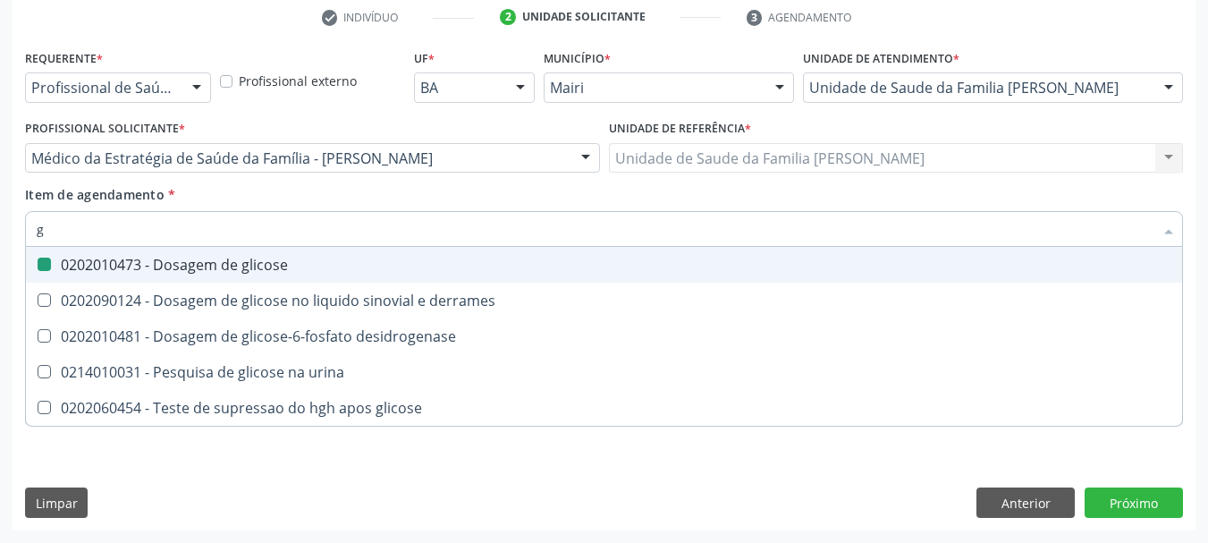
checkbox glicose "false"
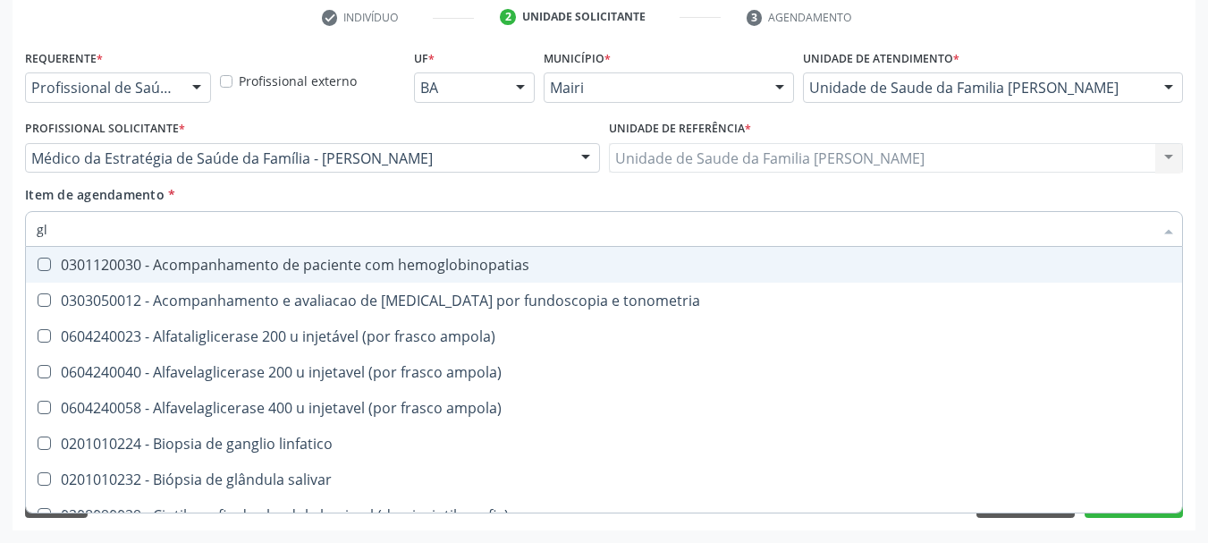
type input "gli"
checkbox campimetria\) "true"
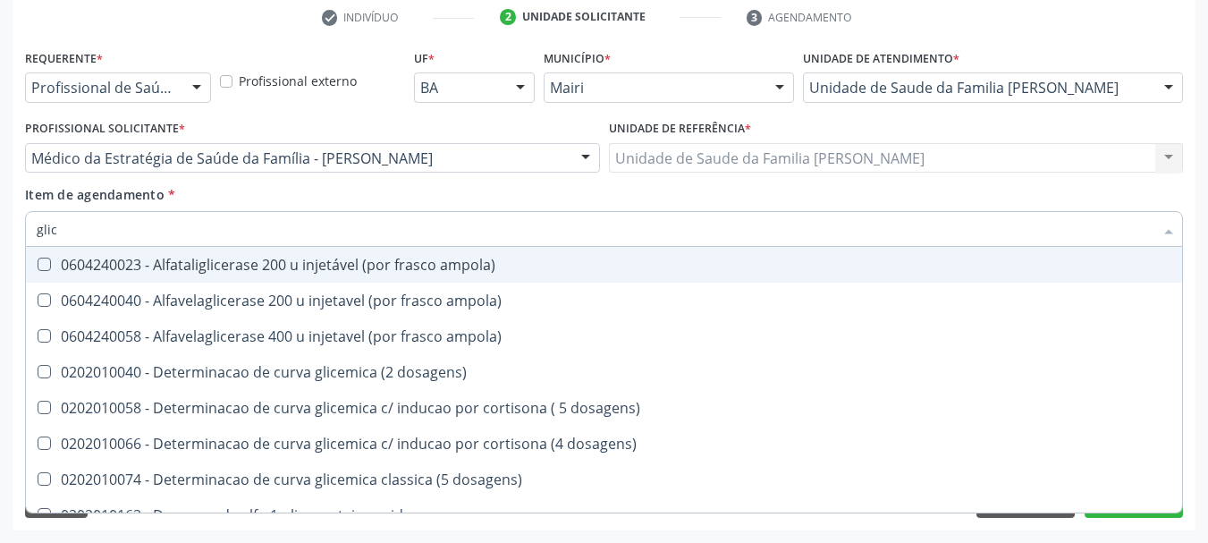
type input "glico"
checkbox ampola\) "true"
type input "glicos"
checkbox ampola\) "true"
checkbox ampola\) "false"
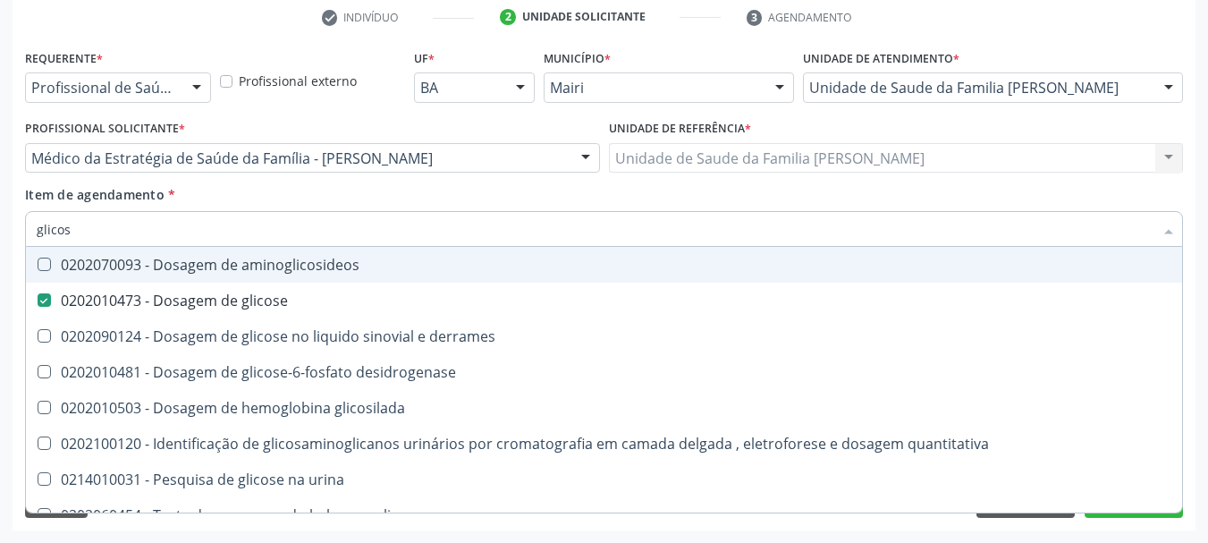
type input "glicosi"
checkbox glicose "false"
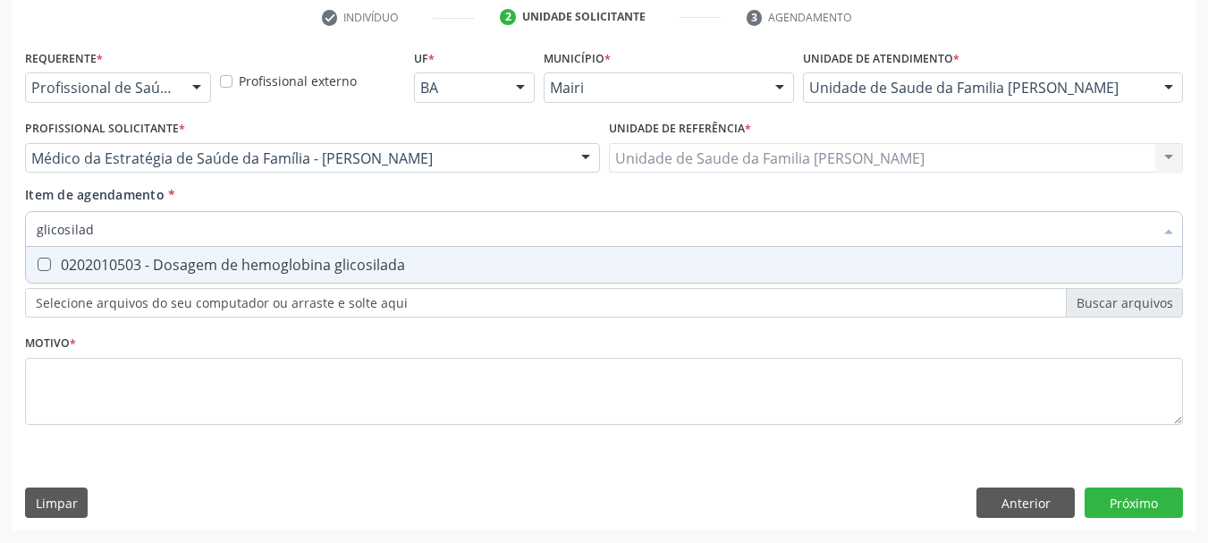
type input "glicosilada"
click at [39, 249] on span "0202010503 - Dosagem de hemoglobina glicosilada" at bounding box center [604, 265] width 1156 height 36
checkbox glicosilada "true"
drag, startPoint x: 112, startPoint y: 238, endPoint x: 0, endPoint y: 239, distance: 111.8
click at [0, 239] on div "Acompanhamento Acompanhe a situação das marcações correntes e finalizadas Relat…" at bounding box center [604, 149] width 1208 height 788
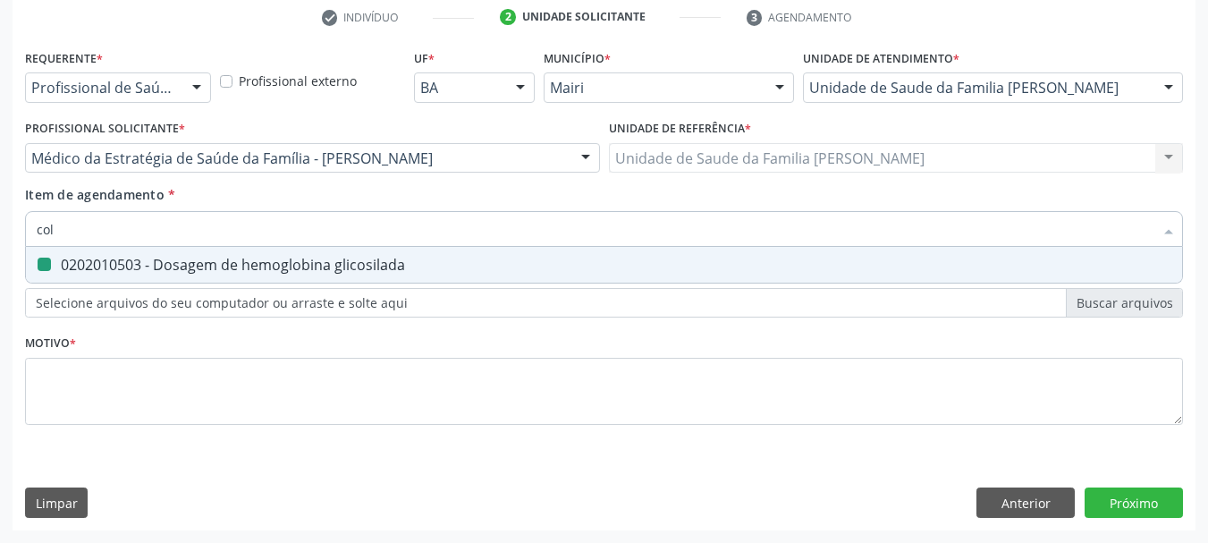
type input "cole"
checkbox glicosilada "false"
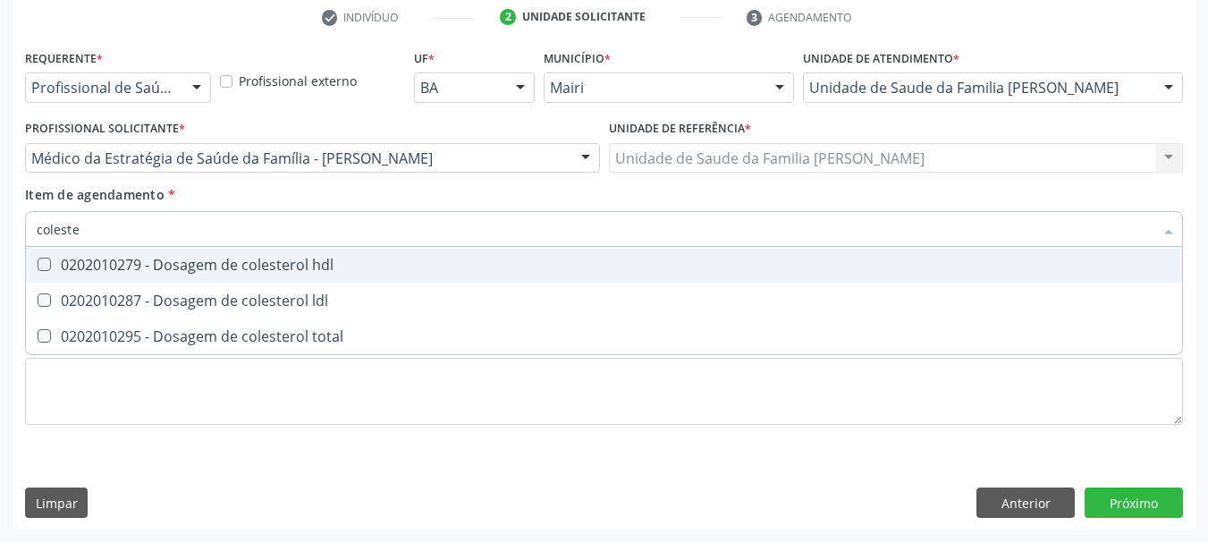
type input "colester"
click at [58, 254] on span "0202010279 - Dosagem de colesterol hdl" at bounding box center [604, 265] width 1156 height 36
checkbox hdl "true"
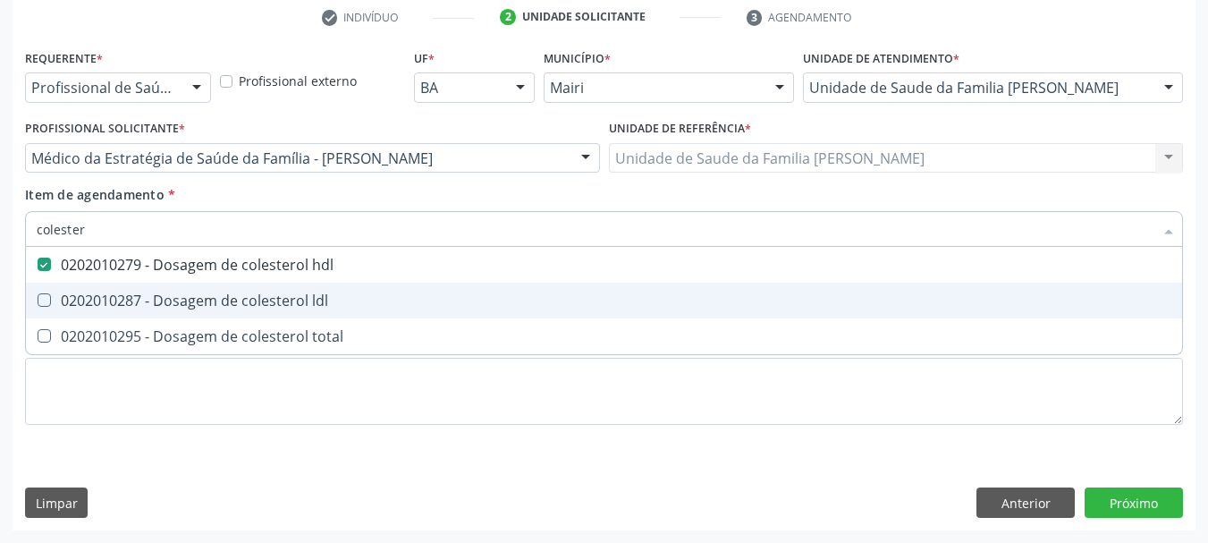
click at [80, 294] on div "0202010287 - Dosagem de colesterol ldl" at bounding box center [604, 300] width 1135 height 14
checkbox ldl "true"
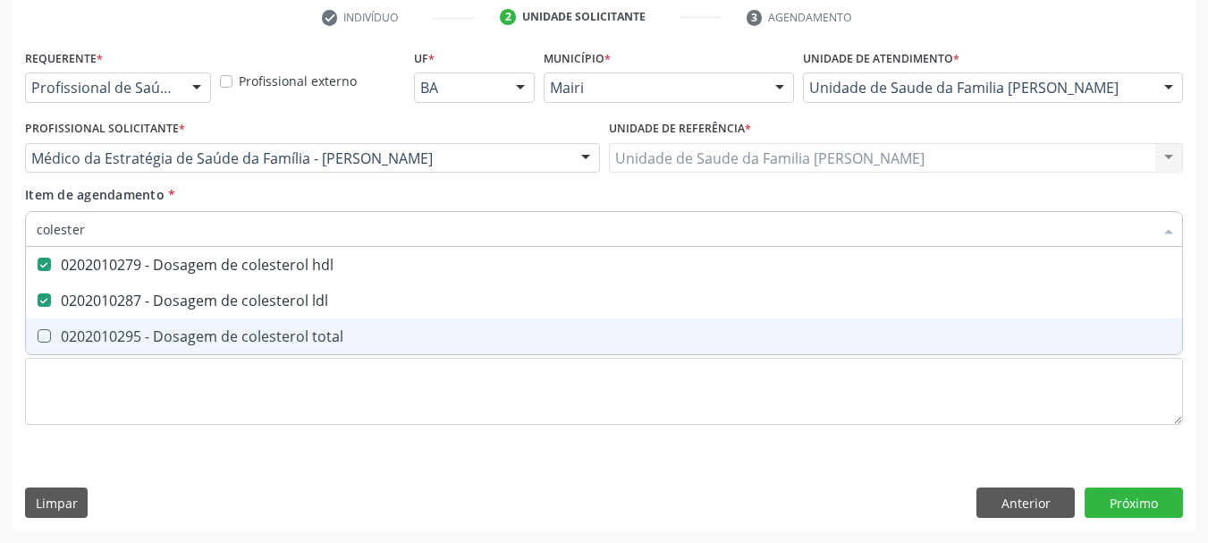
click at [94, 326] on span "0202010295 - Dosagem de colesterol total" at bounding box center [604, 336] width 1156 height 36
checkbox total "true"
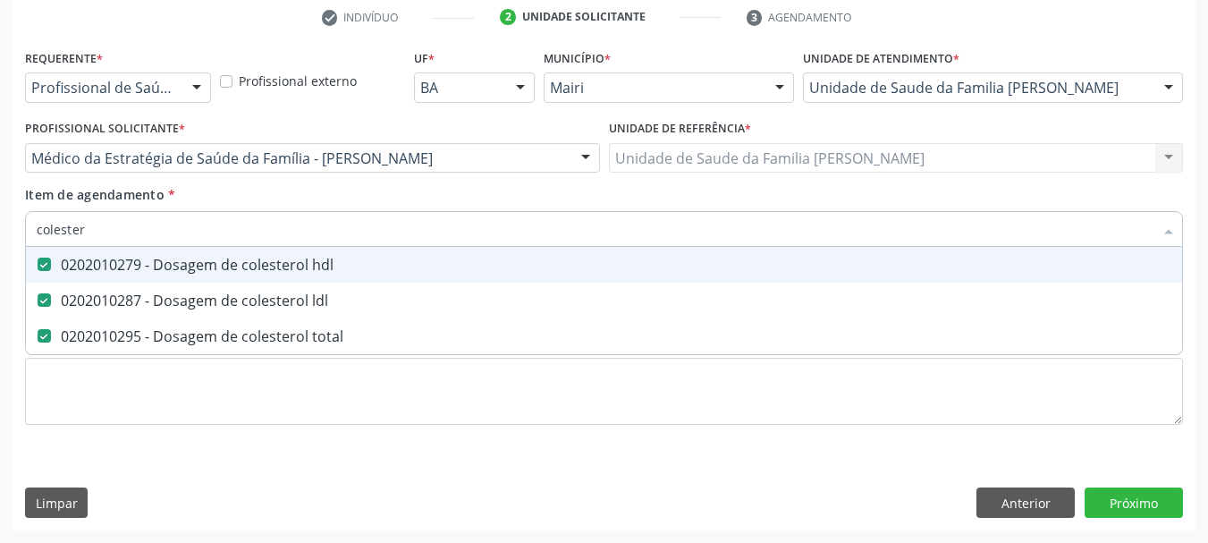
drag, startPoint x: 97, startPoint y: 236, endPoint x: 0, endPoint y: 239, distance: 96.6
click at [0, 239] on div "Acompanhamento Acompanhe a situação das marcações correntes e finalizadas Relat…" at bounding box center [604, 149] width 1208 height 788
type input "t"
checkbox hdl "false"
checkbox ldl "false"
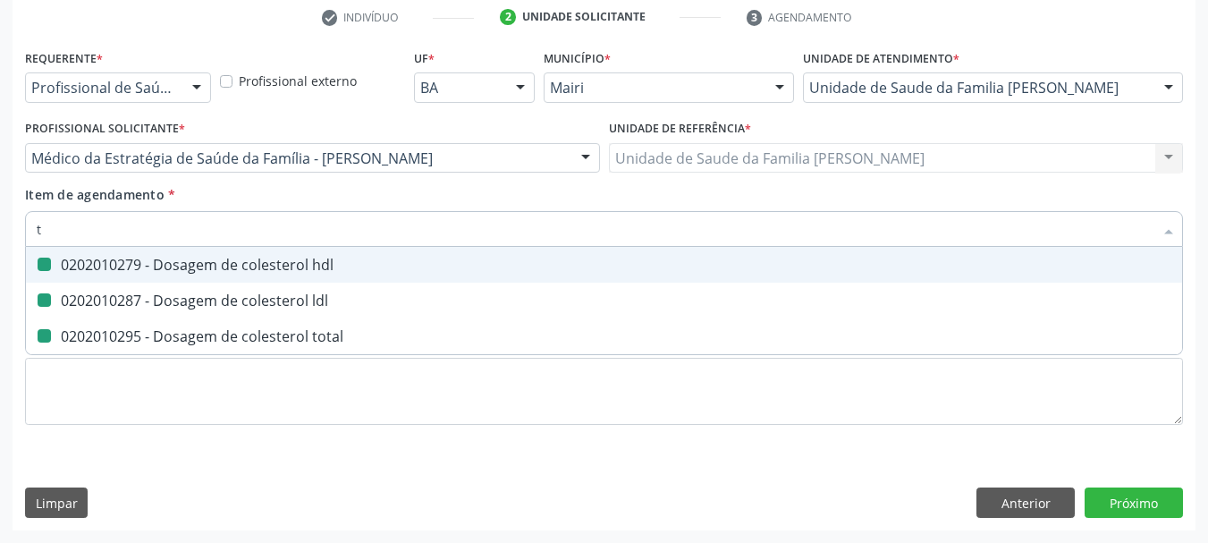
checkbox total "false"
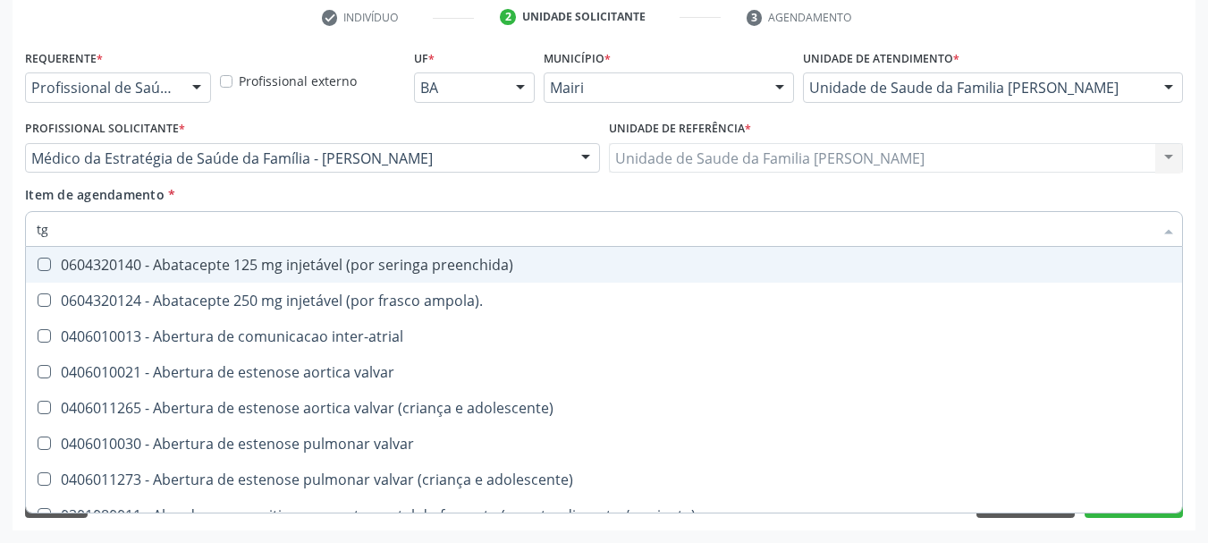
type input "tgo"
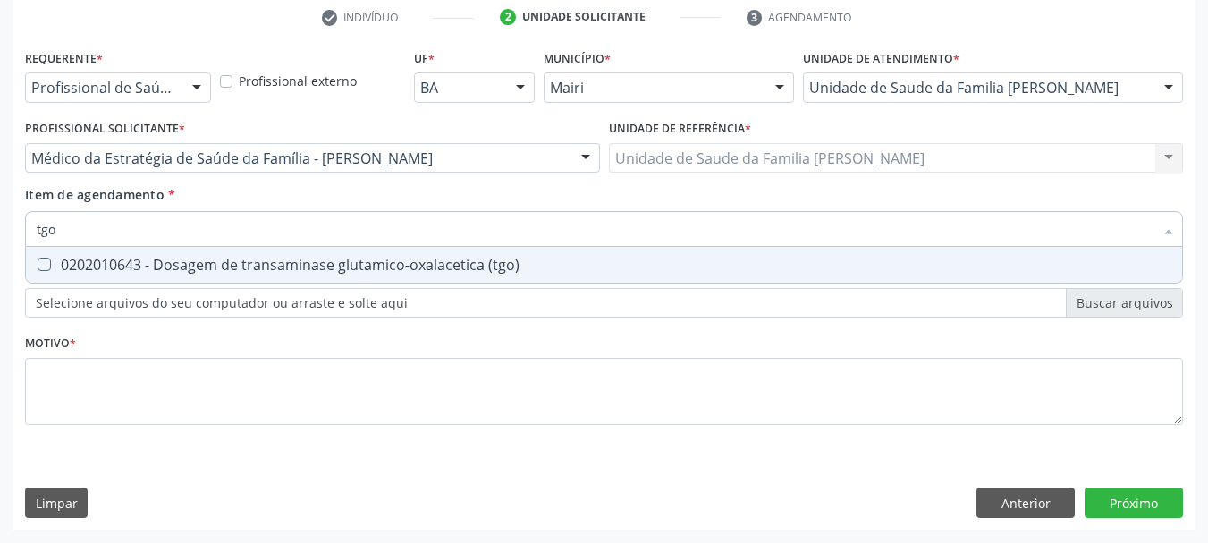
click at [44, 263] on \(tgo\) at bounding box center [44, 264] width 13 height 13
click at [38, 263] on \(tgo\) "checkbox" at bounding box center [32, 264] width 12 height 12
checkbox \(tgo\) "true"
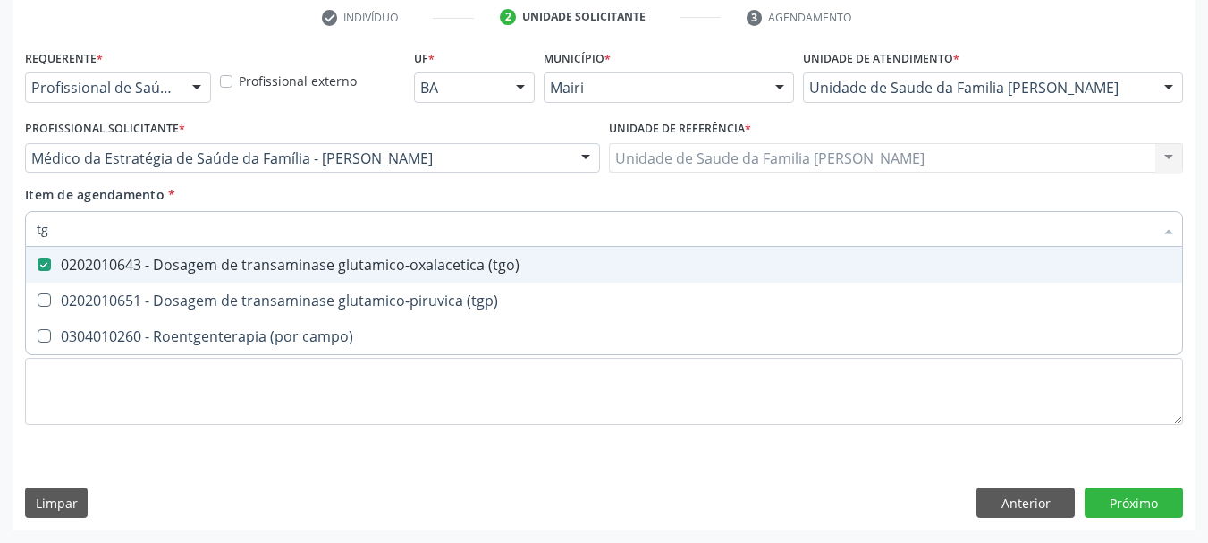
type input "tgp"
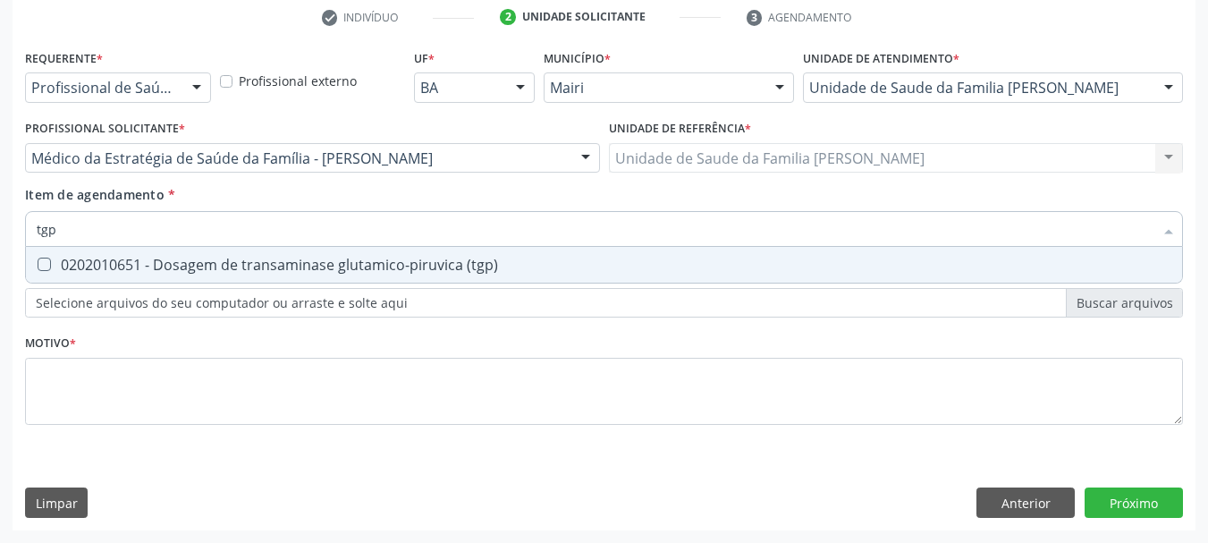
click at [87, 264] on div "0202010651 - Dosagem de transaminase glutamico-piruvica (tgp)" at bounding box center [604, 265] width 1135 height 14
checkbox \(tgp\) "true"
drag, startPoint x: 76, startPoint y: 233, endPoint x: 0, endPoint y: 241, distance: 76.3
click at [0, 241] on div "Acompanhamento Acompanhe a situação das marcações correntes e finalizadas Relat…" at bounding box center [604, 149] width 1208 height 788
type input "vi"
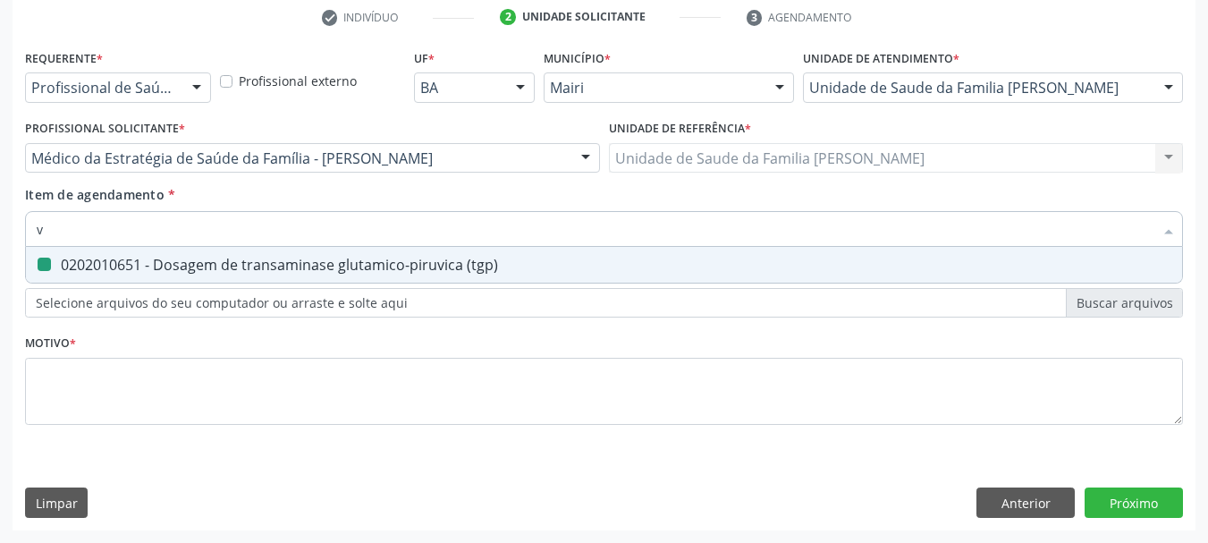
checkbox \(tgp\) "false"
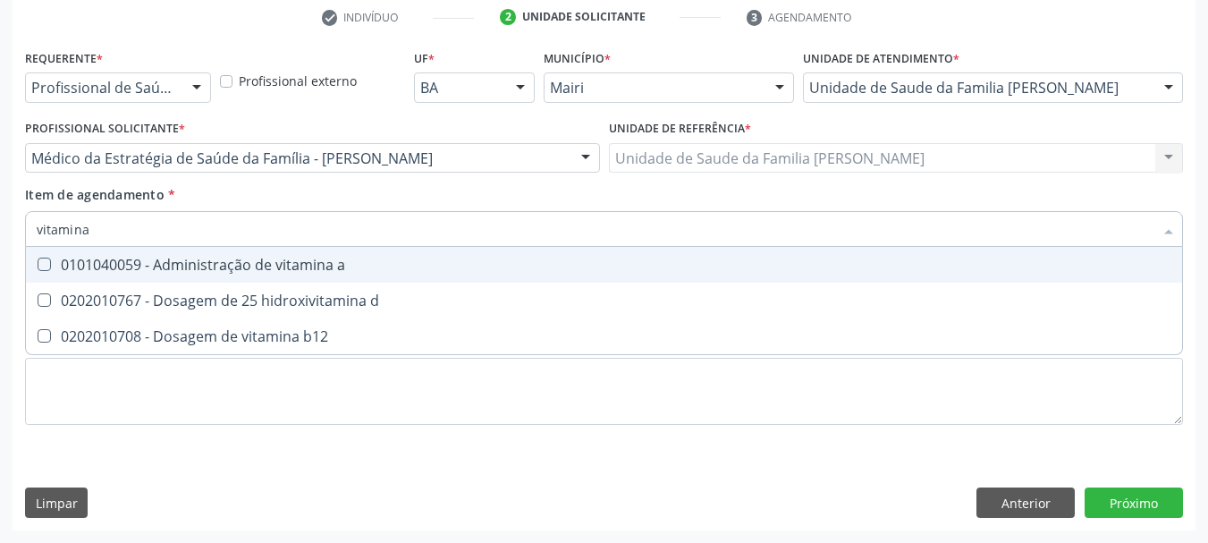
type input "vitamina d"
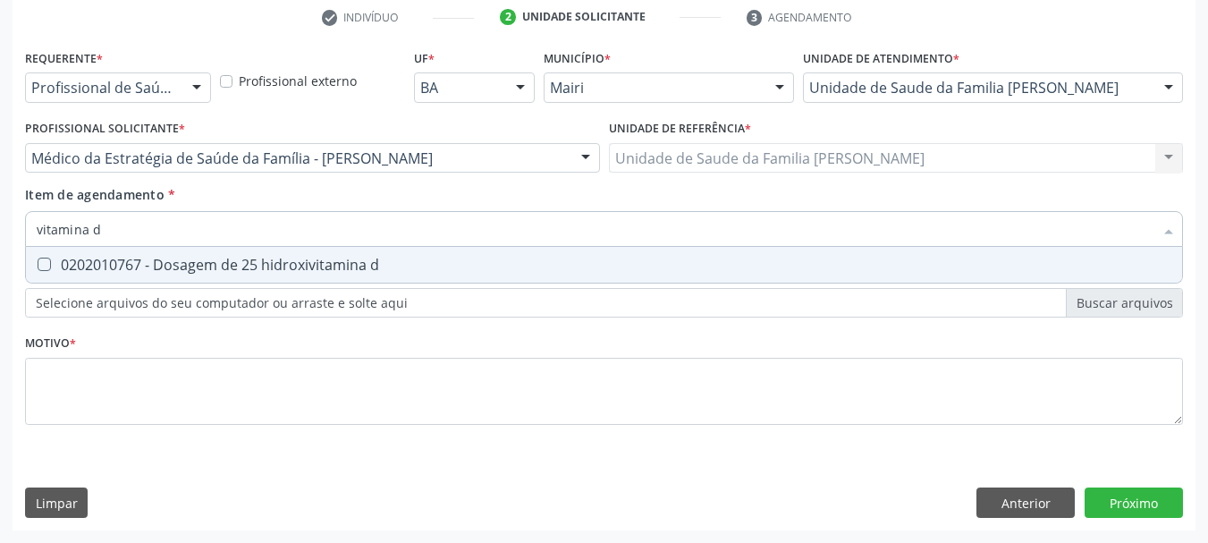
click at [86, 262] on div "0202010767 - Dosagem de 25 hidroxivitamina d" at bounding box center [604, 265] width 1135 height 14
checkbox d "true"
type input "vitamina"
checkbox d "false"
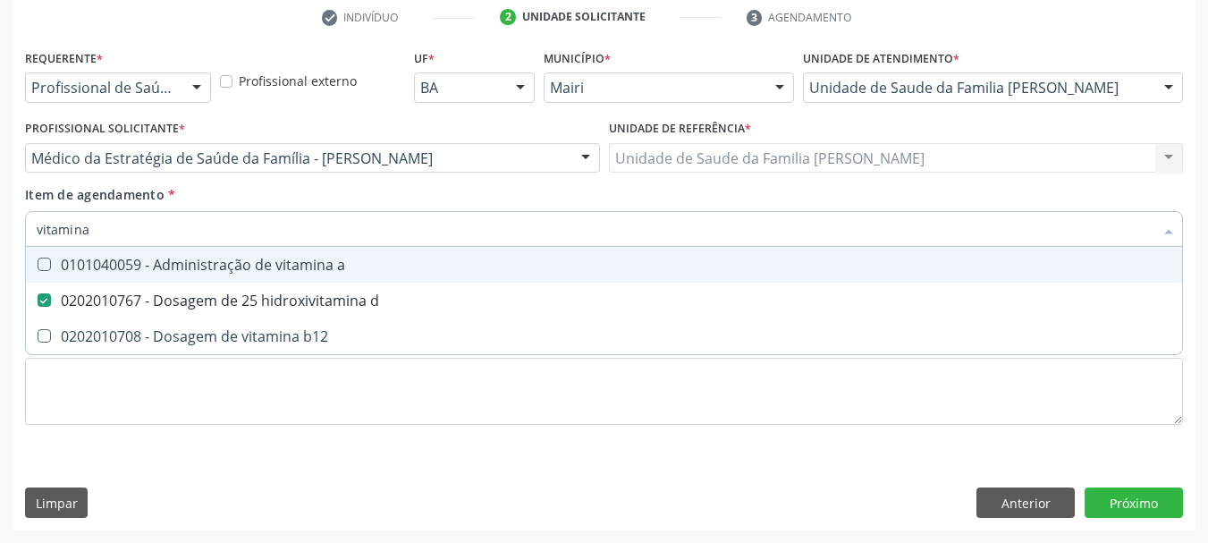
type input "vitamina b"
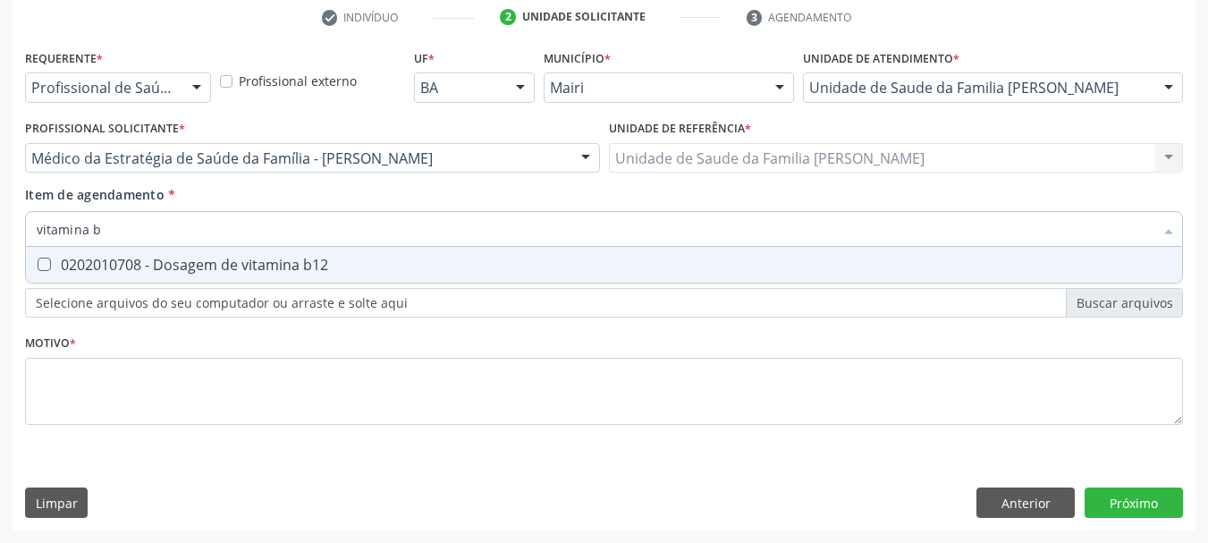
click at [97, 258] on div "0202010708 - Dosagem de vitamina b12" at bounding box center [604, 265] width 1135 height 14
checkbox b12 "true"
drag, startPoint x: 101, startPoint y: 228, endPoint x: 0, endPoint y: 236, distance: 101.4
click at [0, 236] on div "Acompanhamento Acompanhe a situação das marcações correntes e finalizadas Relat…" at bounding box center [604, 149] width 1208 height 788
type input "ma"
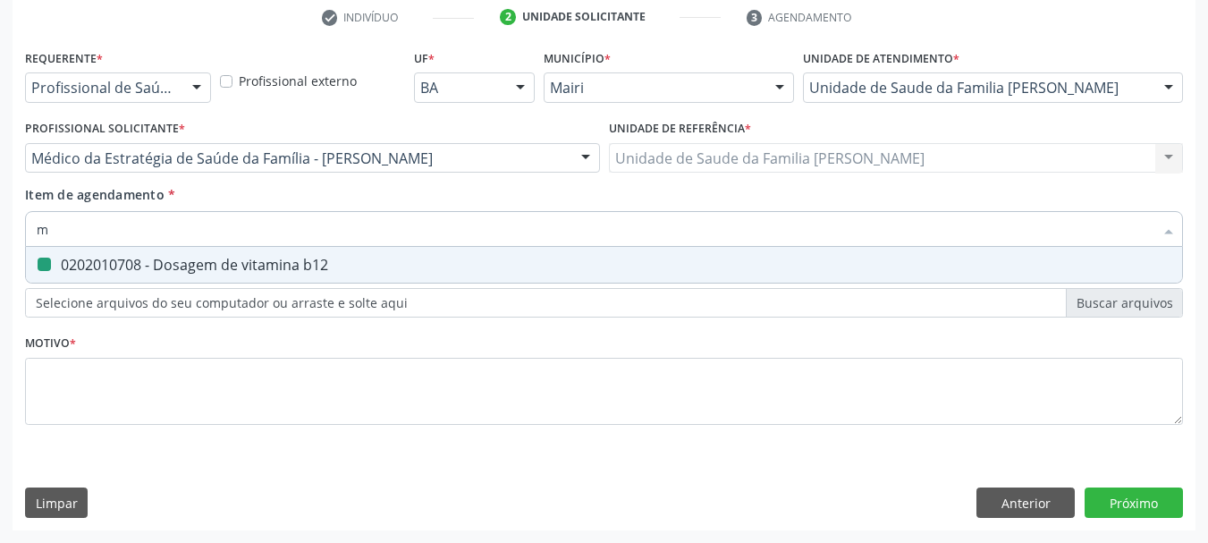
checkbox b12 "false"
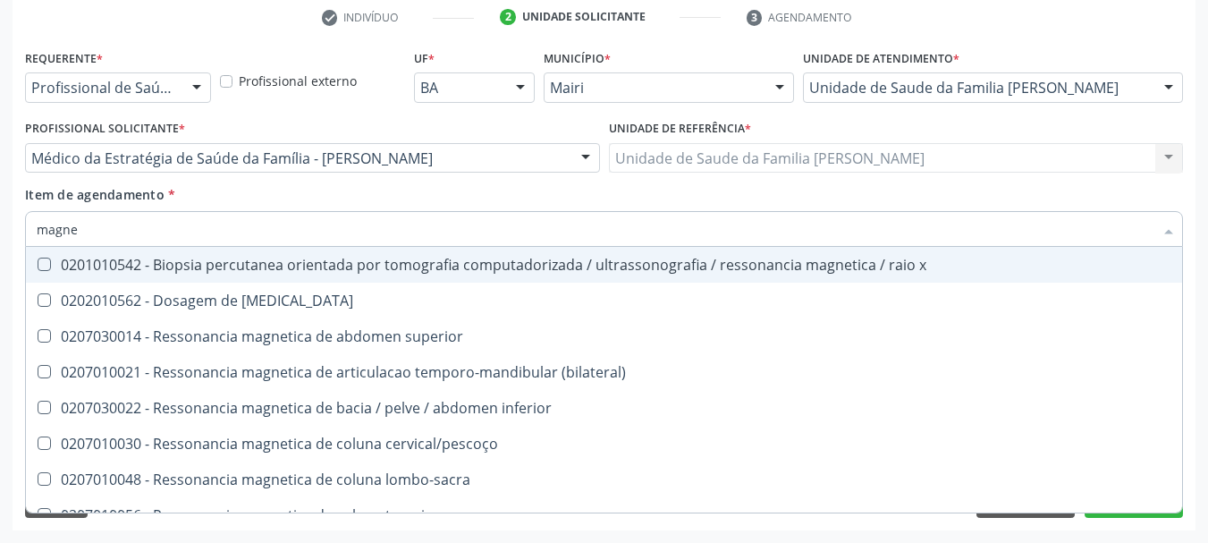
type input "magnes"
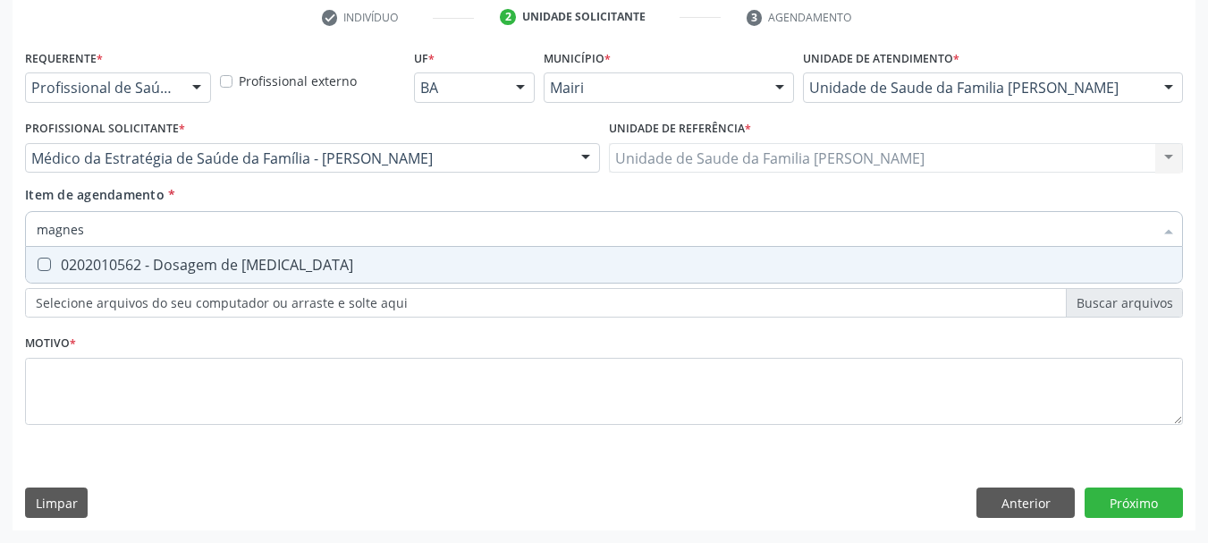
click at [89, 268] on div "0202010562 - Dosagem de [MEDICAL_DATA]" at bounding box center [604, 265] width 1135 height 14
checkbox magnesio "true"
drag, startPoint x: 97, startPoint y: 241, endPoint x: 0, endPoint y: 243, distance: 96.6
click at [0, 243] on div "Acompanhamento Acompanhe a situação das marcações correntes e finalizadas Relat…" at bounding box center [604, 149] width 1208 height 788
checkbox magnesio "false"
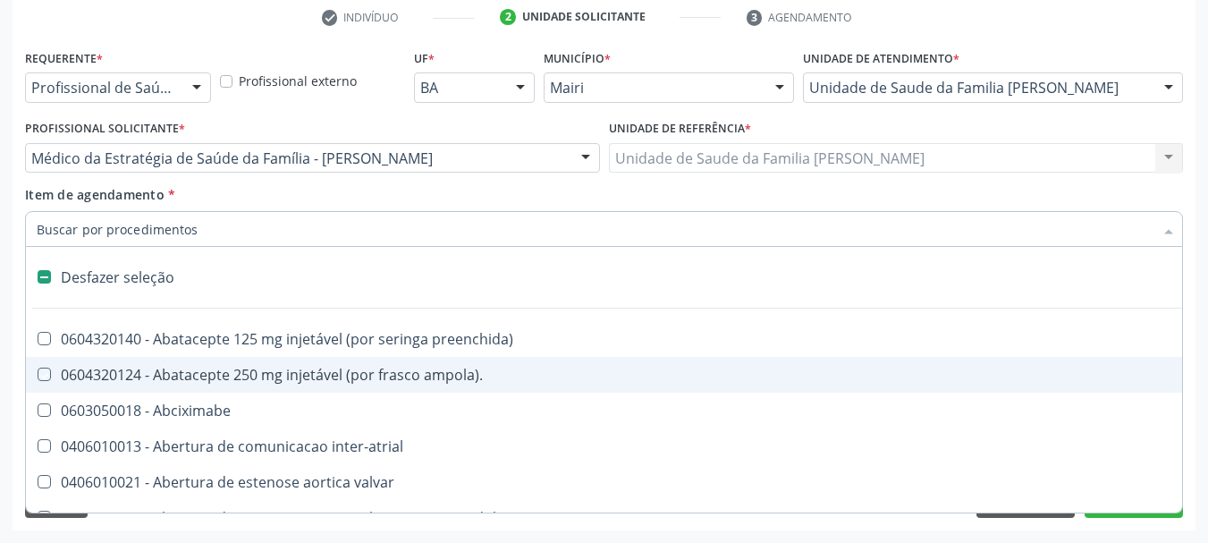
click at [8, 365] on div "Acompanhamento Acompanhe a situação das marcações correntes e finalizadas Relat…" at bounding box center [604, 149] width 1208 height 788
checkbox ampola\)\ "true"
checkbox Abciximabe "true"
checkbox inter-atrial "true"
checkbox valvar "true"
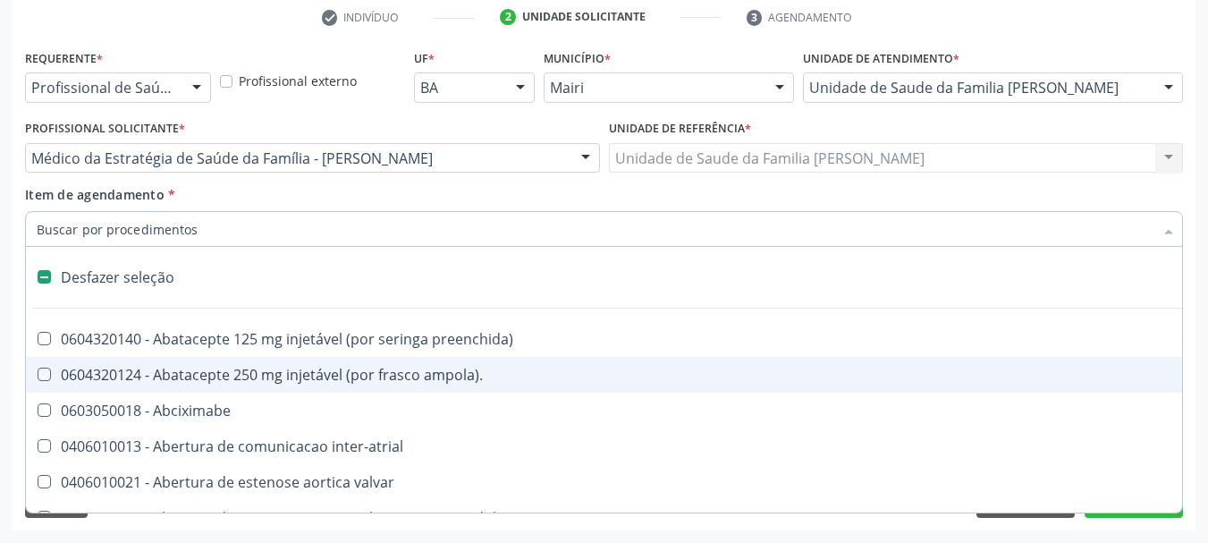
checkbox adolescente\) "true"
checkbox valvar "true"
checkbox adolescente\) "true"
checkbox paciente\) "true"
checkbox dente\) "true"
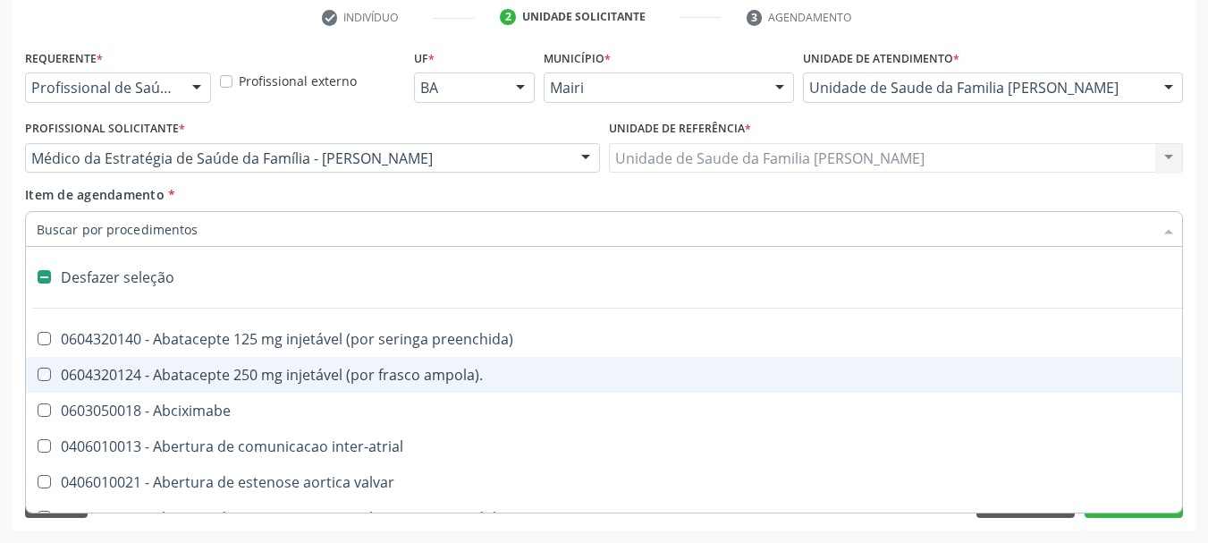
checkbox comprimido\) "true"
checkbox \(dornic\) "true"
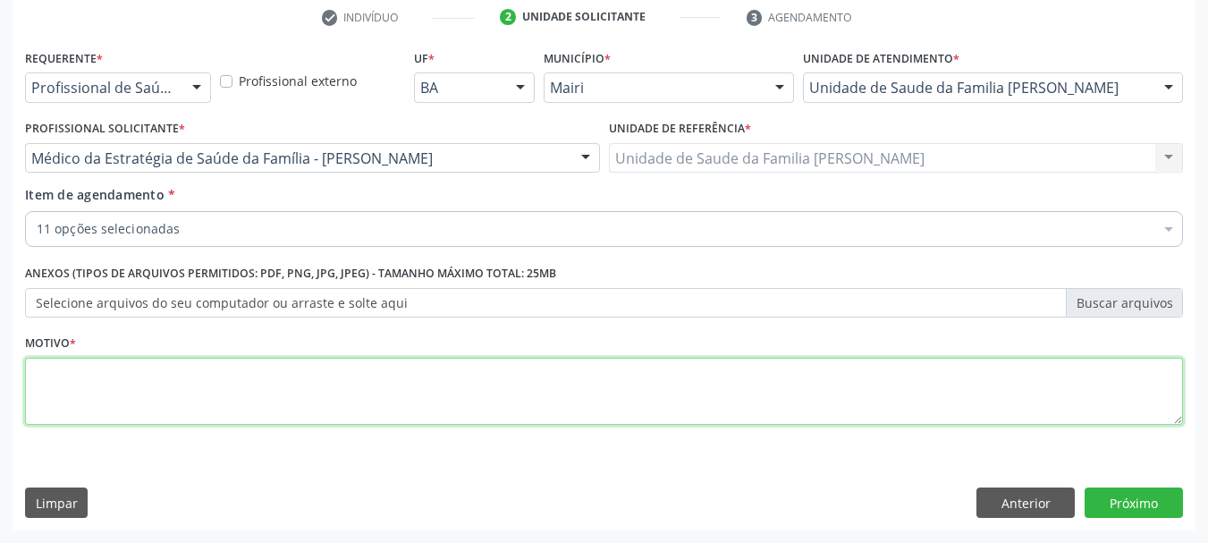
click at [89, 374] on textarea at bounding box center [604, 392] width 1158 height 68
type textarea "Avaliação."
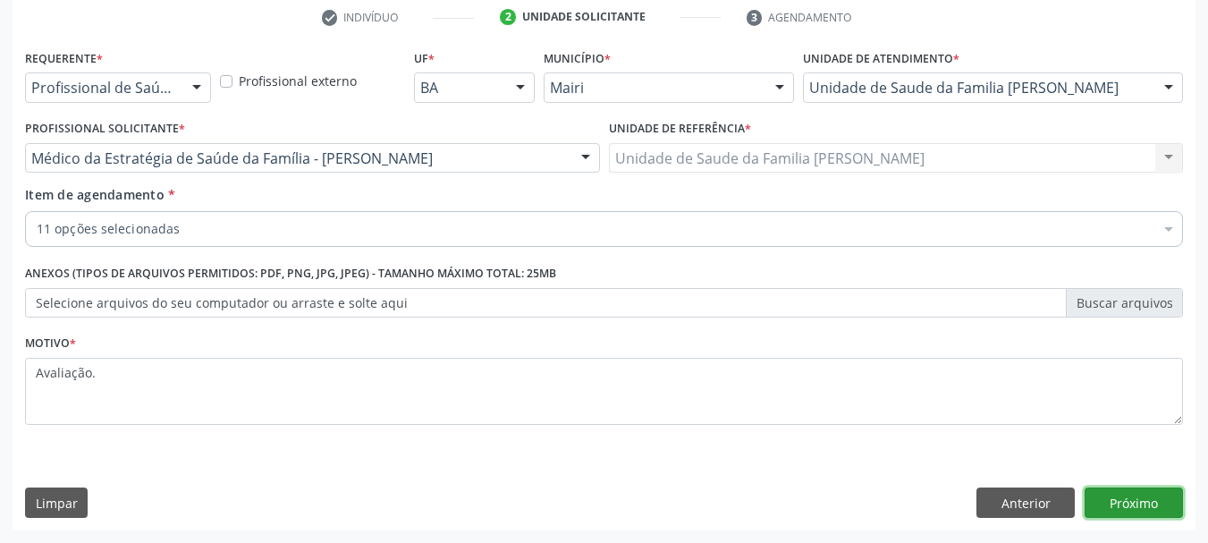
click at [1093, 498] on button "Próximo" at bounding box center [1134, 502] width 98 height 30
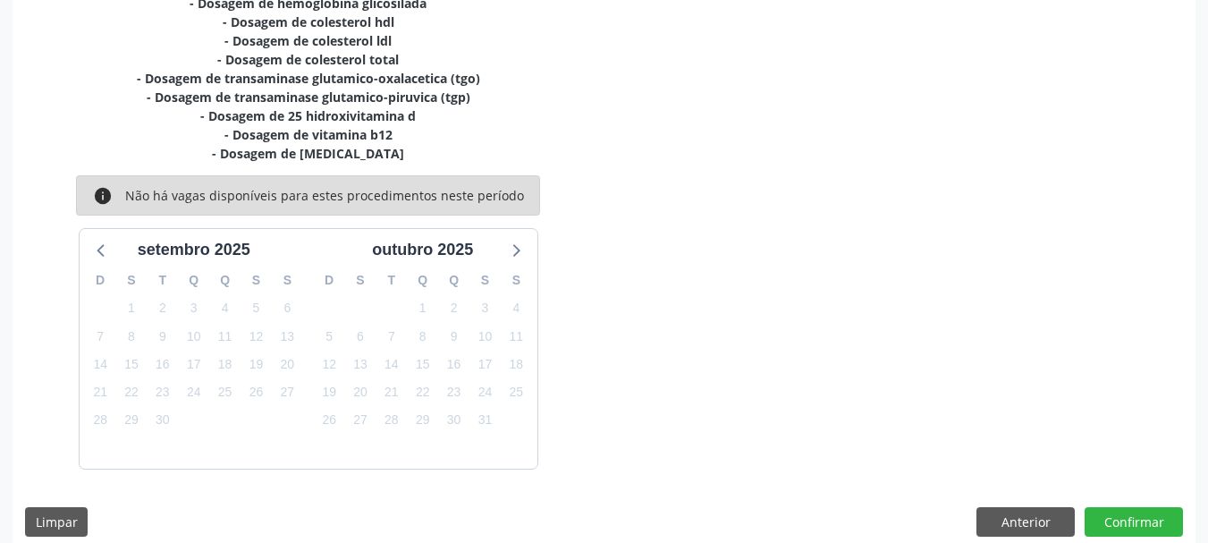
scroll to position [476, 0]
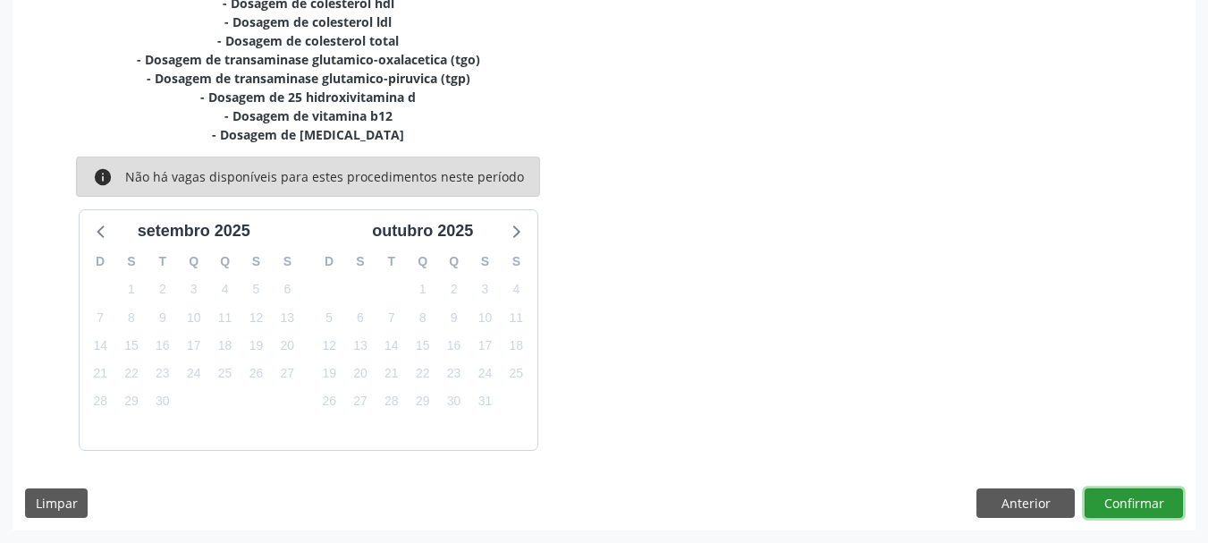
click at [1118, 495] on button "Confirmar" at bounding box center [1134, 503] width 98 height 30
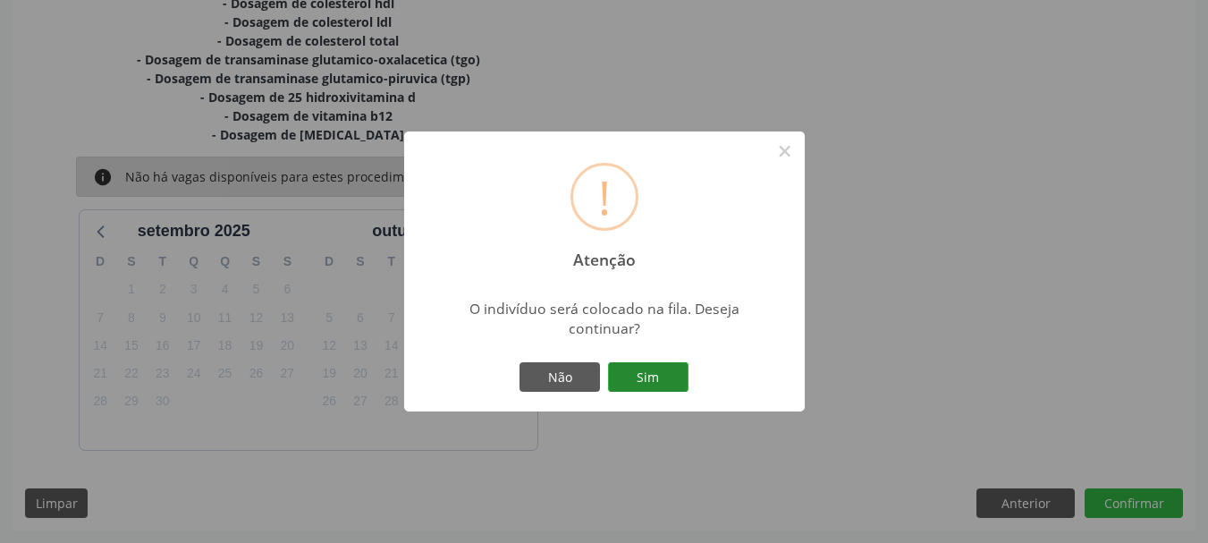
click at [633, 372] on button "Sim" at bounding box center [648, 377] width 80 height 30
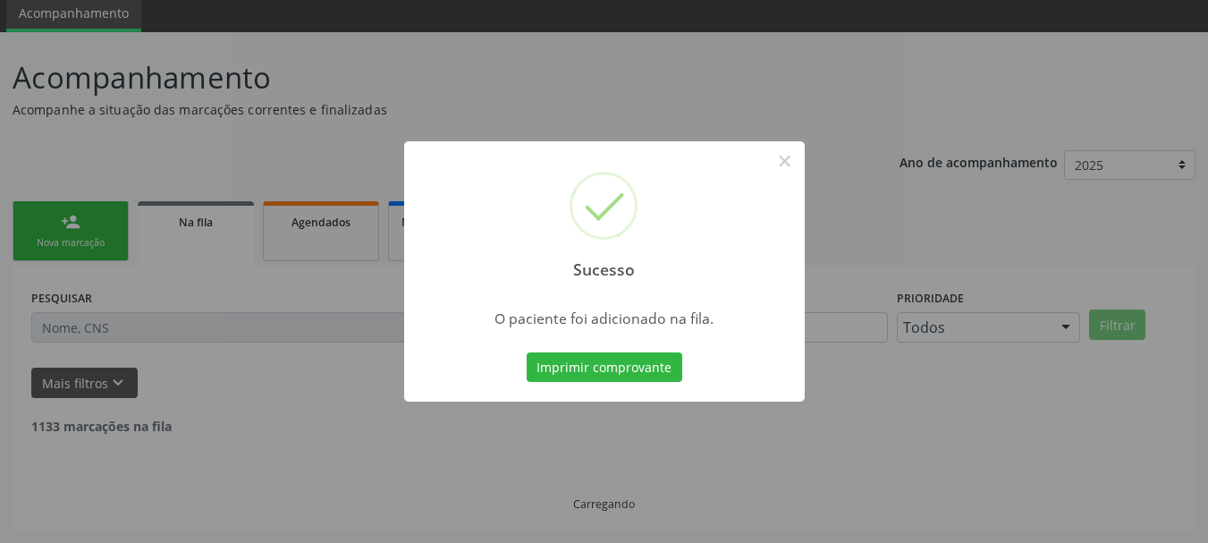
scroll to position [47, 0]
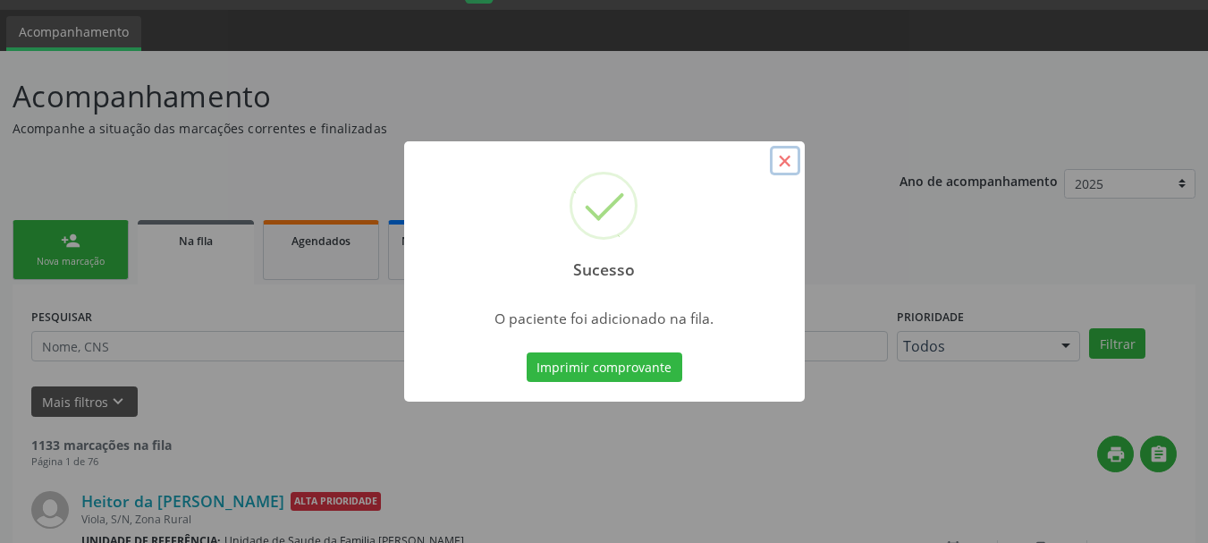
click at [784, 165] on button "×" at bounding box center [785, 161] width 30 height 30
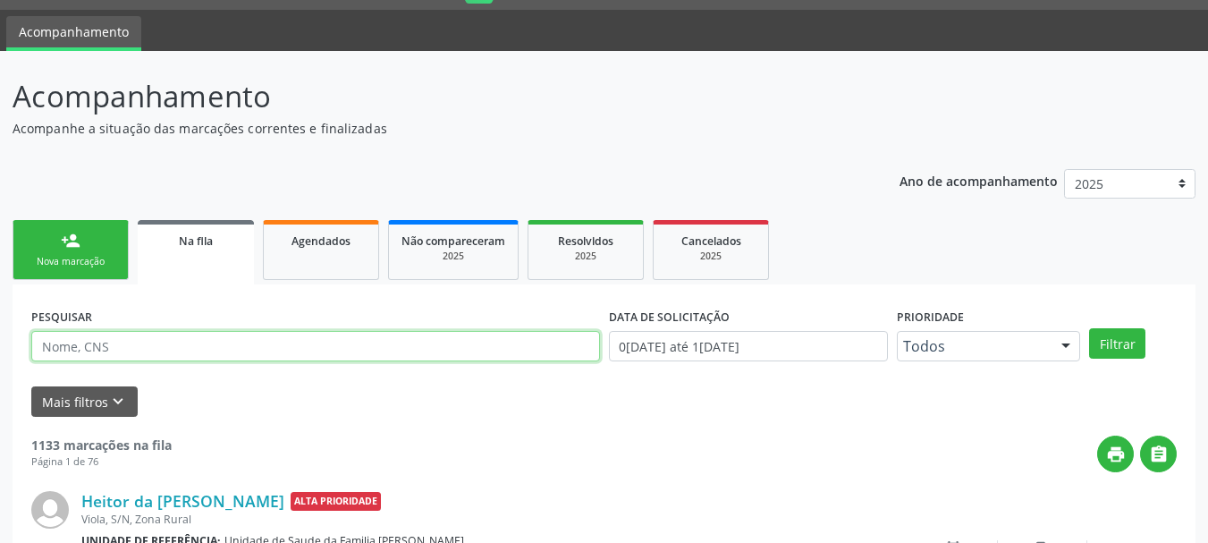
click at [196, 348] on input "text" at bounding box center [315, 346] width 569 height 30
click at [1089, 328] on button "Filtrar" at bounding box center [1117, 343] width 56 height 30
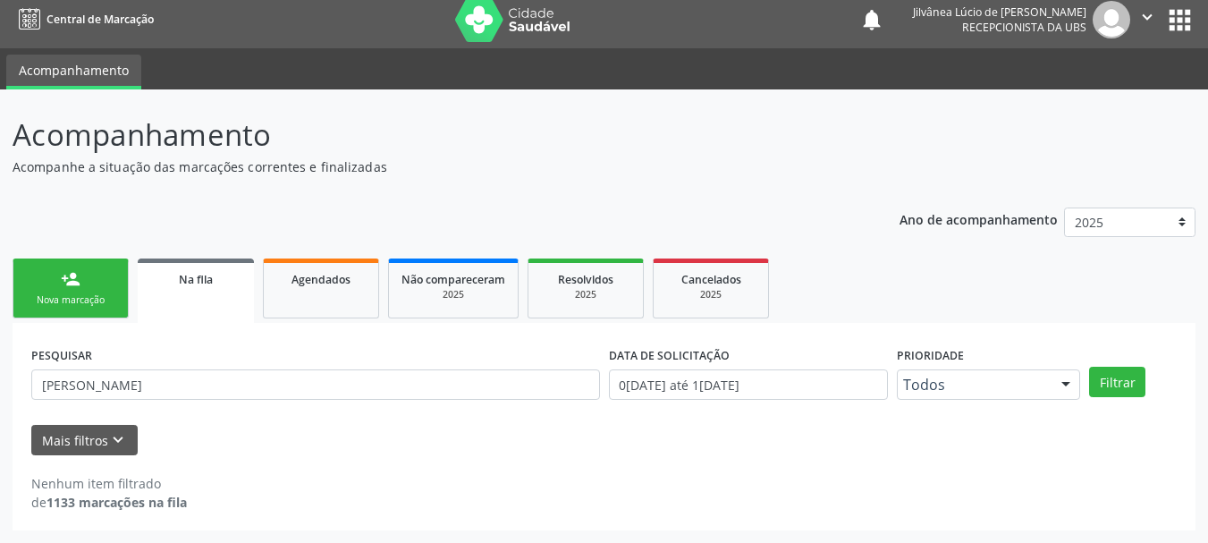
scroll to position [9, 0]
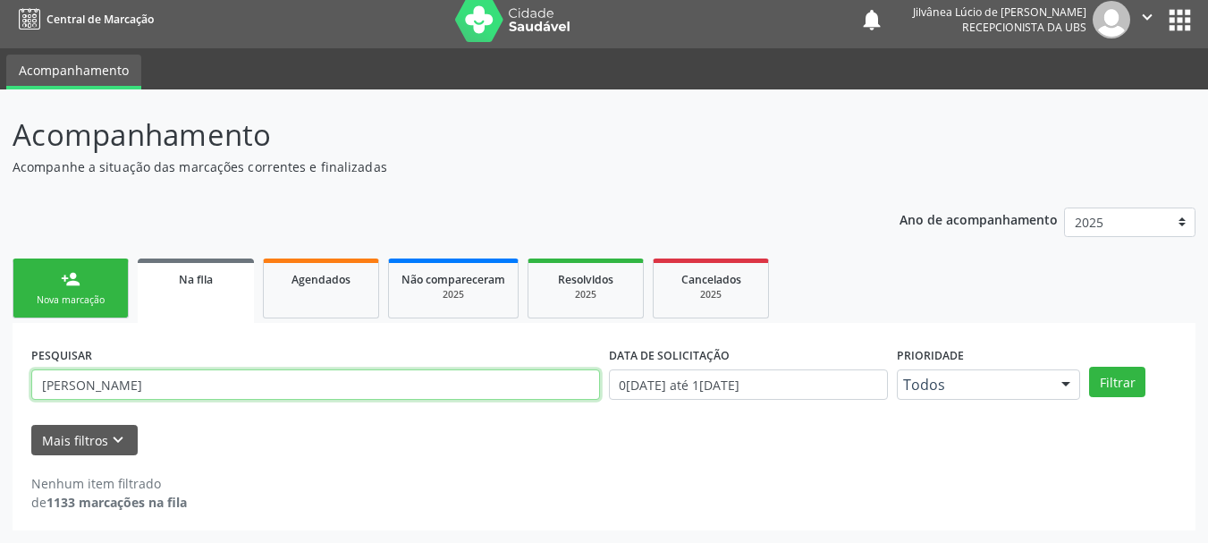
drag, startPoint x: 159, startPoint y: 383, endPoint x: 98, endPoint y: 390, distance: 61.2
click at [98, 390] on input "adernoel santos" at bounding box center [315, 384] width 569 height 30
type input "adernoel"
click at [1089, 367] on button "Filtrar" at bounding box center [1117, 382] width 56 height 30
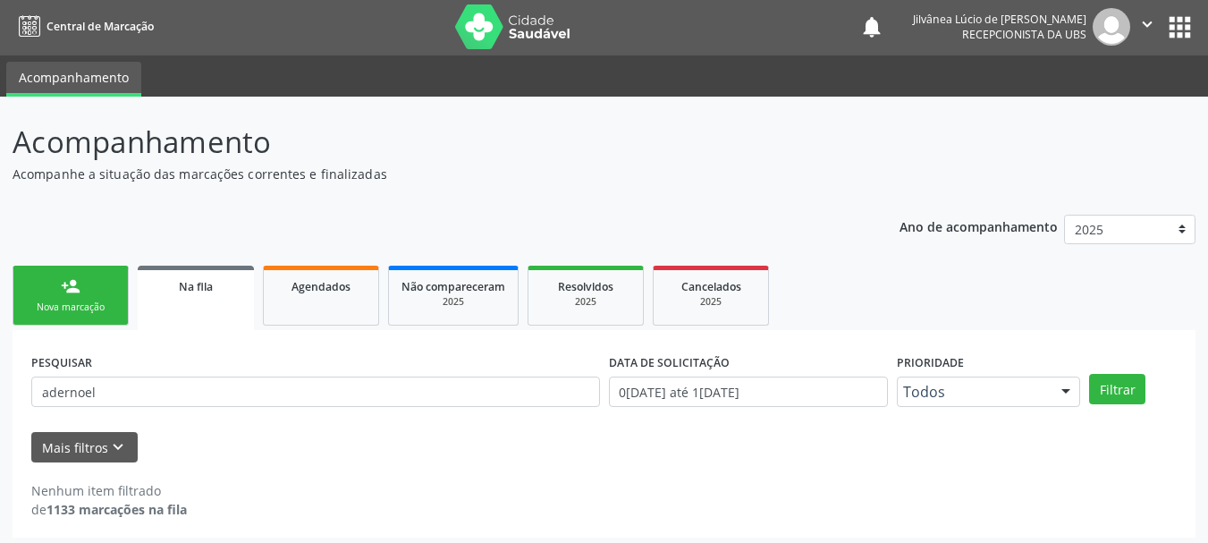
scroll to position [0, 0]
